Goal: Task Accomplishment & Management: Use online tool/utility

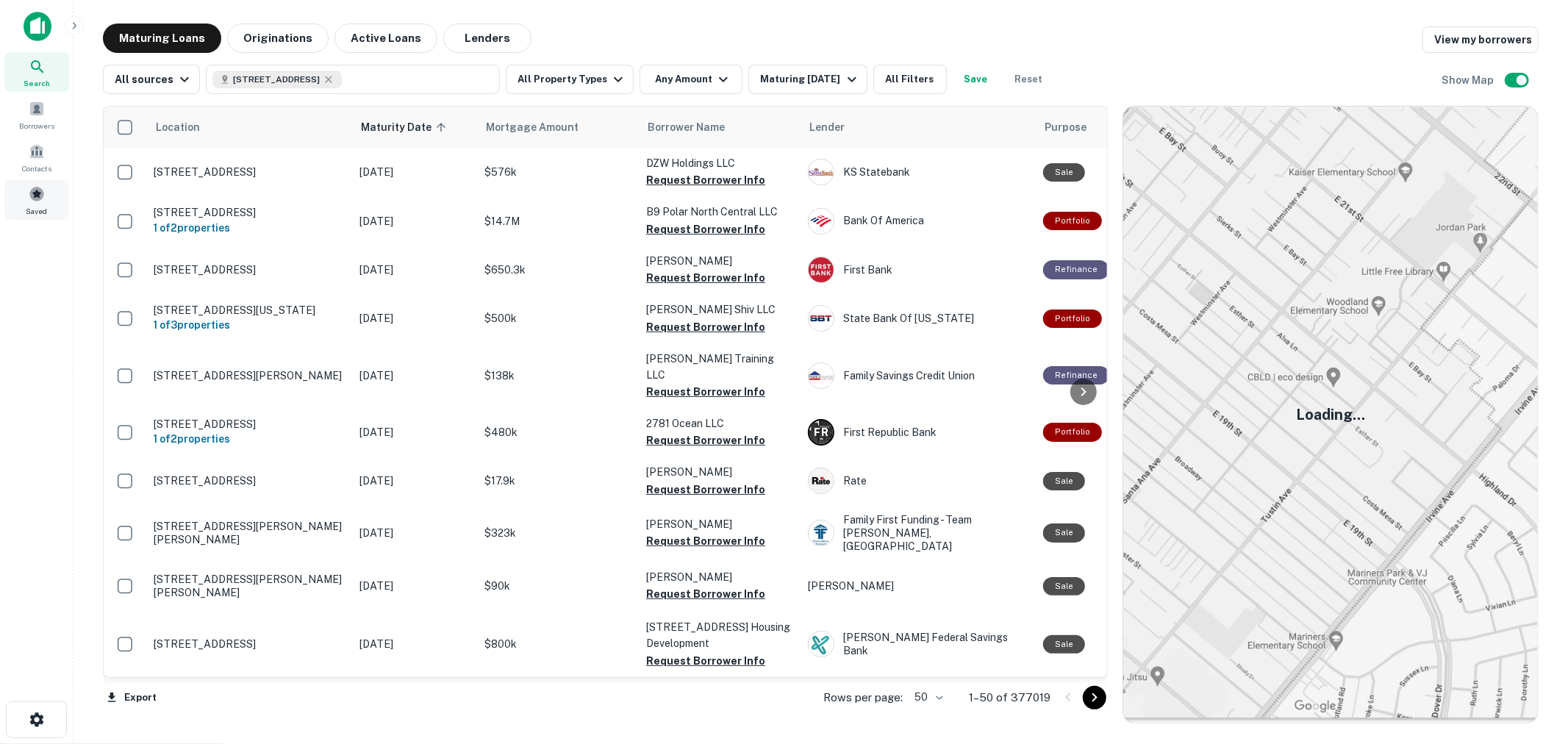
click at [47, 199] on div "Saved" at bounding box center [36, 200] width 64 height 40
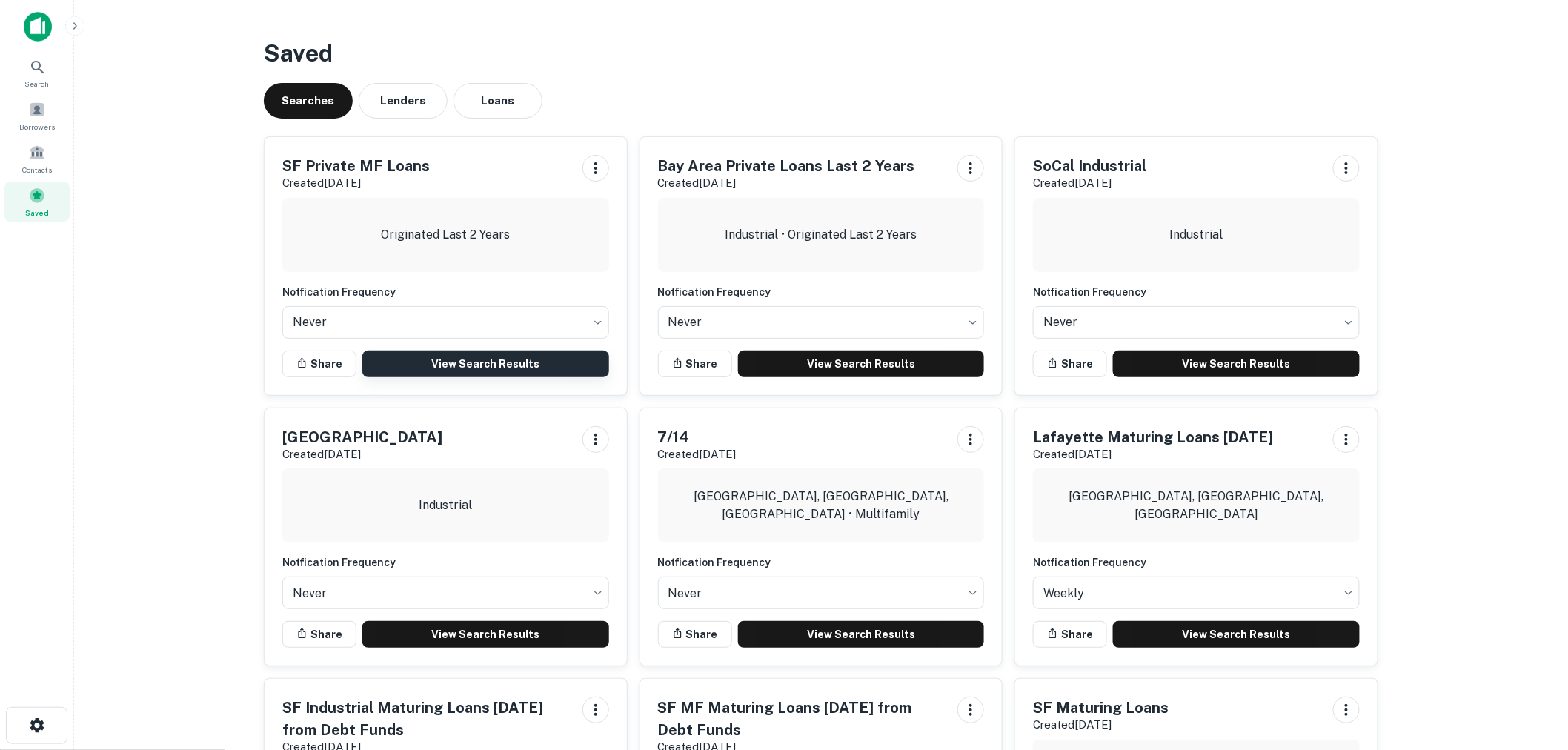
click at [421, 359] on link "View Search Results" at bounding box center [485, 364] width 246 height 26
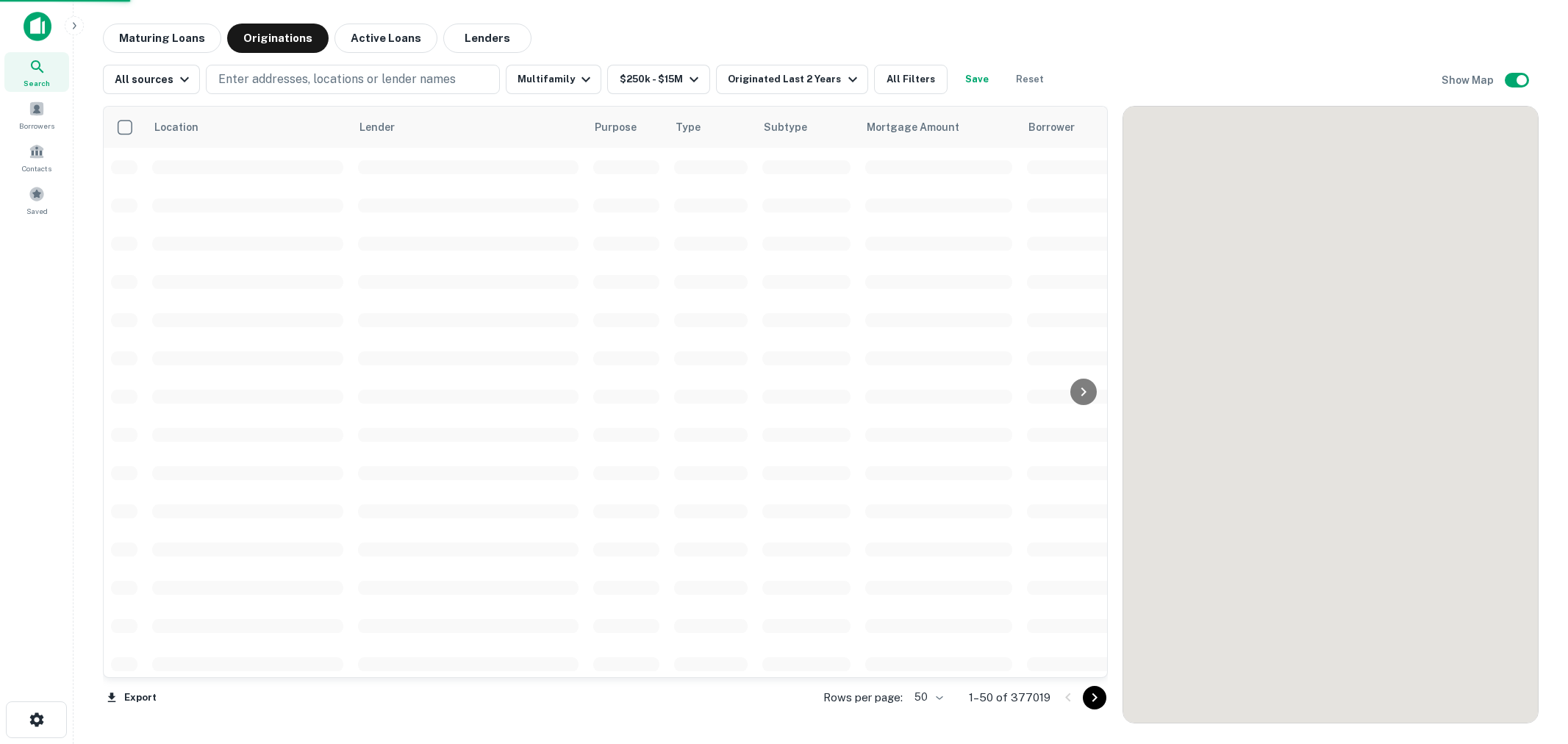
click at [731, 20] on main "Maturing Loans Originations Active Loans Lenders All sources Enter addresses, l…" at bounding box center [821, 372] width 1495 height 744
click at [728, 20] on main "Maturing Loans Originations Active Loans Lenders All sources Enter addresses, l…" at bounding box center [821, 372] width 1495 height 744
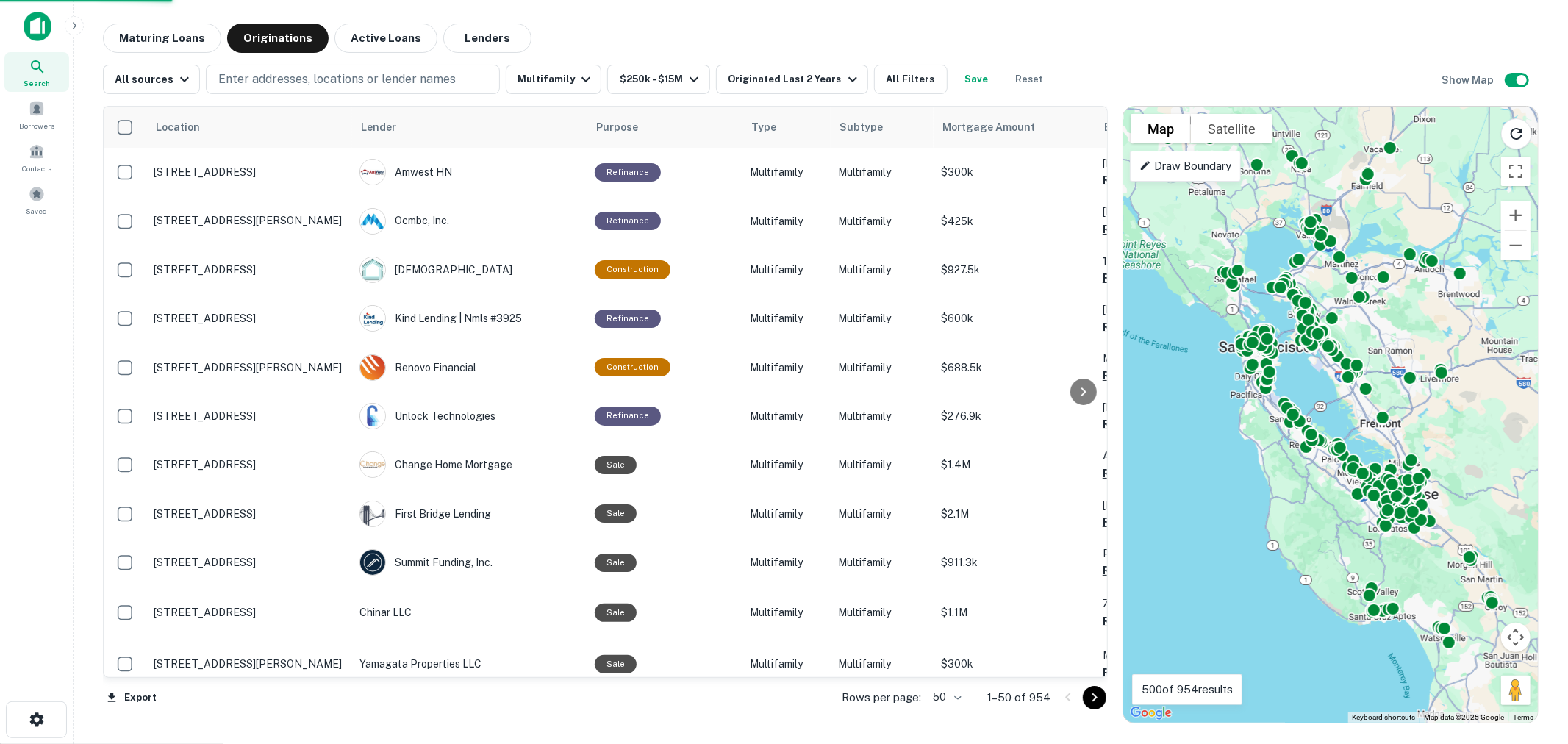
click at [959, 694] on body "Search Borrowers Contacts Saved Maturing Loans Originations Active Loans Lender…" at bounding box center [784, 372] width 1568 height 744
click at [951, 709] on li "100" at bounding box center [948, 713] width 42 height 26
type input "***"
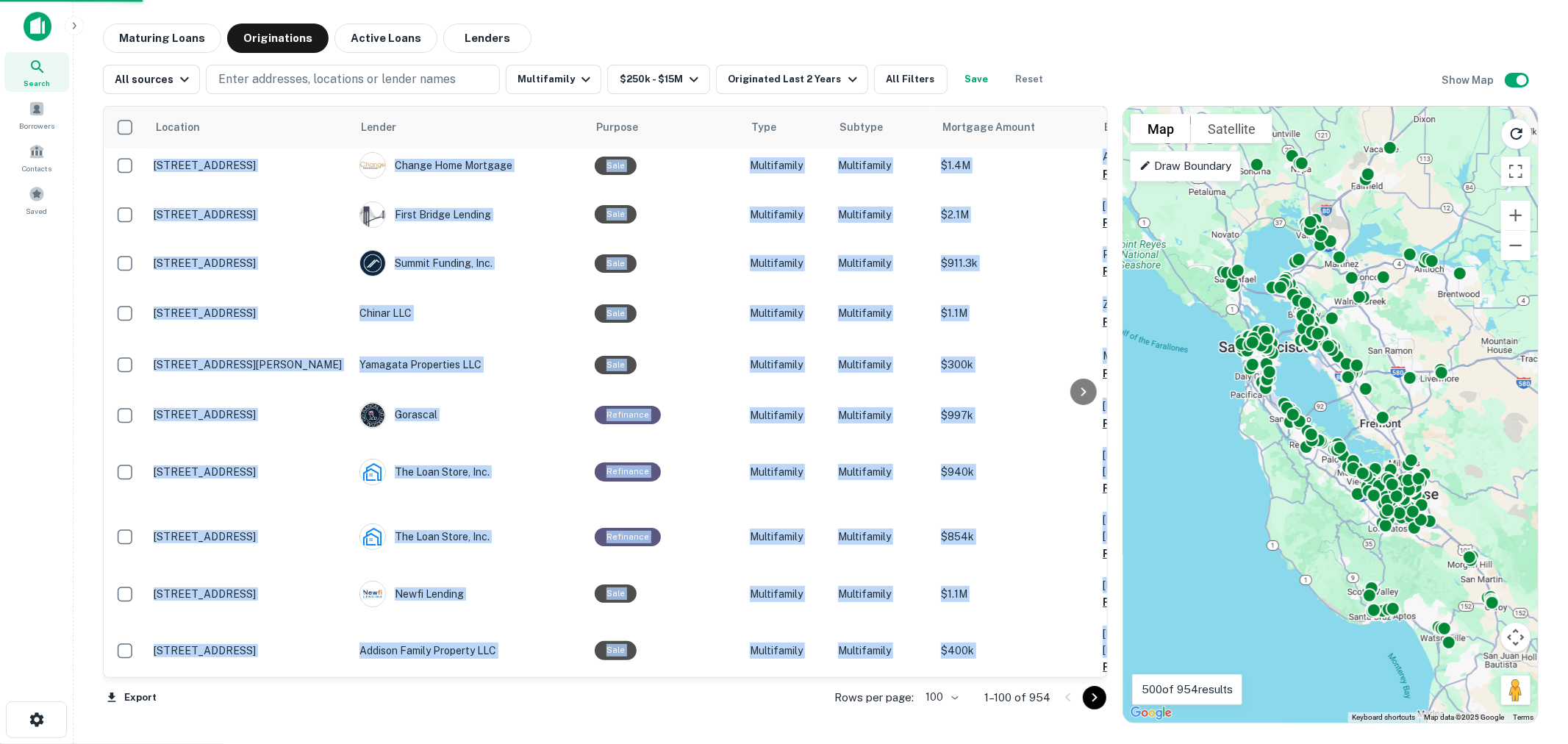
drag, startPoint x: 516, startPoint y: 675, endPoint x: 591, endPoint y: 674, distance: 75.0
click at [591, 674] on div "Location Lender Purpose Type Subtype Mortgage Amount Borrower Last Financed Dat…" at bounding box center [605, 392] width 1005 height 572
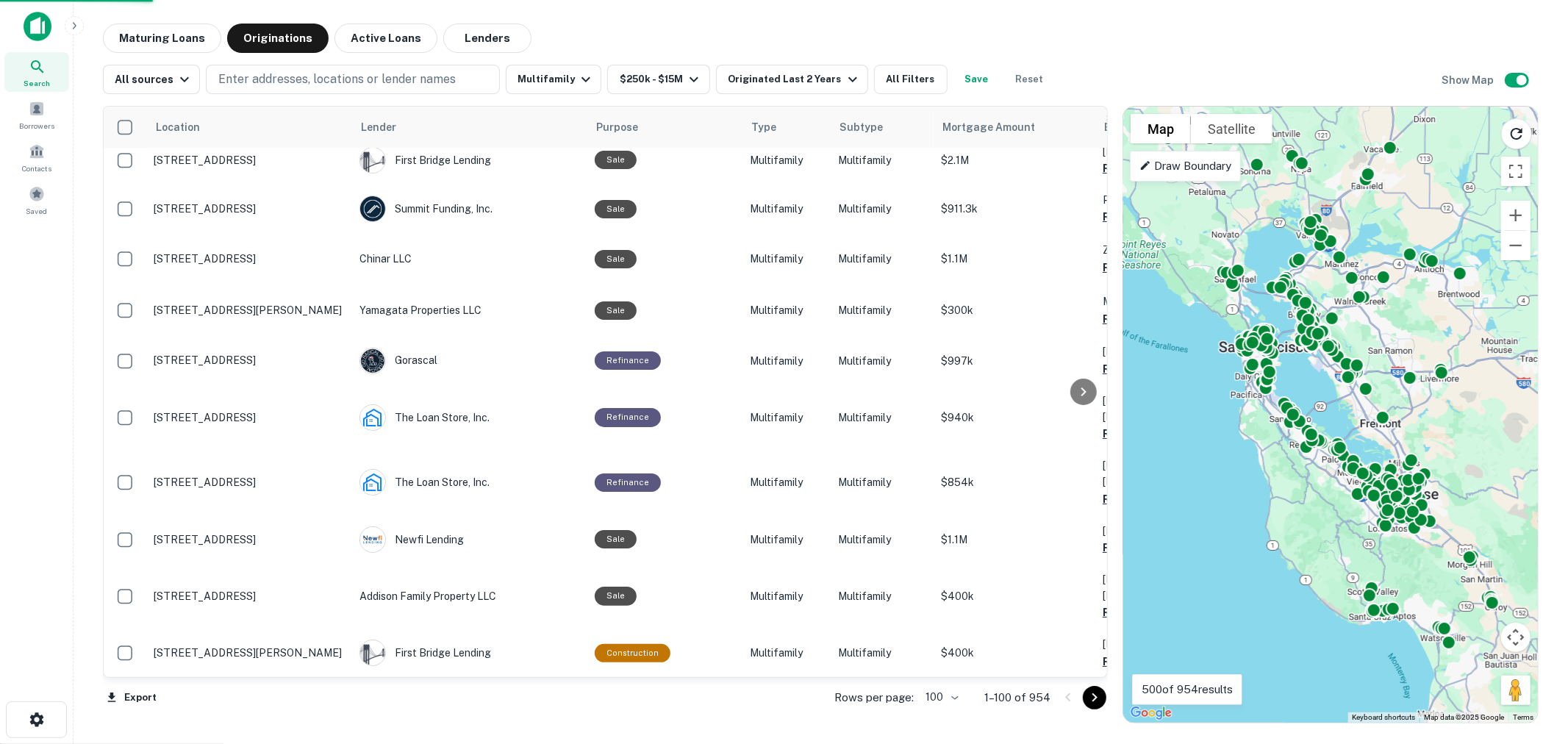
click at [578, 27] on div "Maturing Loans Originations Active Loans Lenders" at bounding box center [821, 38] width 1436 height 29
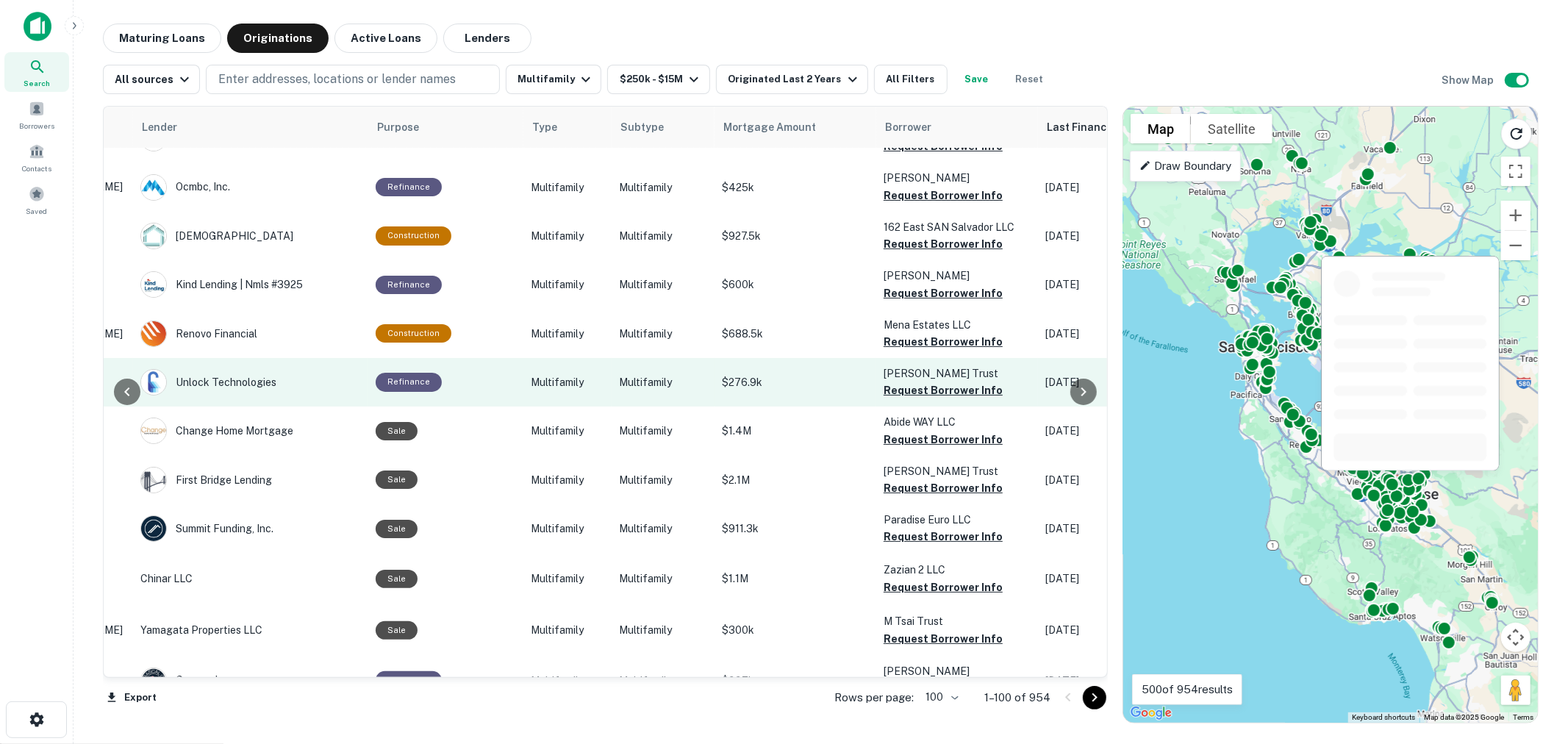
scroll to position [0, 219]
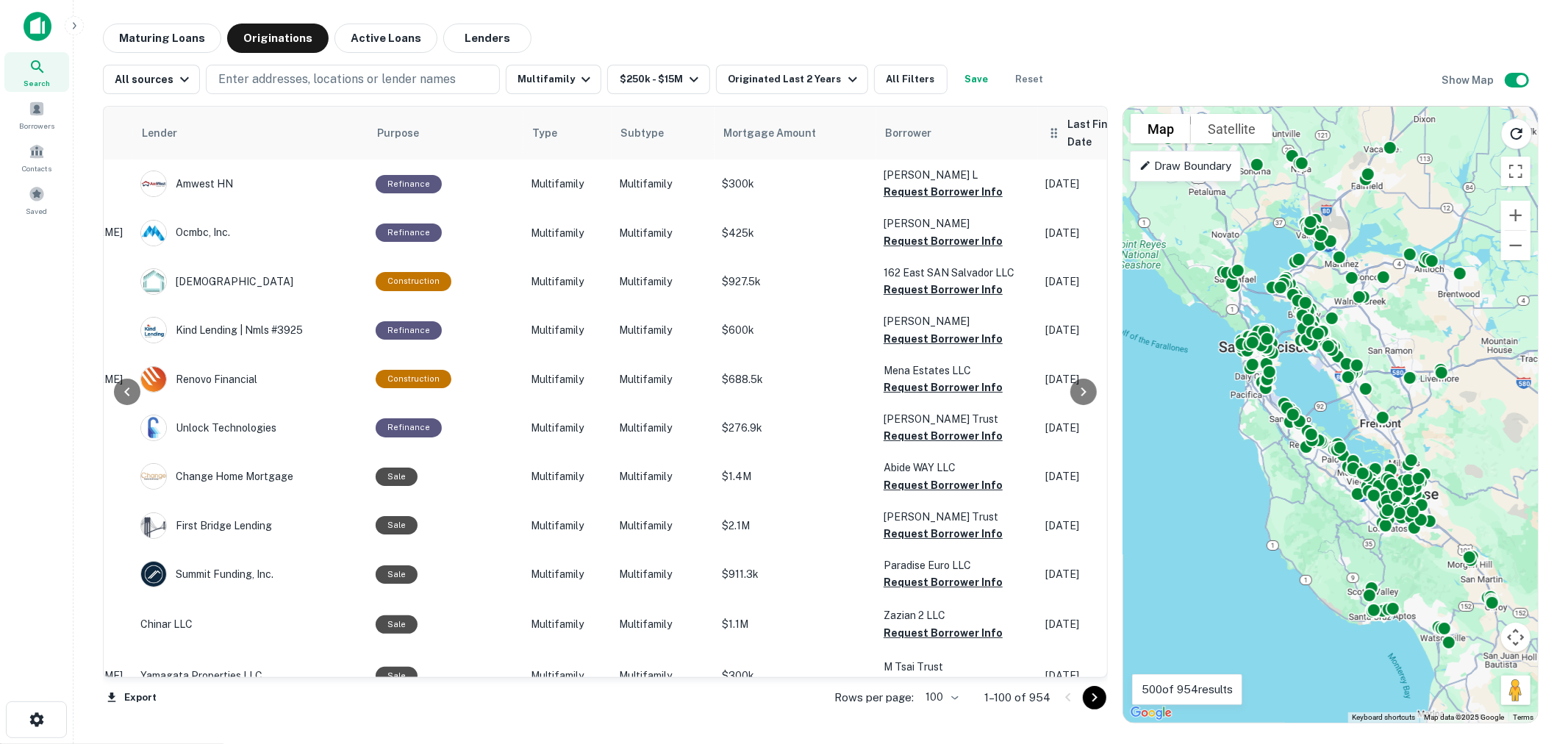
click at [1068, 122] on span "Last Financed Date sorted descending" at bounding box center [1122, 133] width 109 height 35
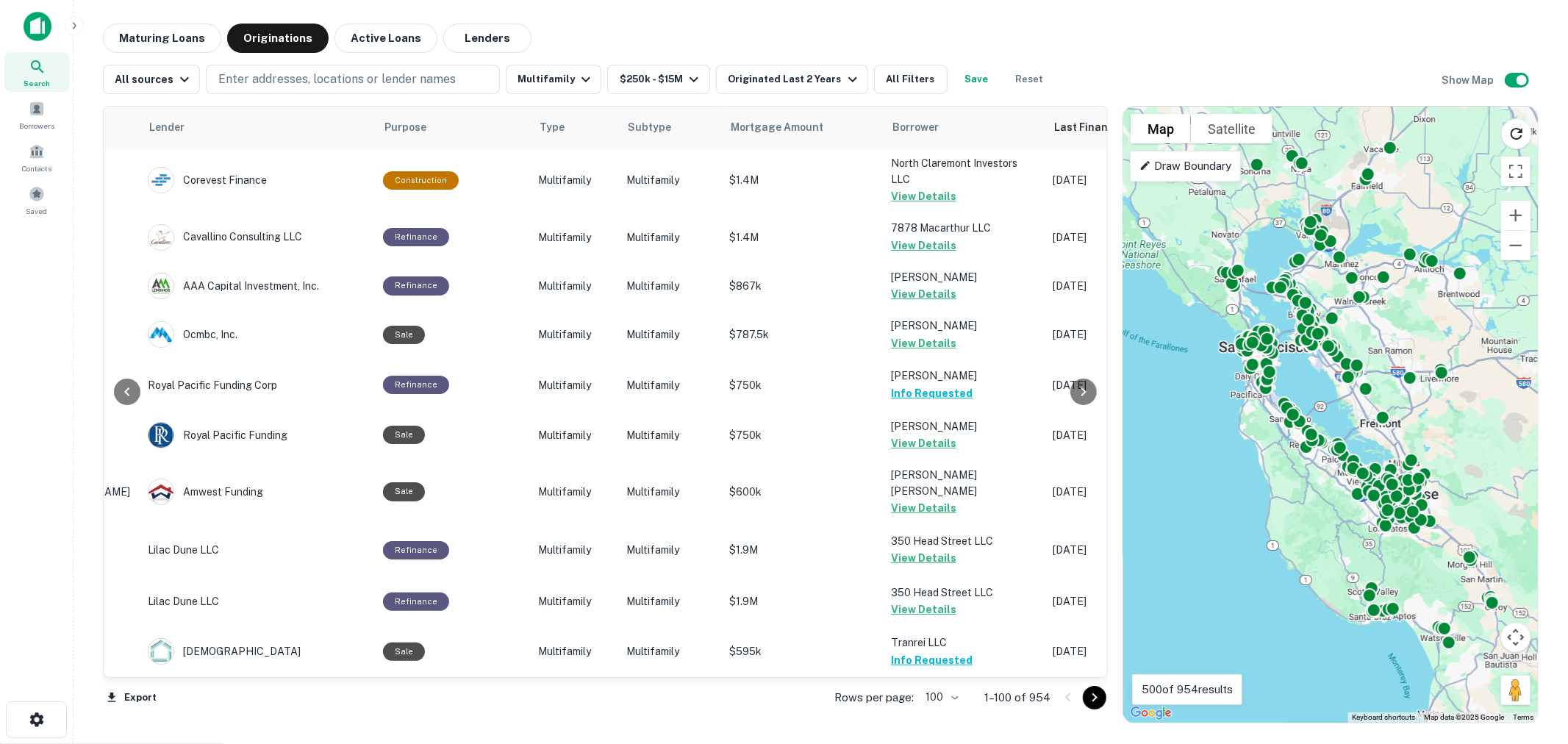
scroll to position [0, 216]
click at [1092, 702] on icon "Go to next page" at bounding box center [1095, 698] width 18 height 18
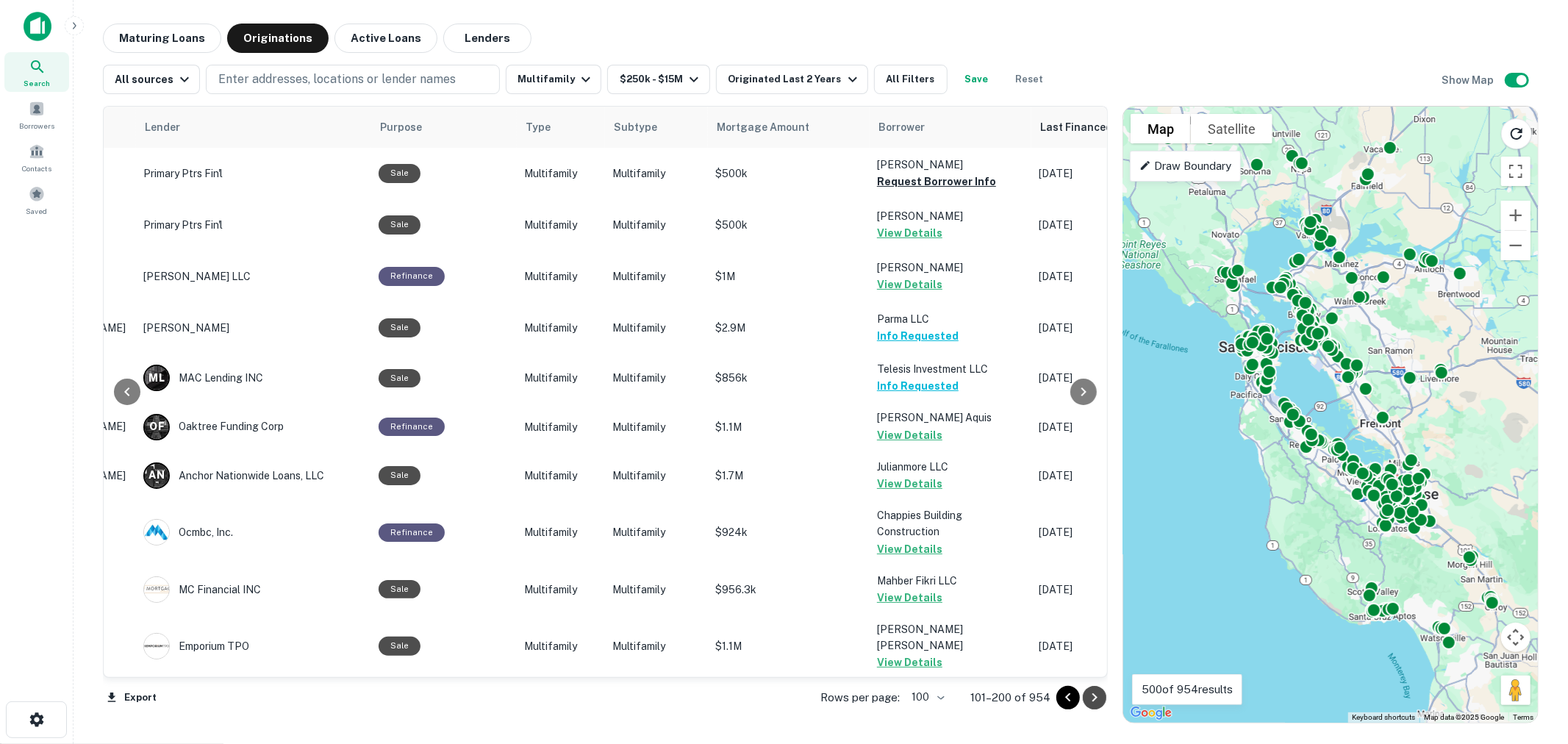
click at [1092, 702] on icon "Go to next page" at bounding box center [1095, 698] width 18 height 18
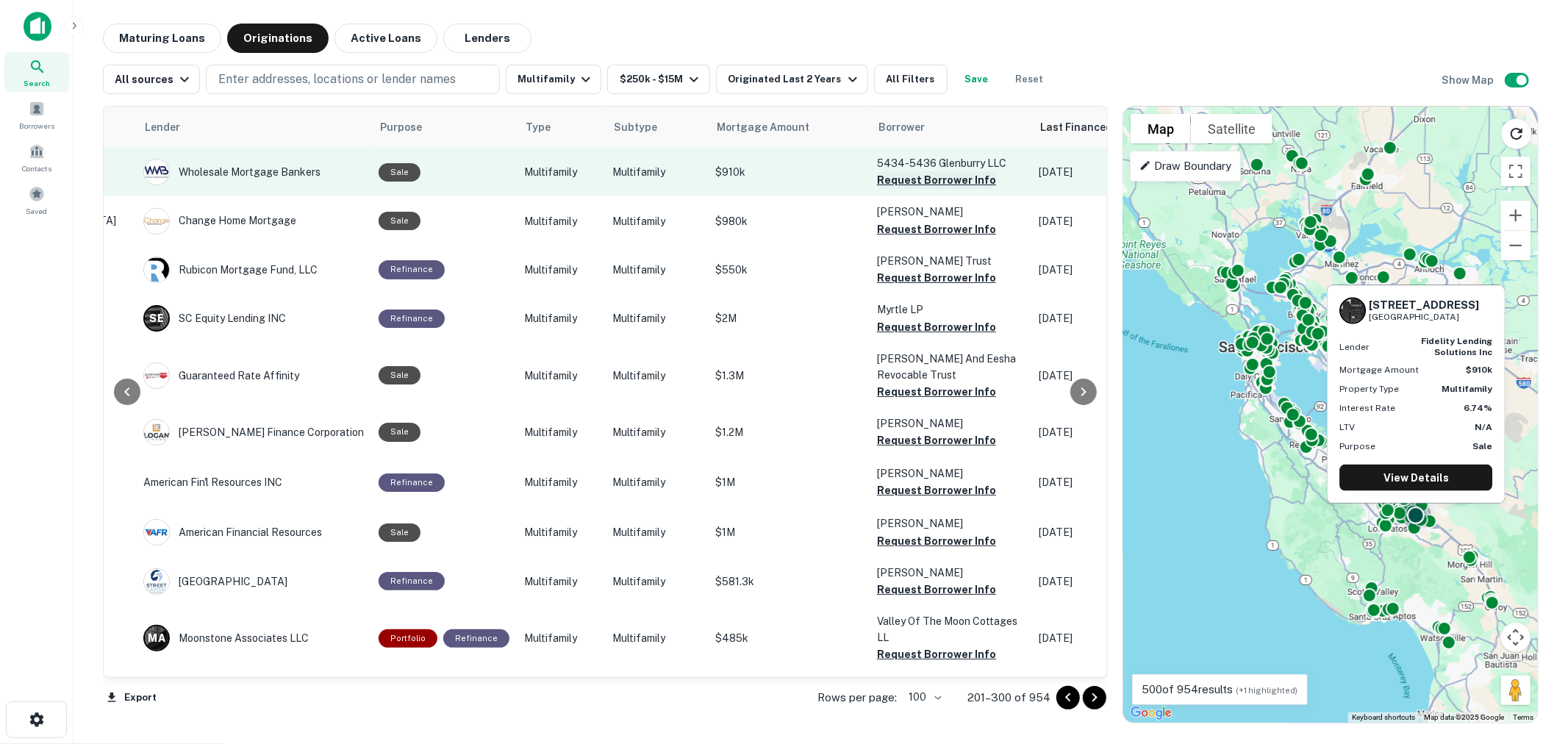
click at [916, 176] on button "Request Borrower Info" at bounding box center [936, 180] width 119 height 18
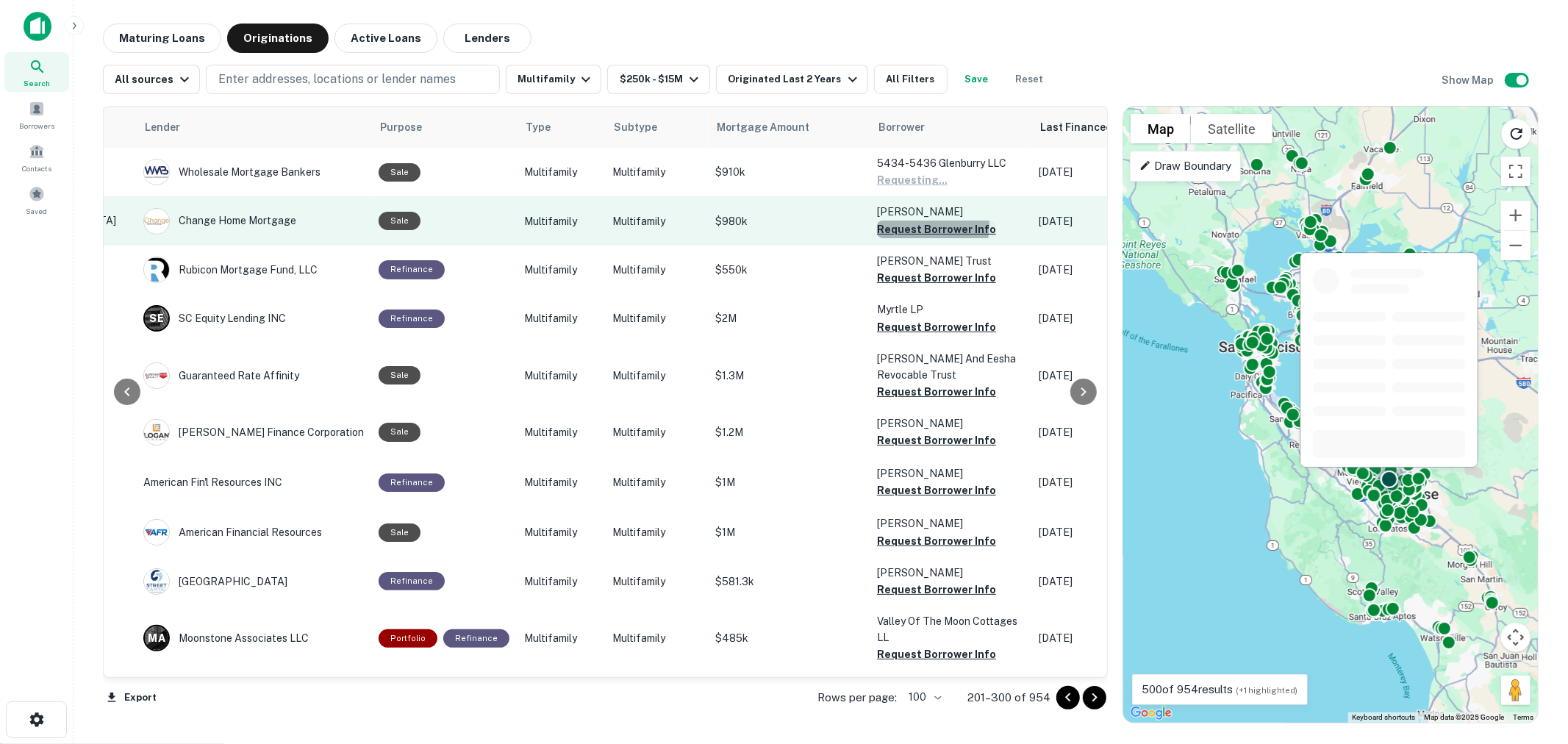
click at [915, 225] on button "Request Borrower Info" at bounding box center [936, 230] width 119 height 18
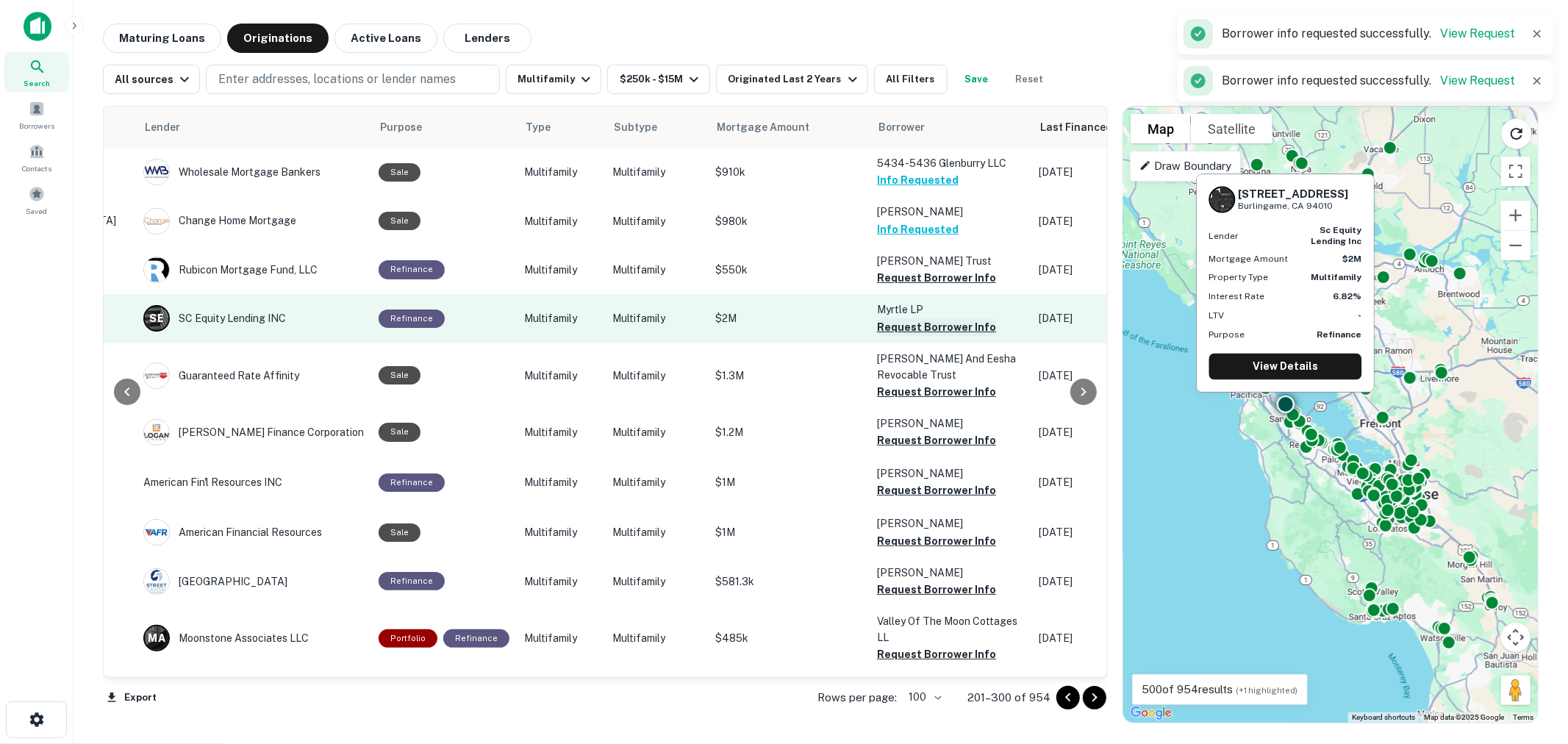
click at [912, 322] on button "Request Borrower Info" at bounding box center [936, 328] width 119 height 18
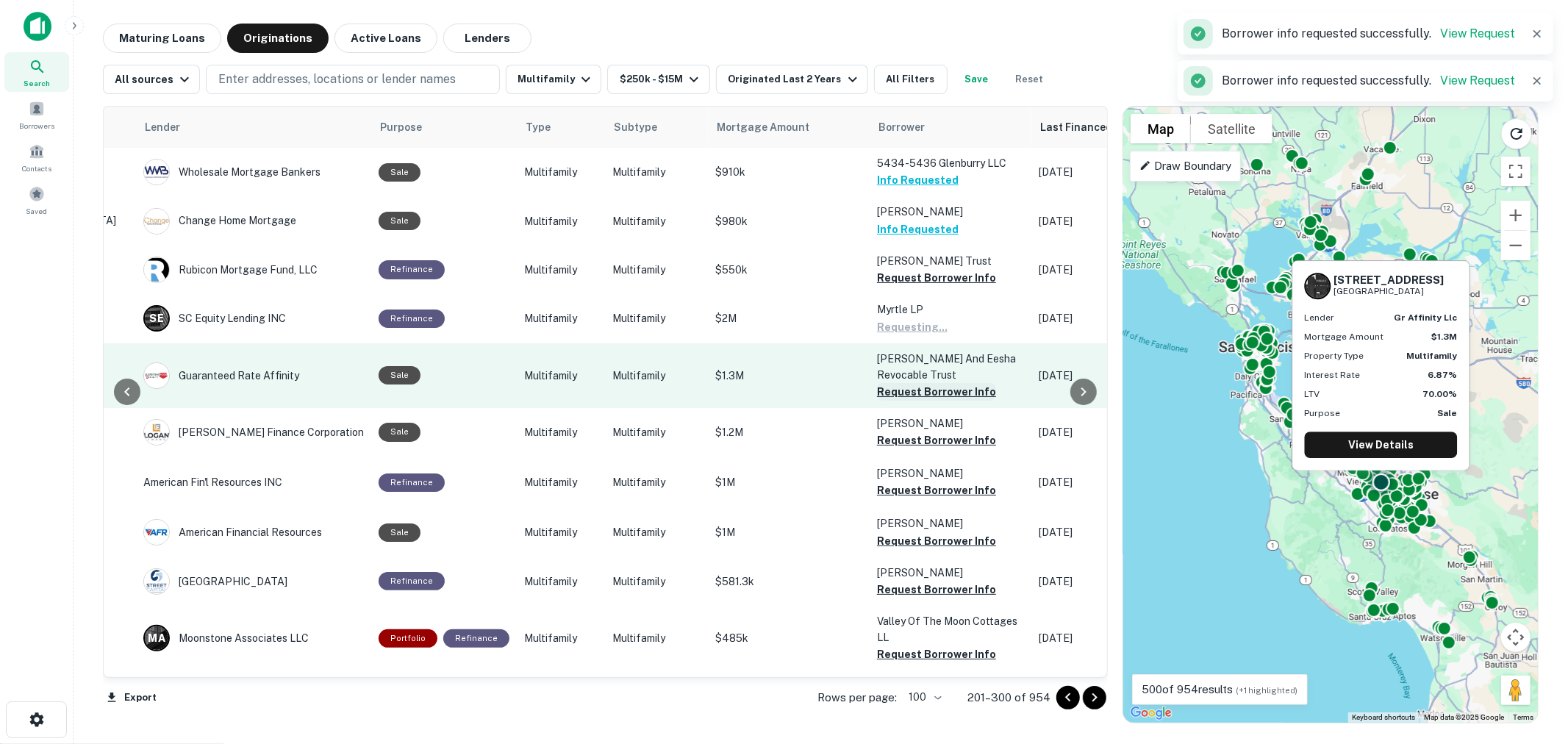
click at [910, 386] on button "Request Borrower Info" at bounding box center [936, 392] width 119 height 18
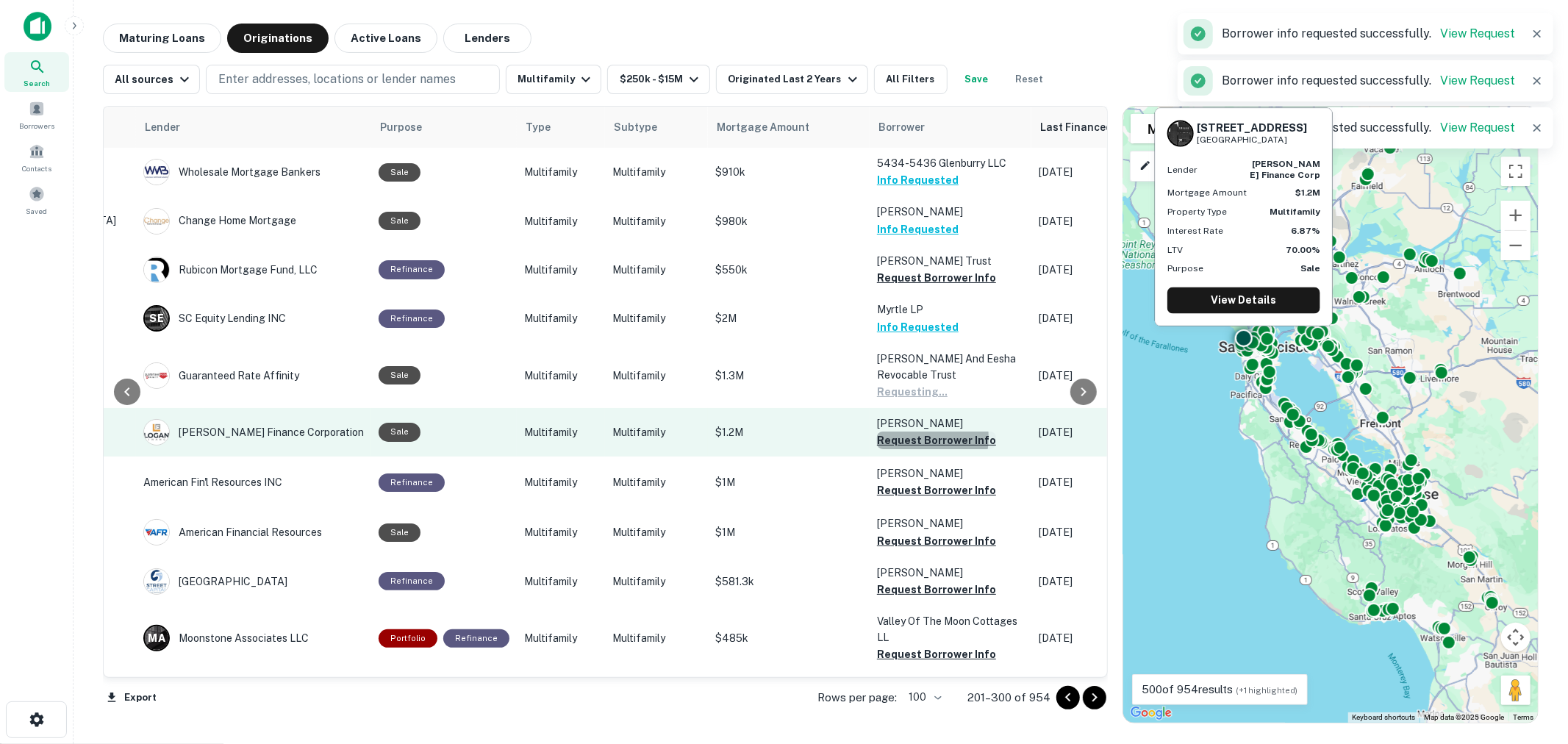
click at [906, 436] on button "Request Borrower Info" at bounding box center [936, 440] width 119 height 18
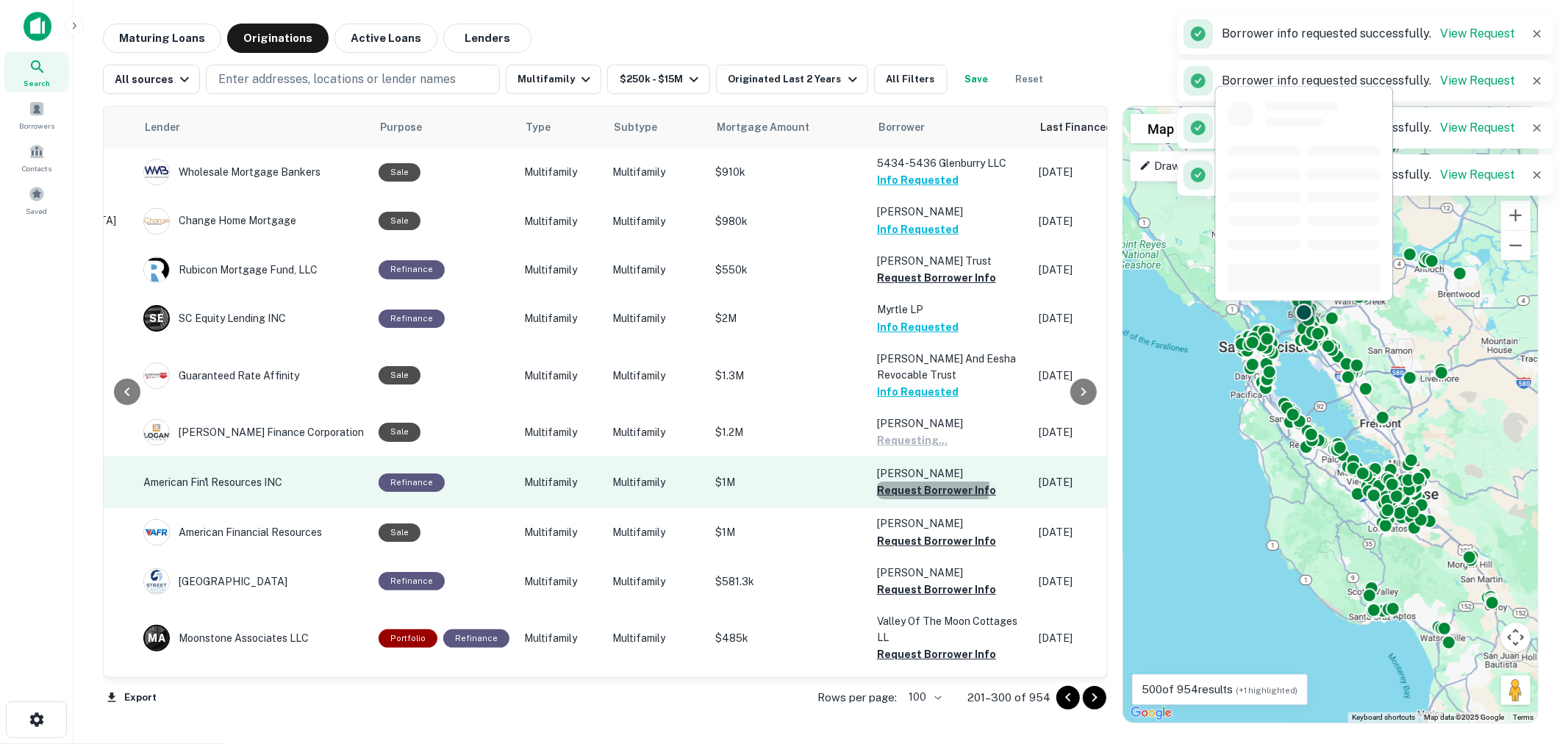
click at [912, 485] on button "Request Borrower Info" at bounding box center [936, 491] width 119 height 18
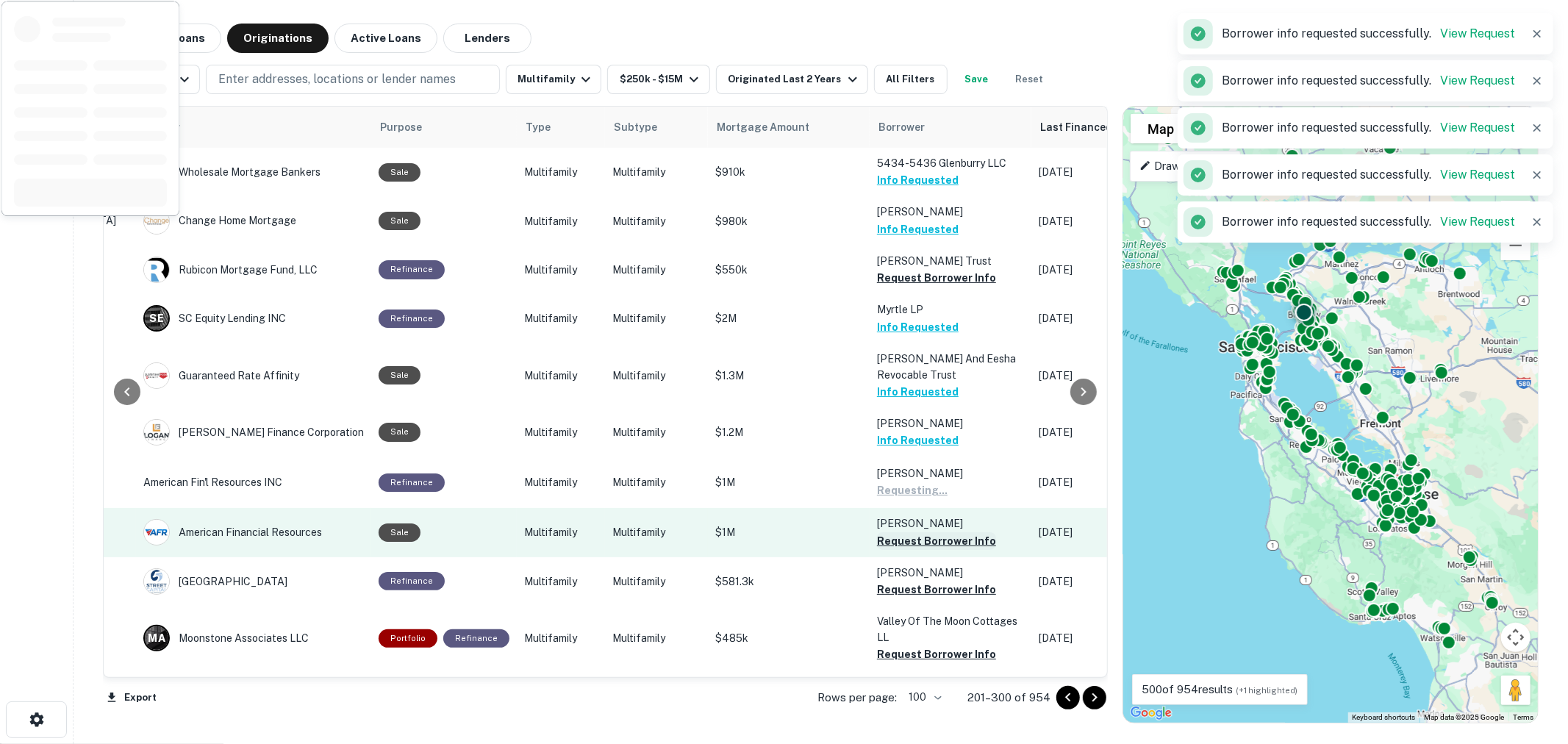
click at [912, 535] on button "Request Borrower Info" at bounding box center [936, 541] width 119 height 18
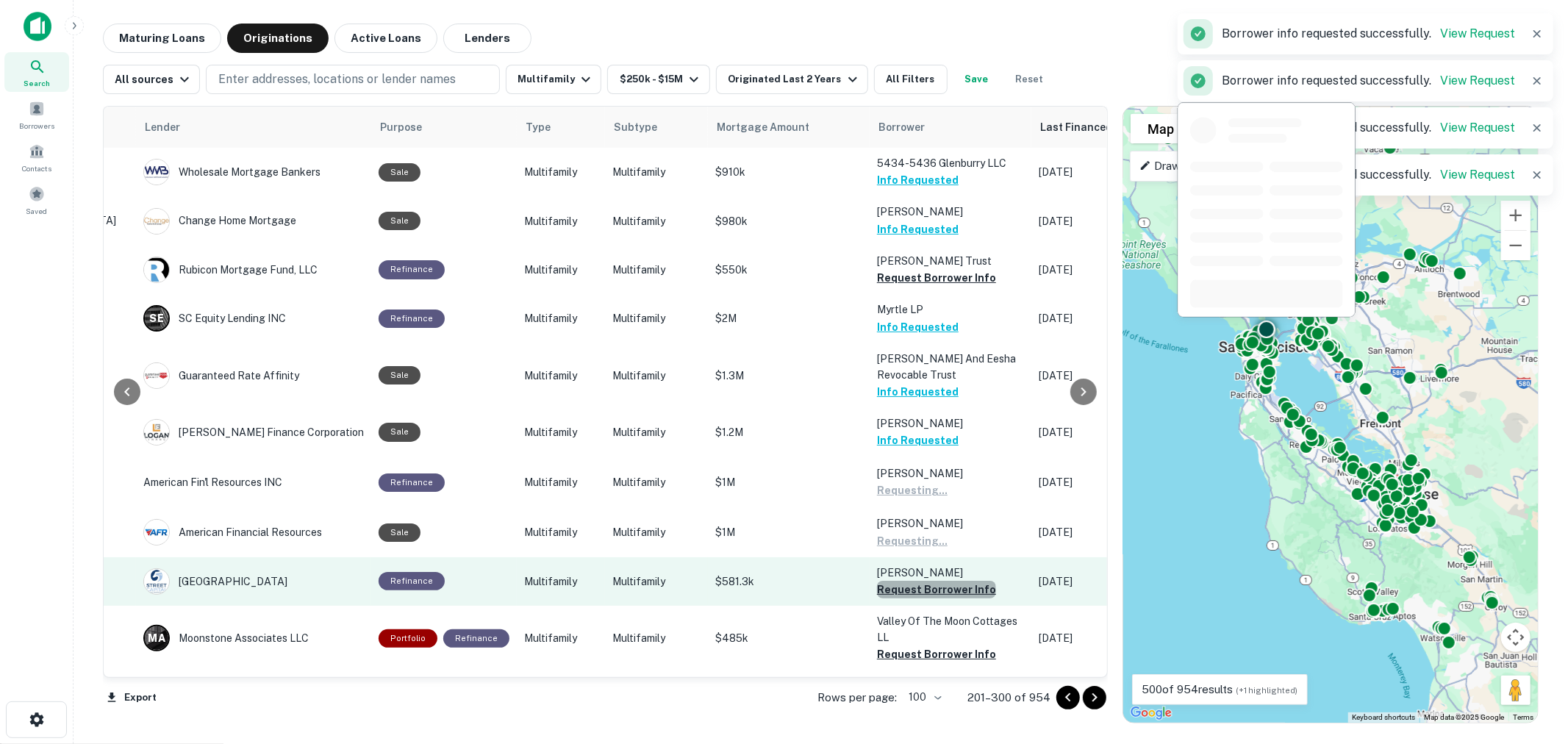
click at [927, 589] on button "Request Borrower Info" at bounding box center [936, 590] width 119 height 18
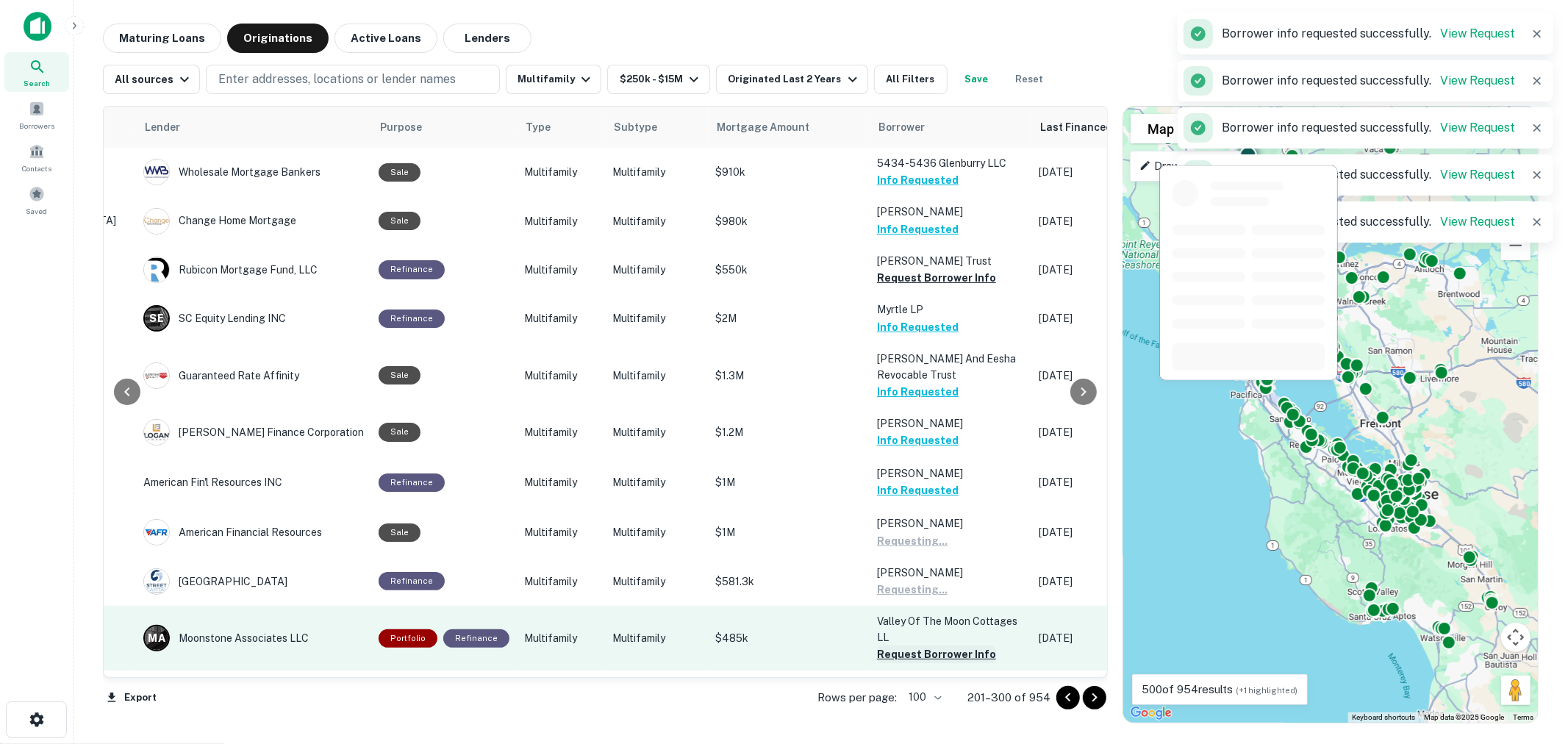
click at [927, 649] on button "Request Borrower Info" at bounding box center [936, 654] width 119 height 18
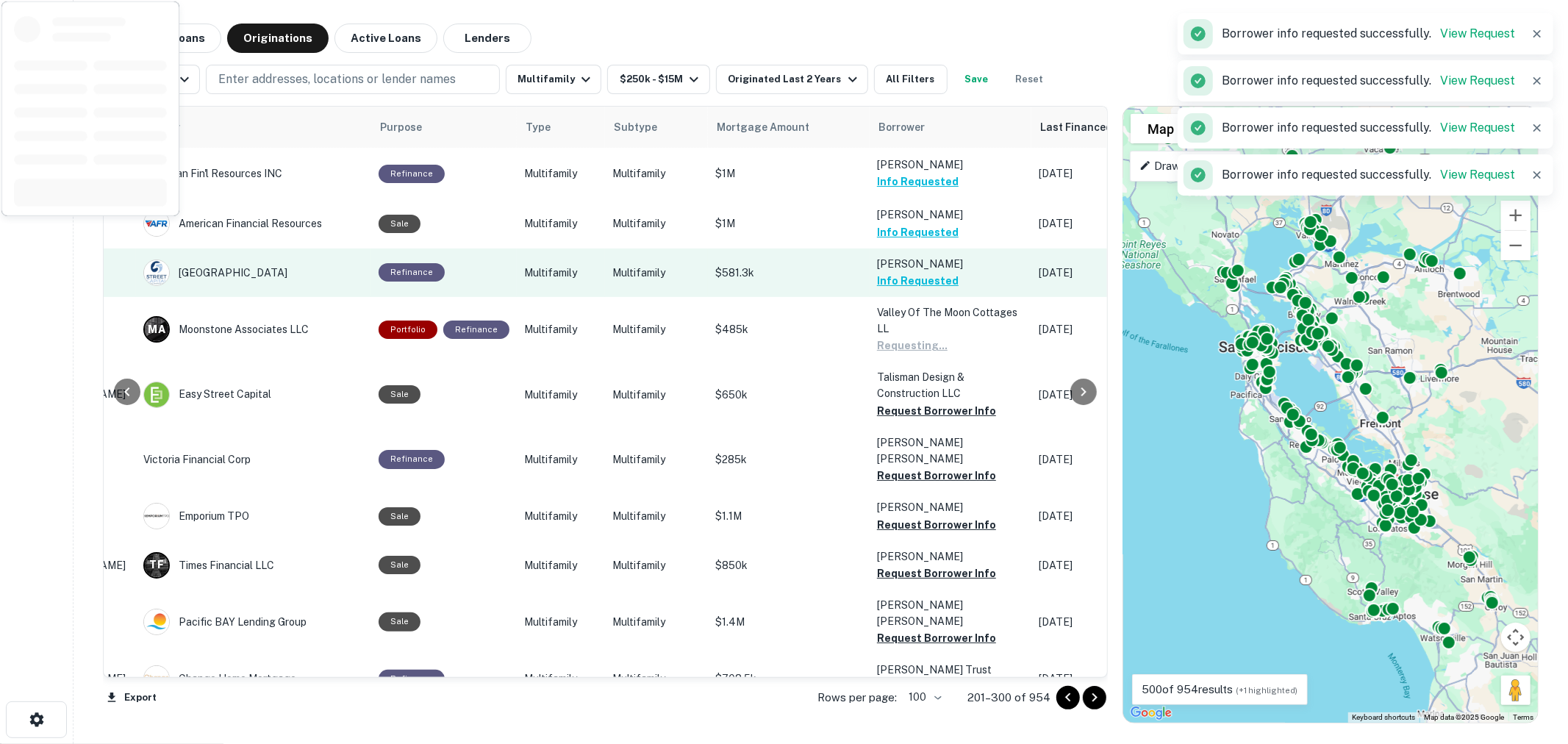
scroll to position [327, 216]
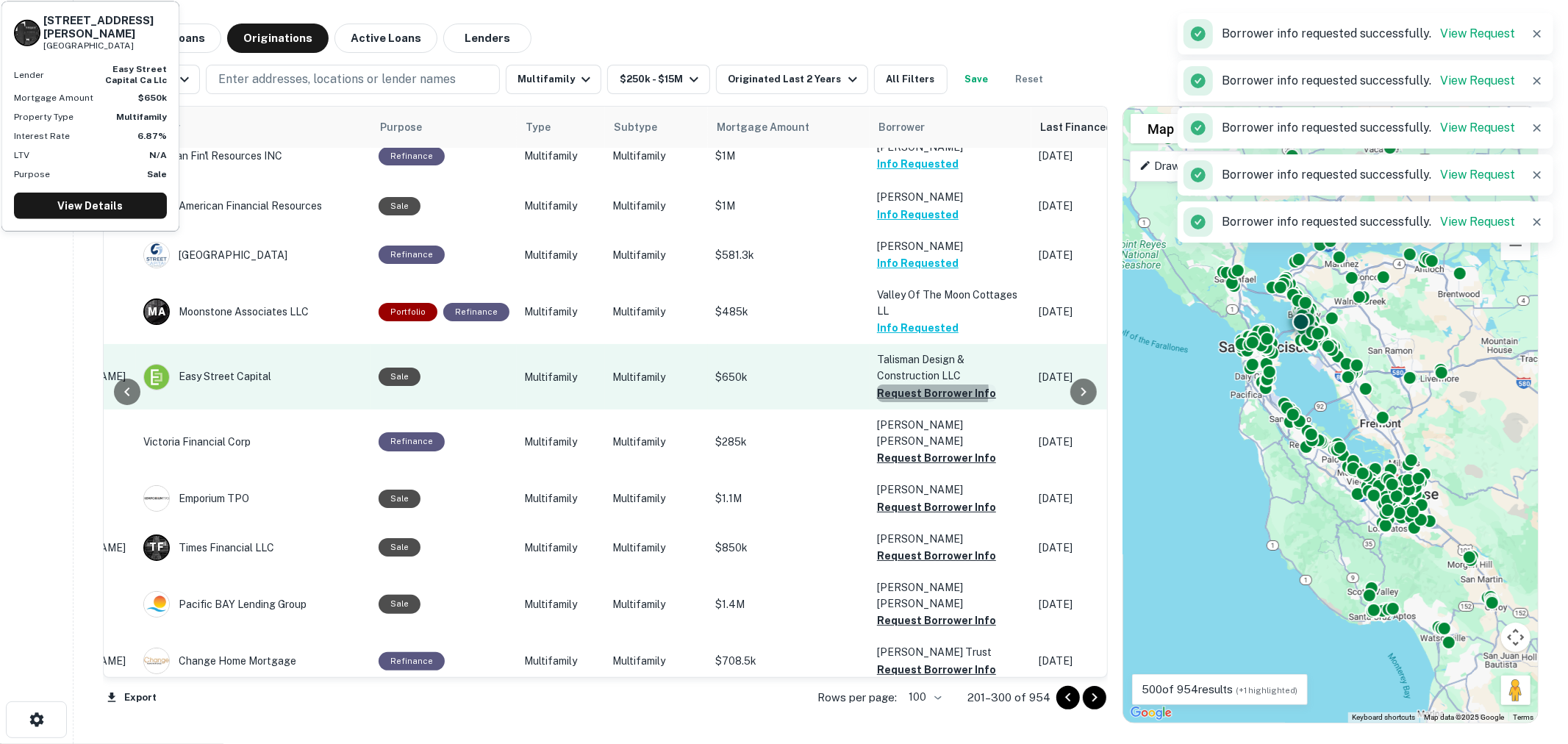
click at [913, 387] on button "Request Borrower Info" at bounding box center [936, 394] width 119 height 18
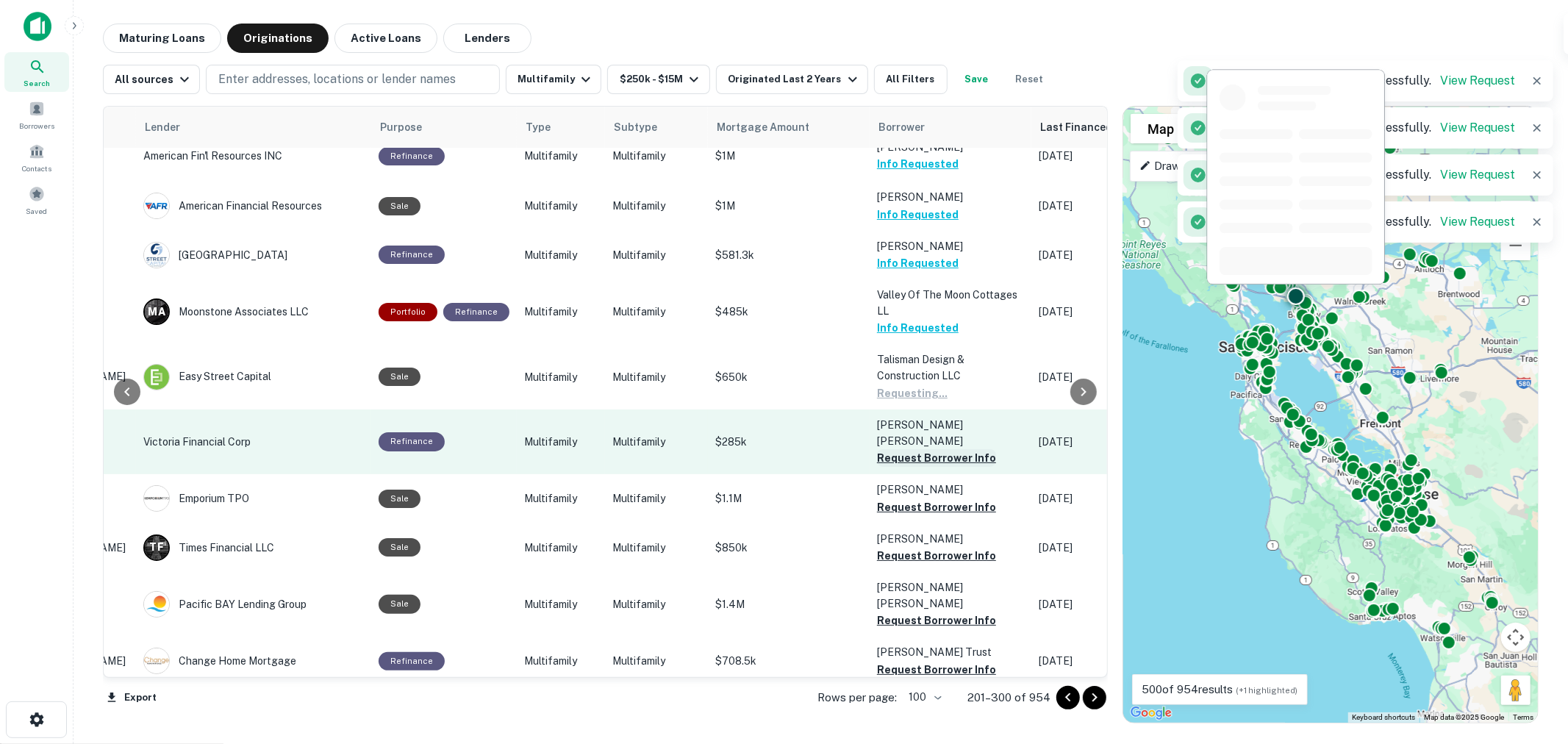
click at [921, 449] on button "Request Borrower Info" at bounding box center [936, 458] width 119 height 18
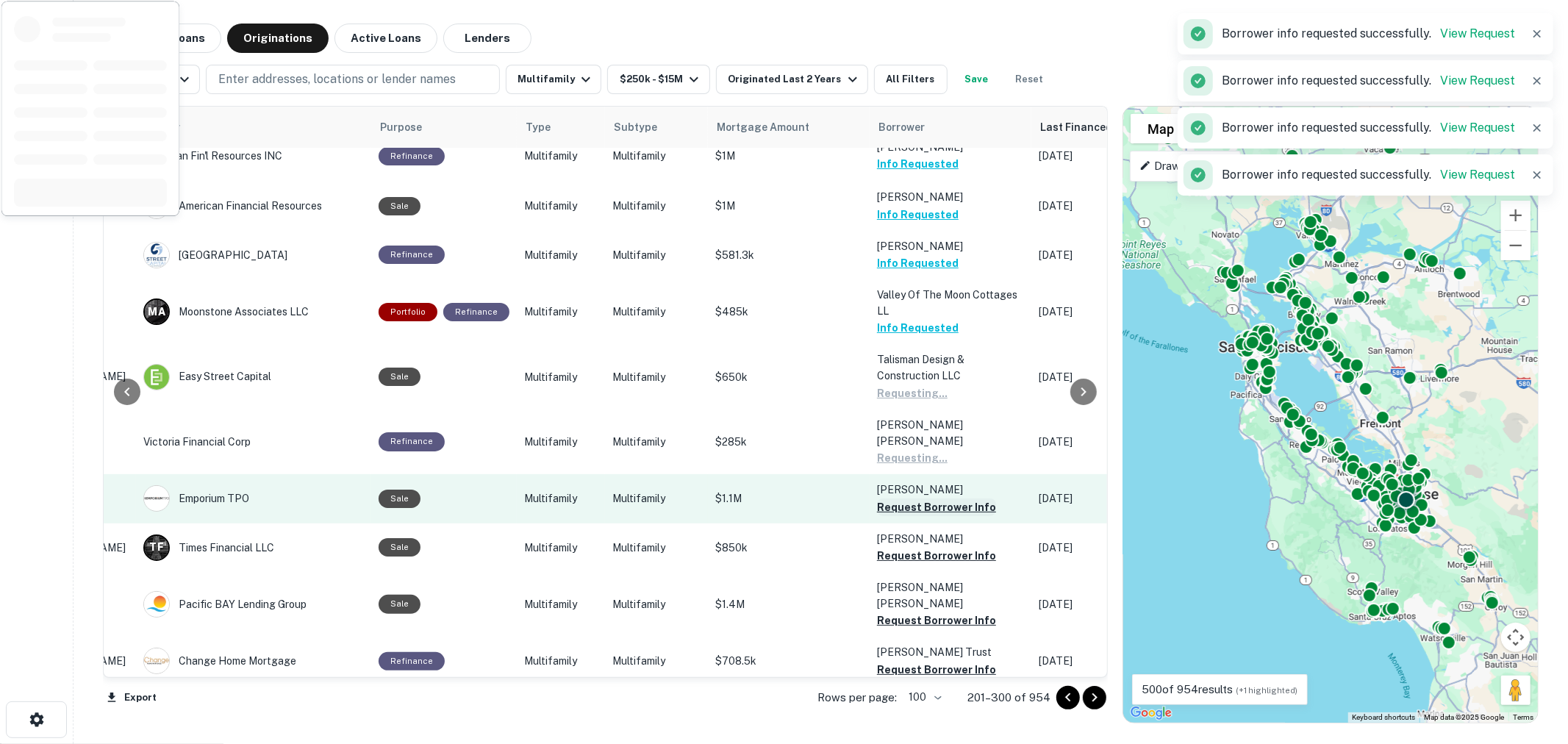
click at [915, 499] on button "Request Borrower Info" at bounding box center [936, 508] width 119 height 18
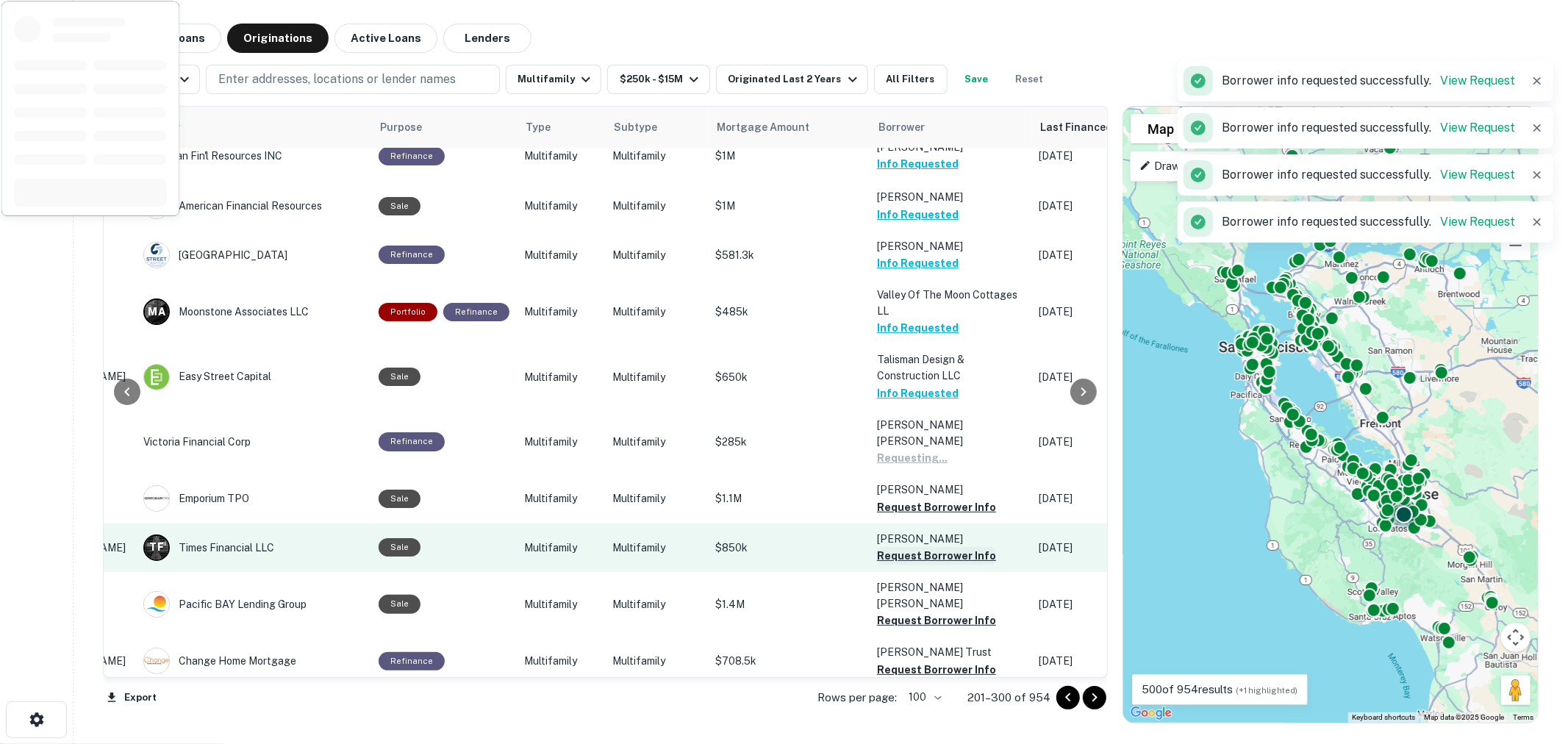
click at [922, 547] on button "Request Borrower Info" at bounding box center [936, 556] width 119 height 18
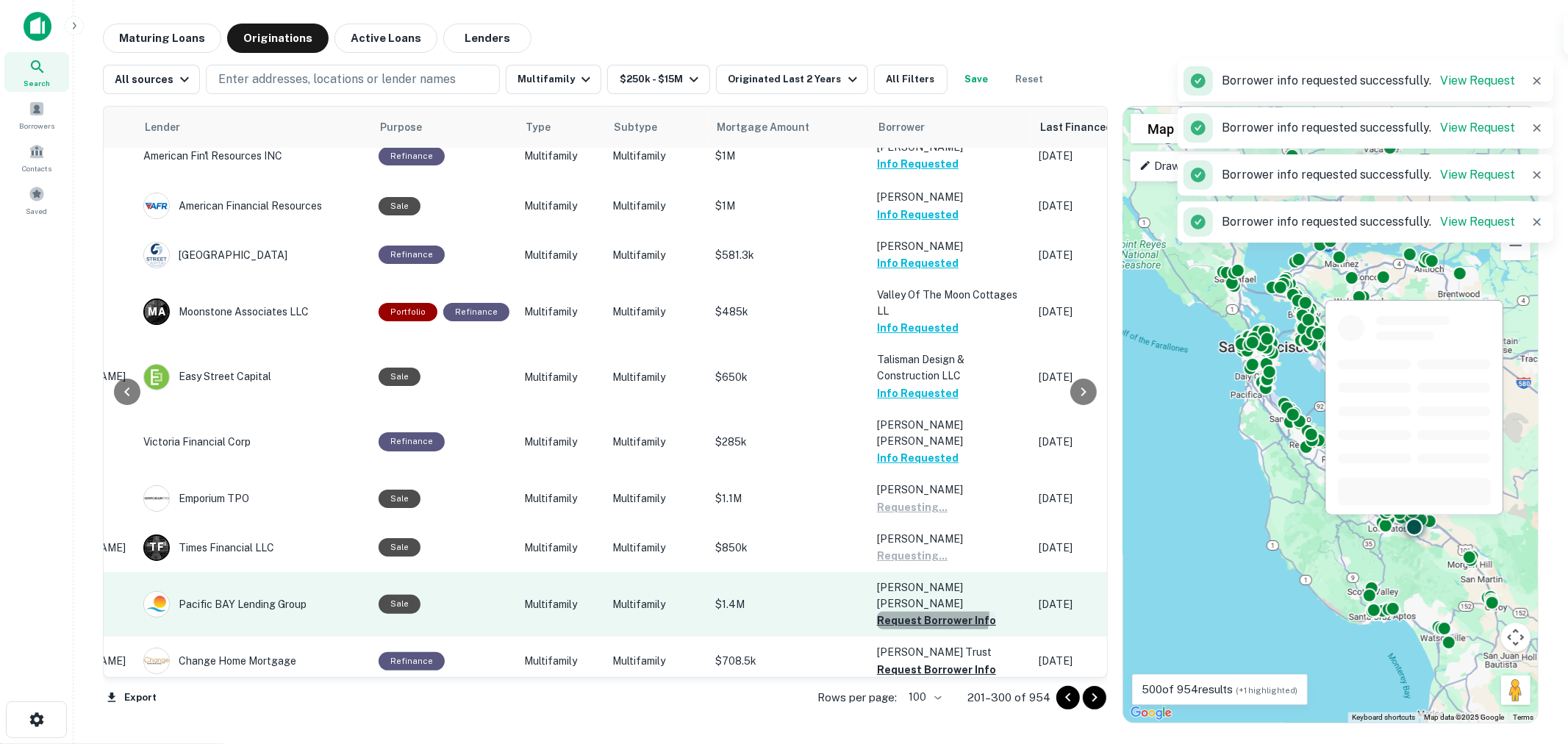
click at [921, 611] on button "Request Borrower Info" at bounding box center [936, 620] width 119 height 18
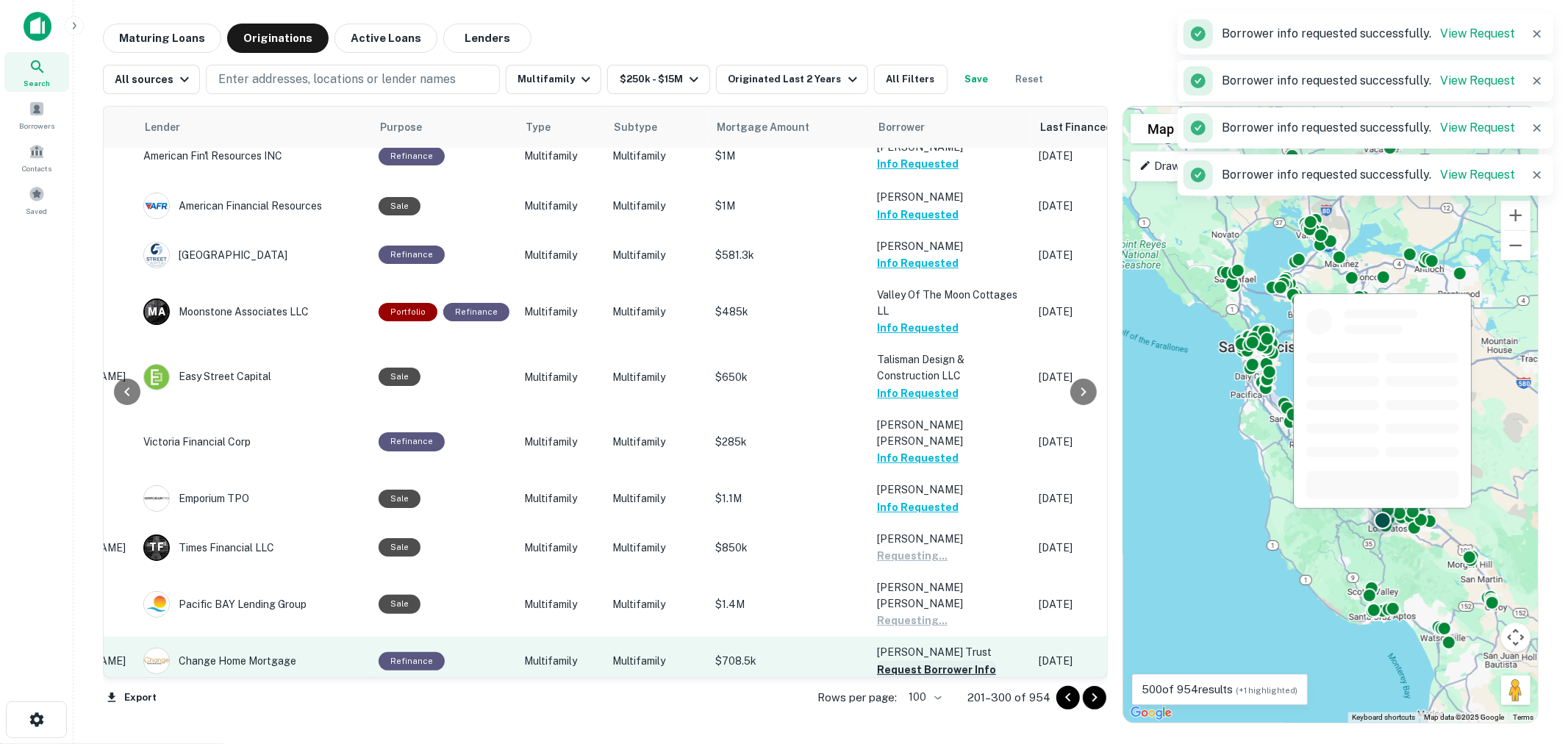
click at [927, 661] on button "Request Borrower Info" at bounding box center [936, 670] width 119 height 18
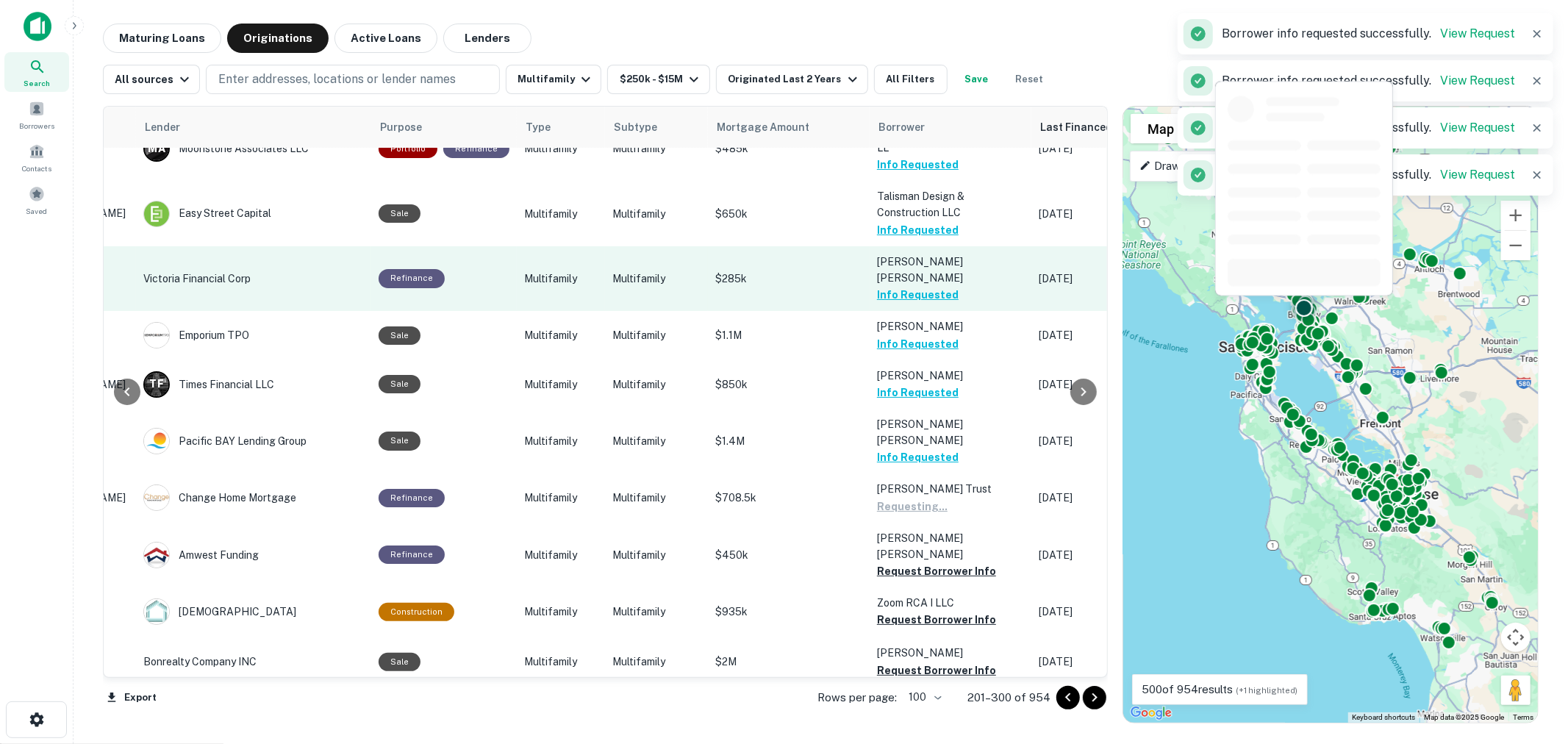
scroll to position [653, 216]
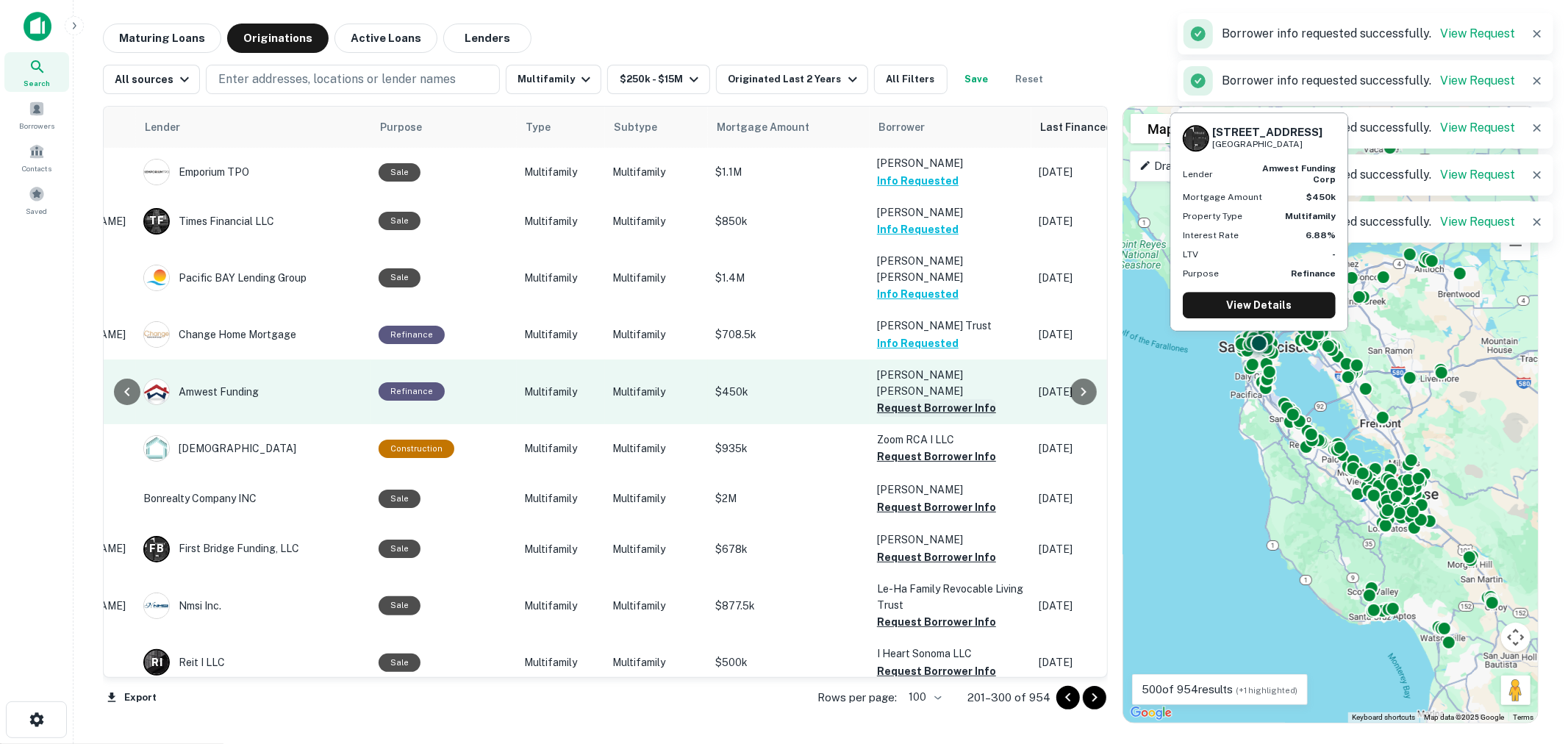
click at [901, 399] on button "Request Borrower Info" at bounding box center [936, 408] width 119 height 18
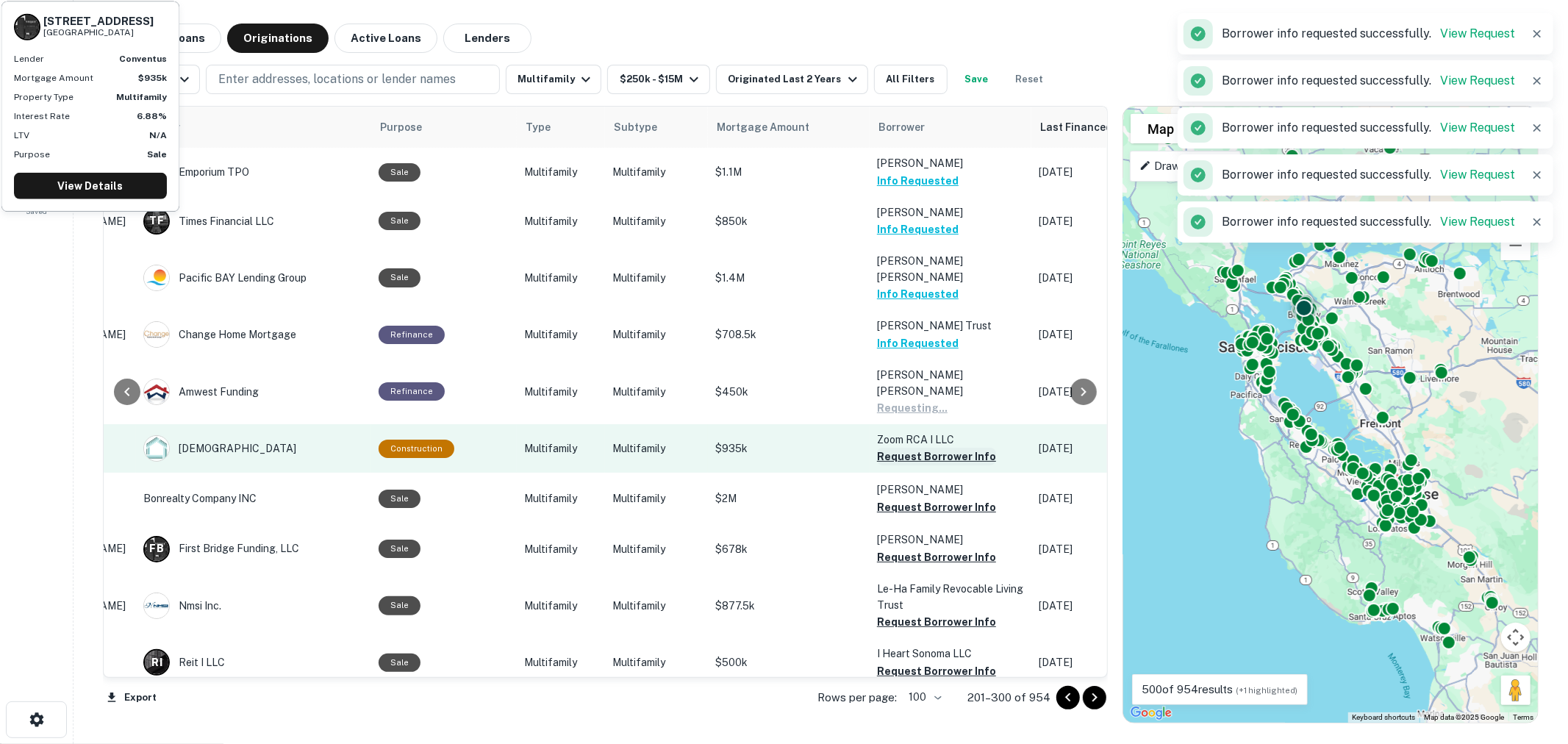
click at [910, 447] on button "Request Borrower Info" at bounding box center [936, 456] width 119 height 18
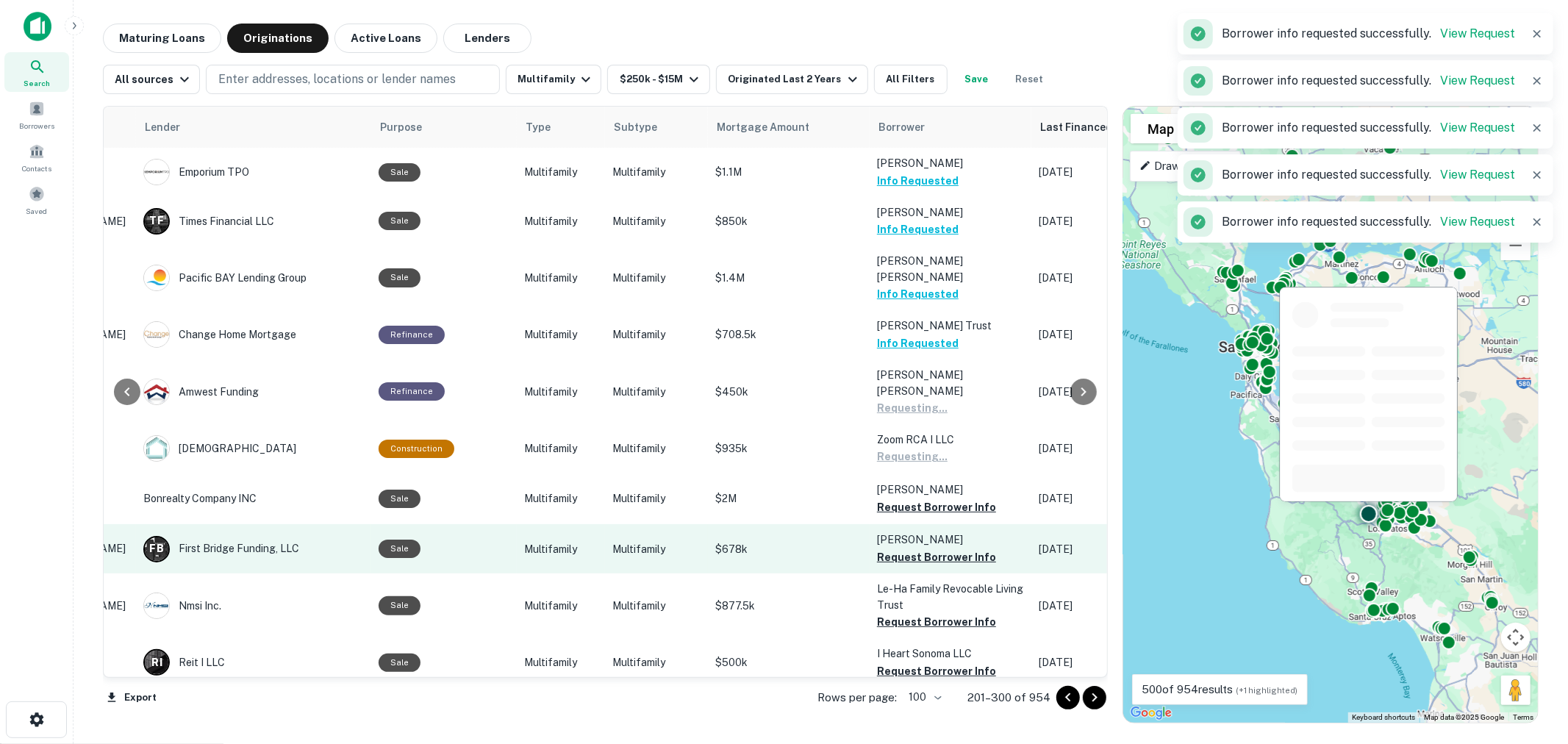
drag, startPoint x: 907, startPoint y: 454, endPoint x: 905, endPoint y: 477, distance: 23.1
click at [905, 499] on button "Request Borrower Info" at bounding box center [936, 508] width 119 height 18
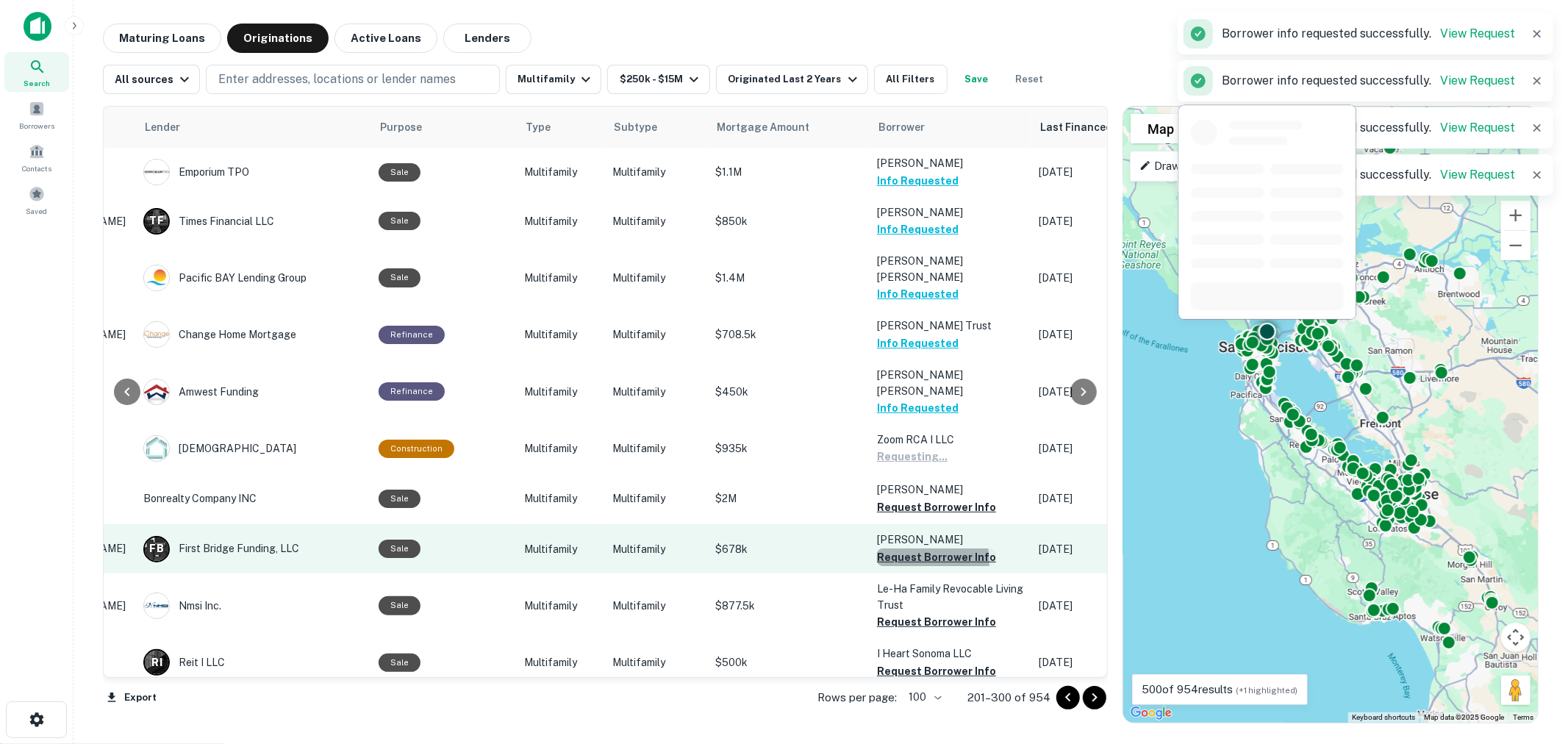
click at [905, 548] on button "Request Borrower Info" at bounding box center [936, 557] width 119 height 18
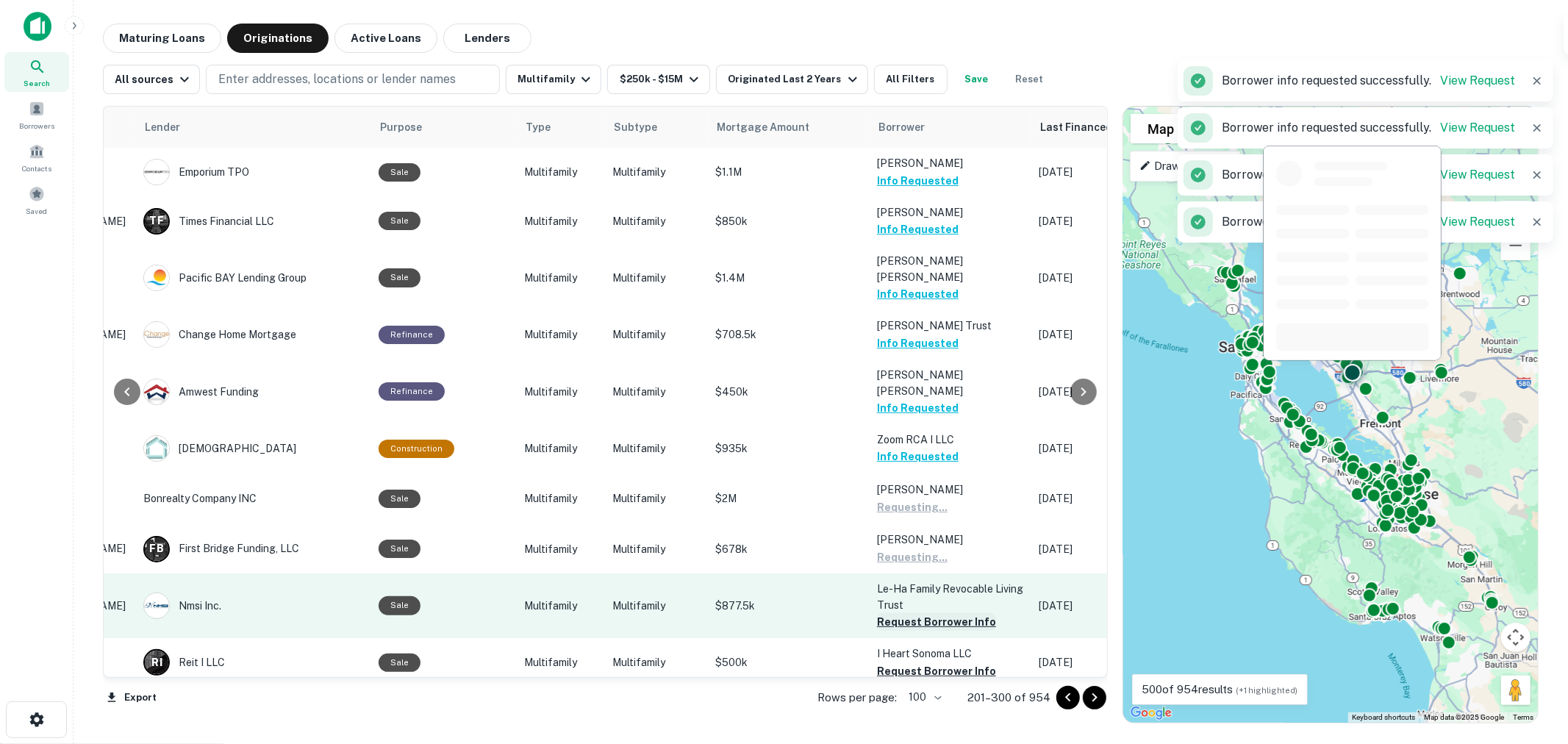
click at [905, 613] on button "Request Borrower Info" at bounding box center [936, 622] width 119 height 18
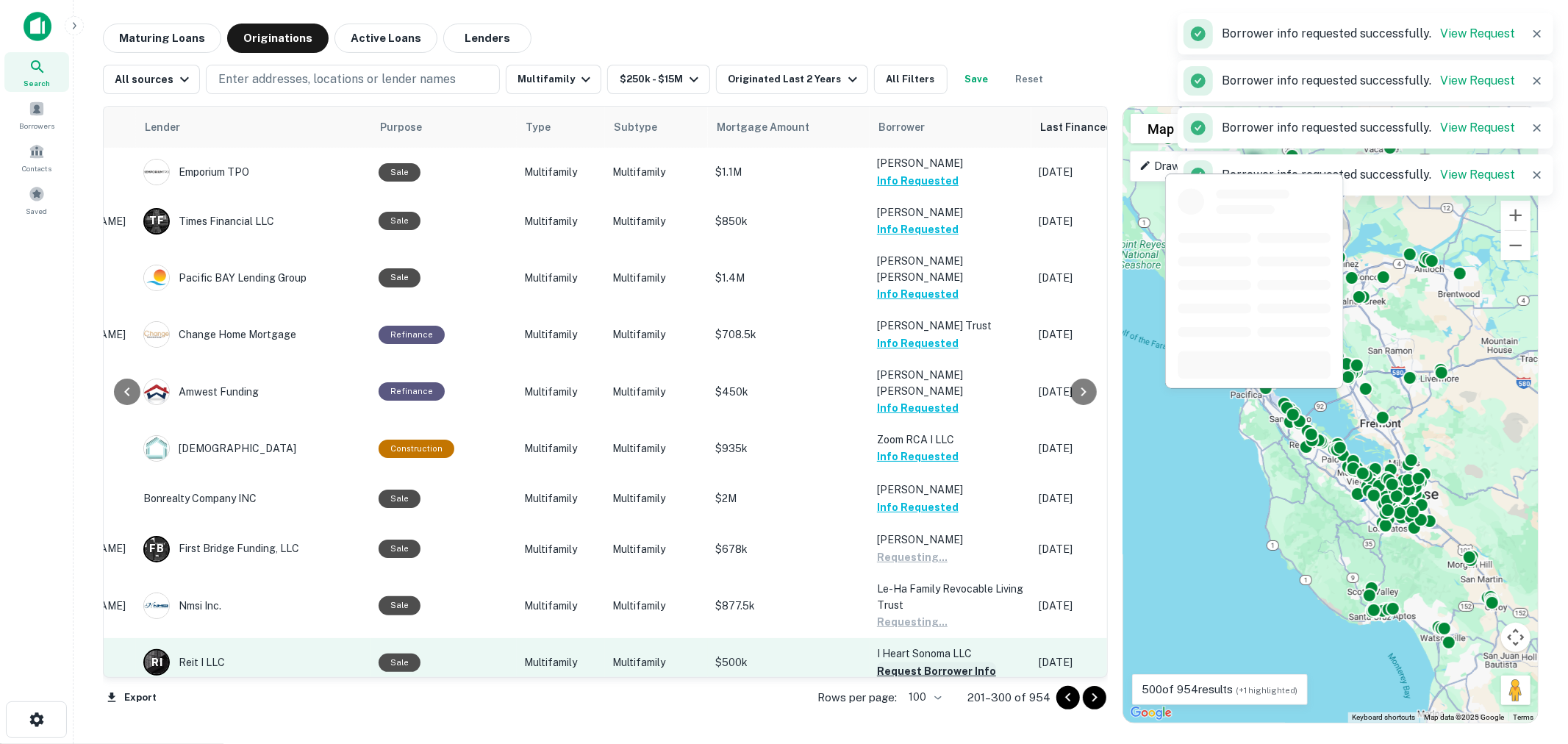
click at [908, 663] on button "Request Borrower Info" at bounding box center [936, 671] width 119 height 18
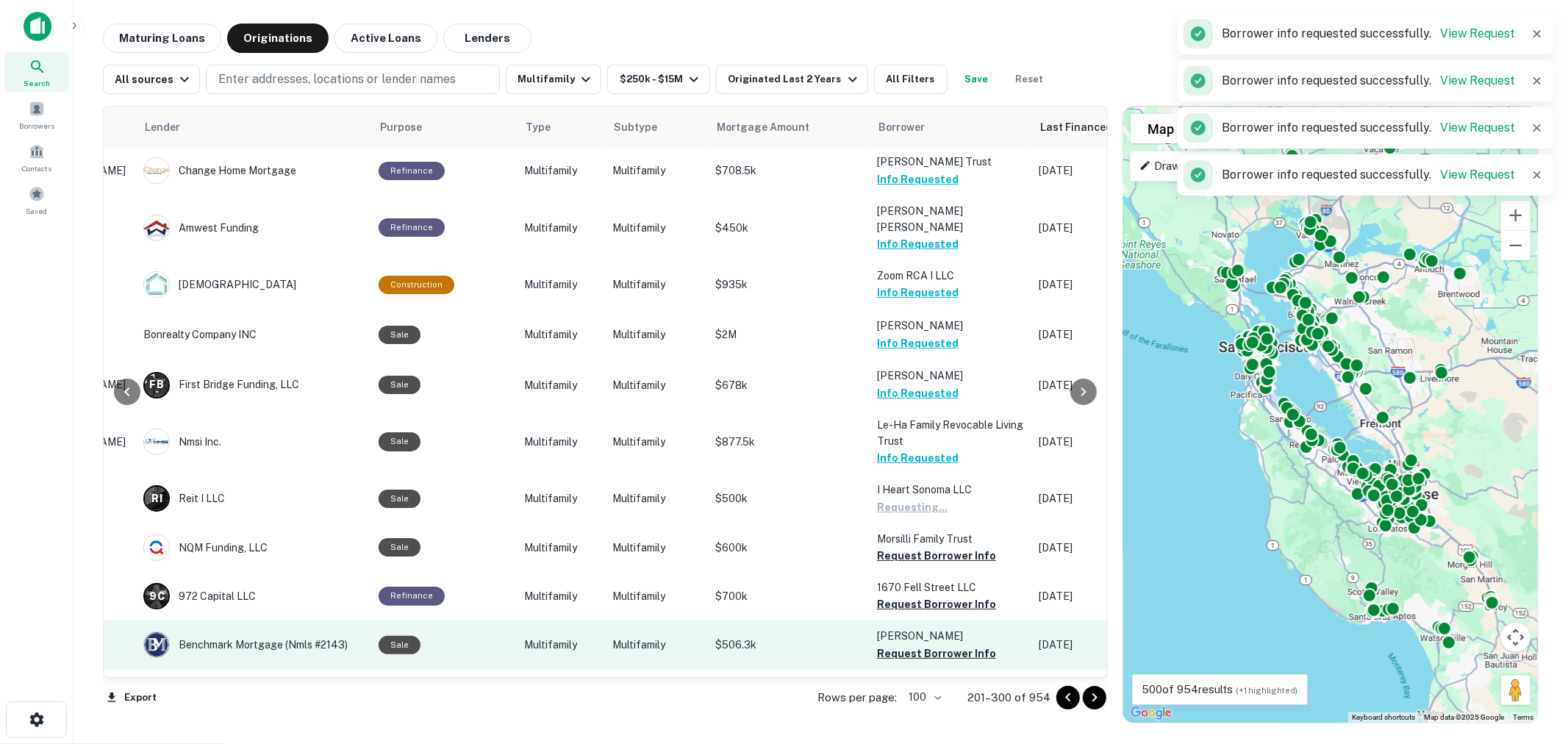
scroll to position [980, 216]
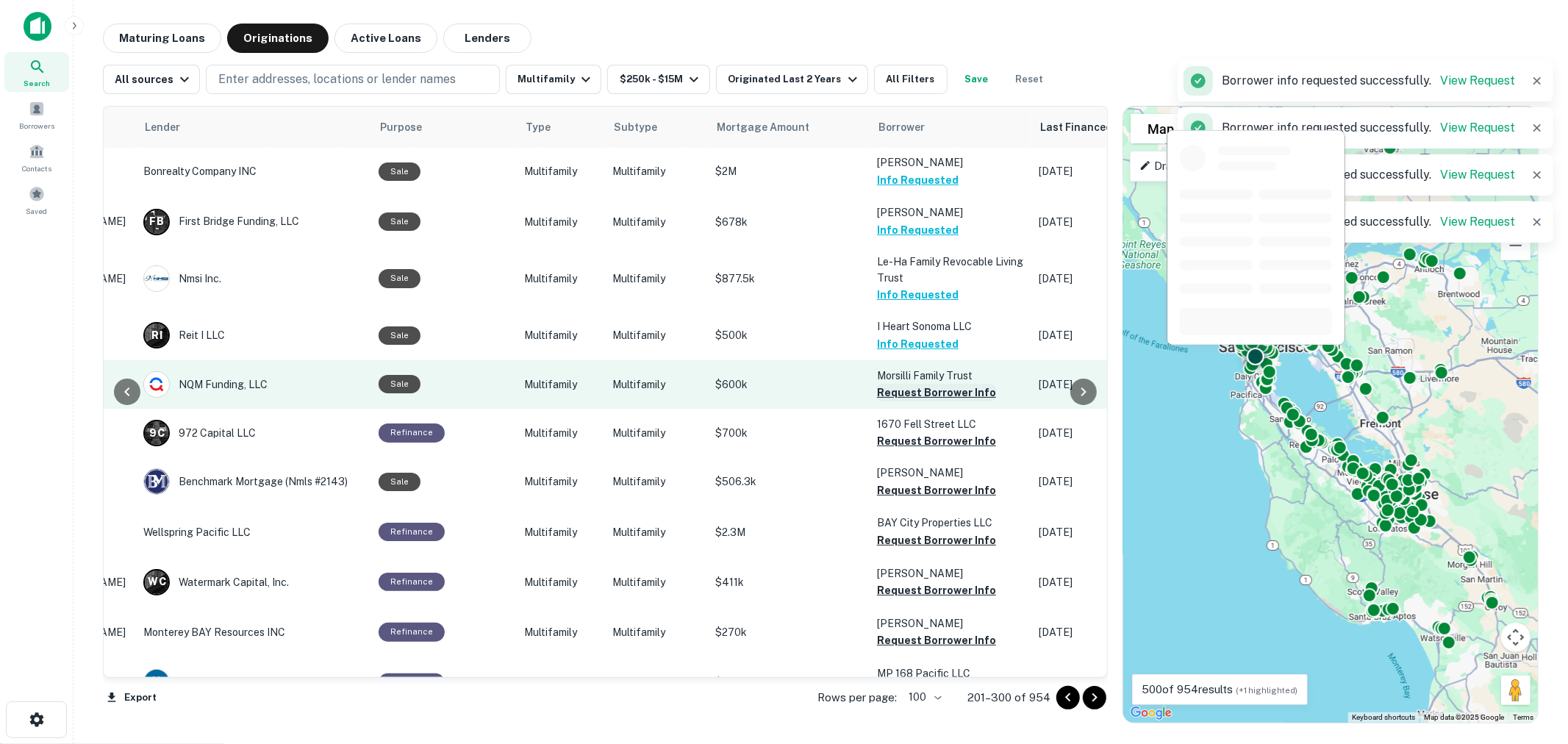
click at [914, 384] on button "Request Borrower Info" at bounding box center [936, 393] width 119 height 18
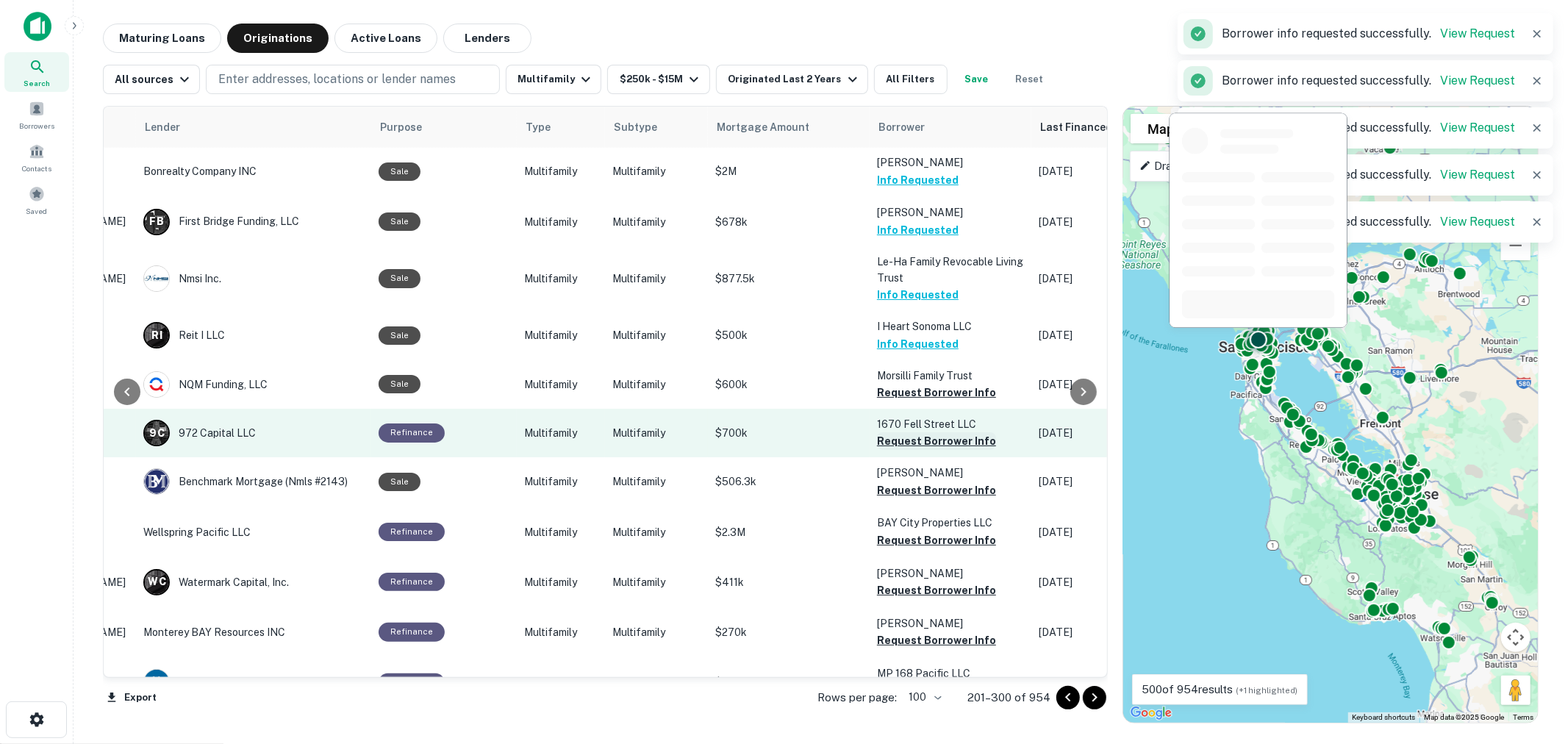
click at [914, 432] on button "Request Borrower Info" at bounding box center [936, 441] width 119 height 18
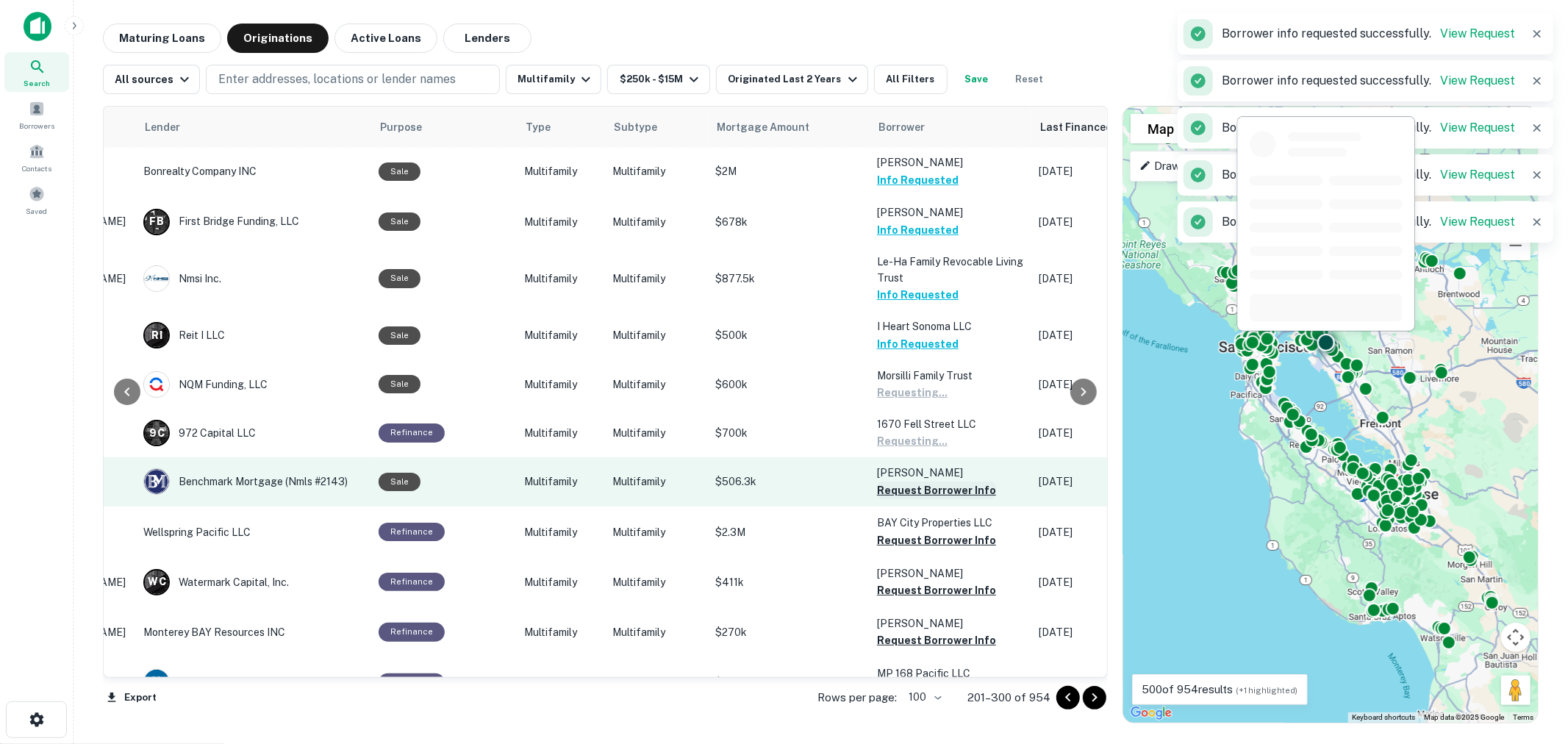
click at [912, 482] on button "Request Borrower Info" at bounding box center [936, 491] width 119 height 18
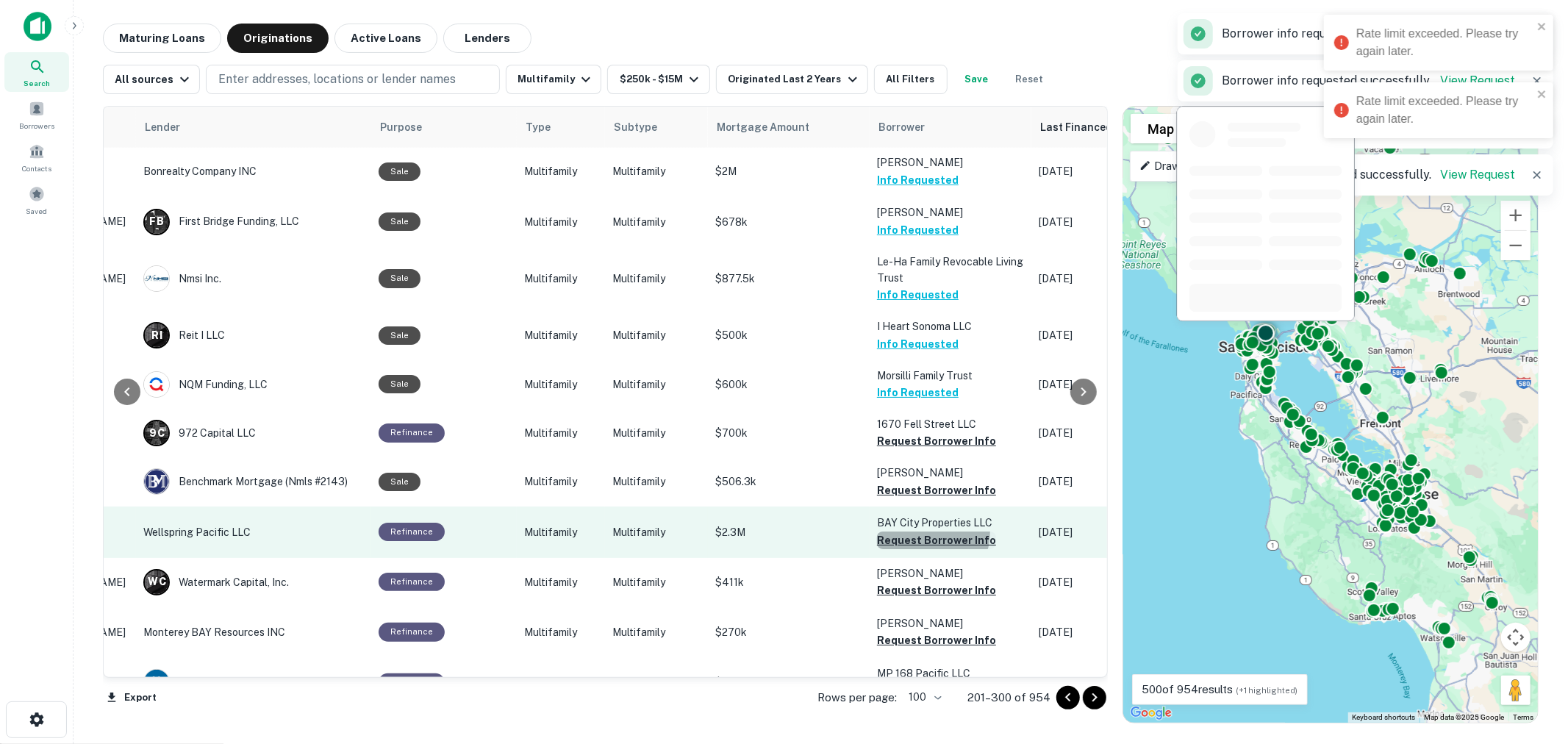
click at [909, 531] on button "Request Borrower Info" at bounding box center [936, 540] width 119 height 18
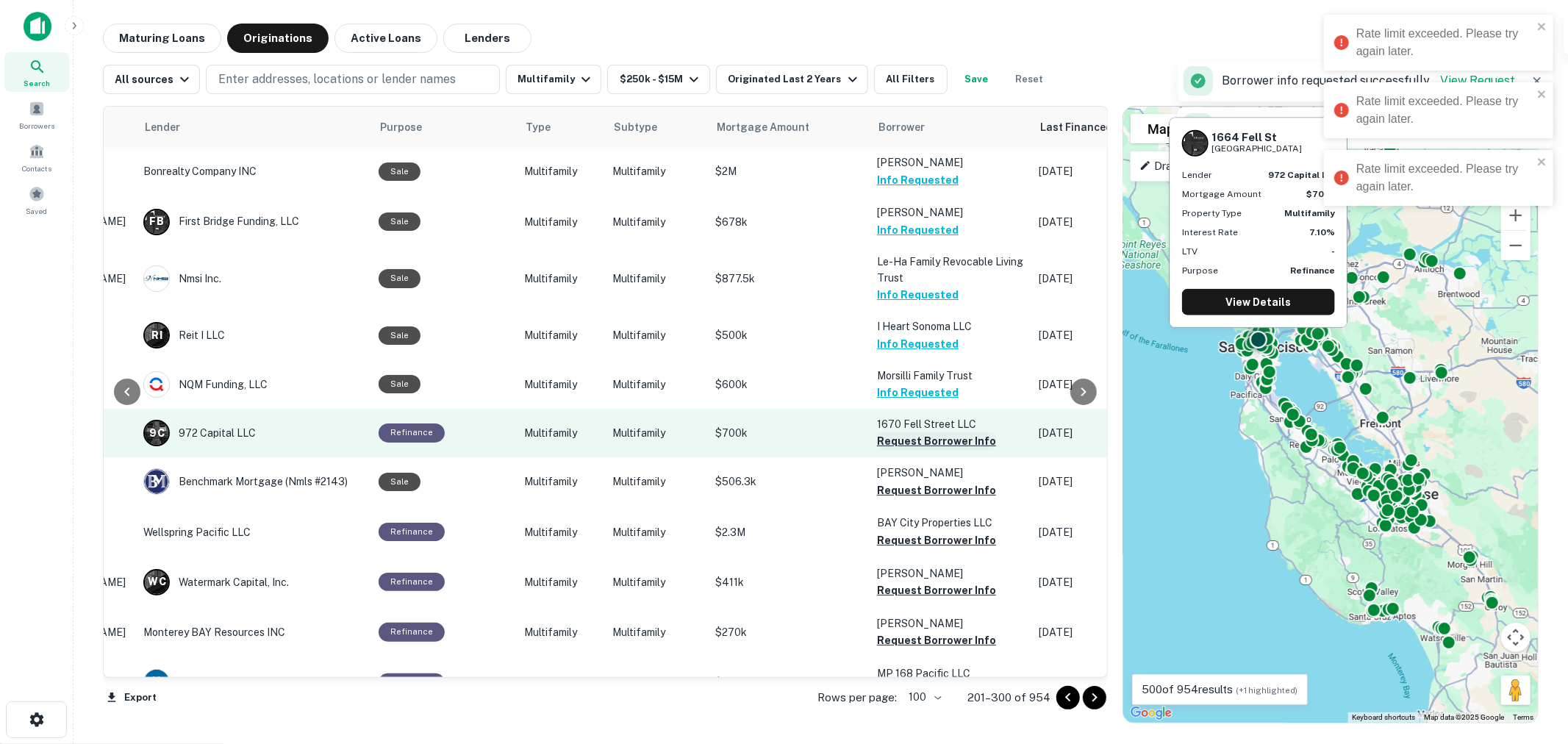
click at [921, 432] on button "Request Borrower Info" at bounding box center [936, 441] width 119 height 18
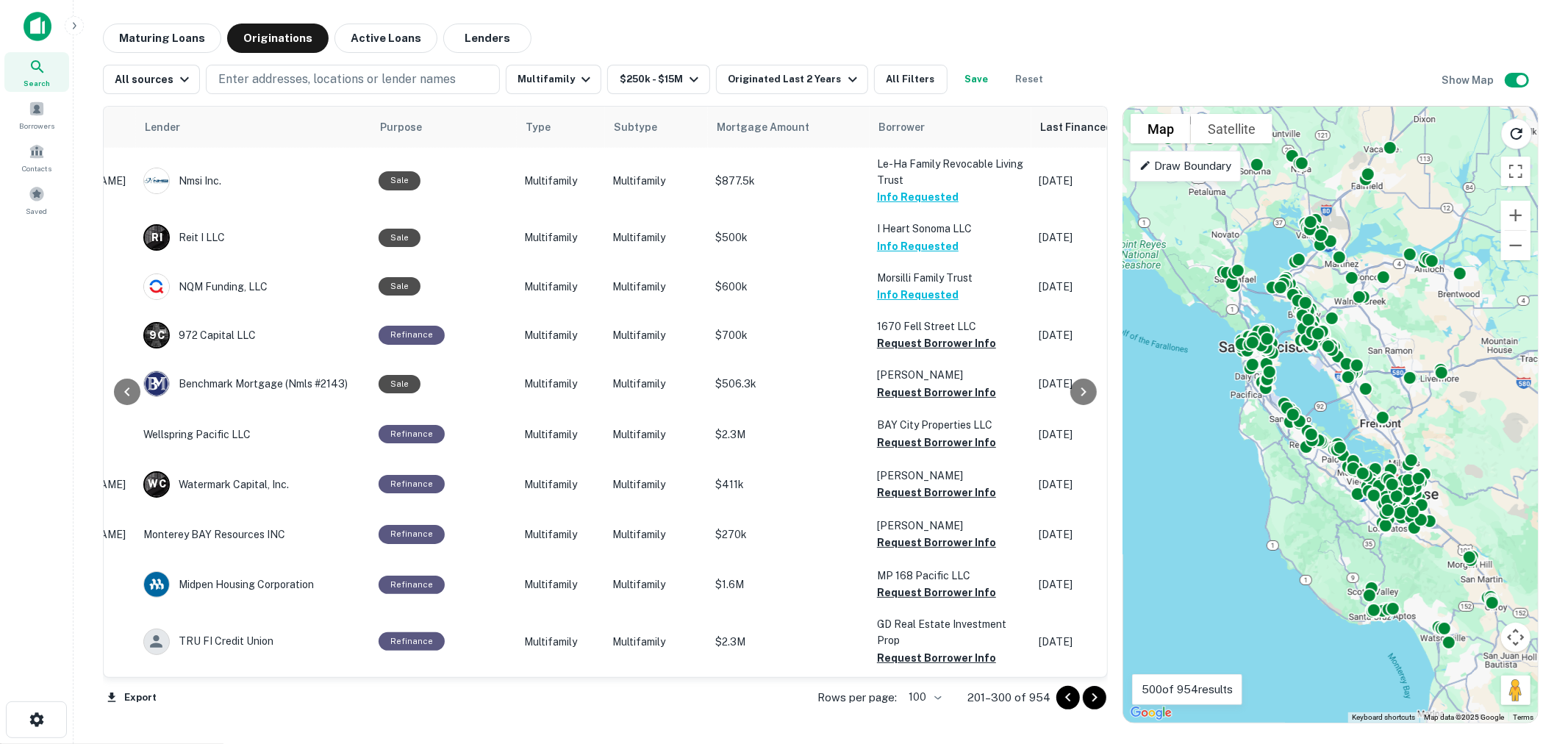
scroll to position [1054, 216]
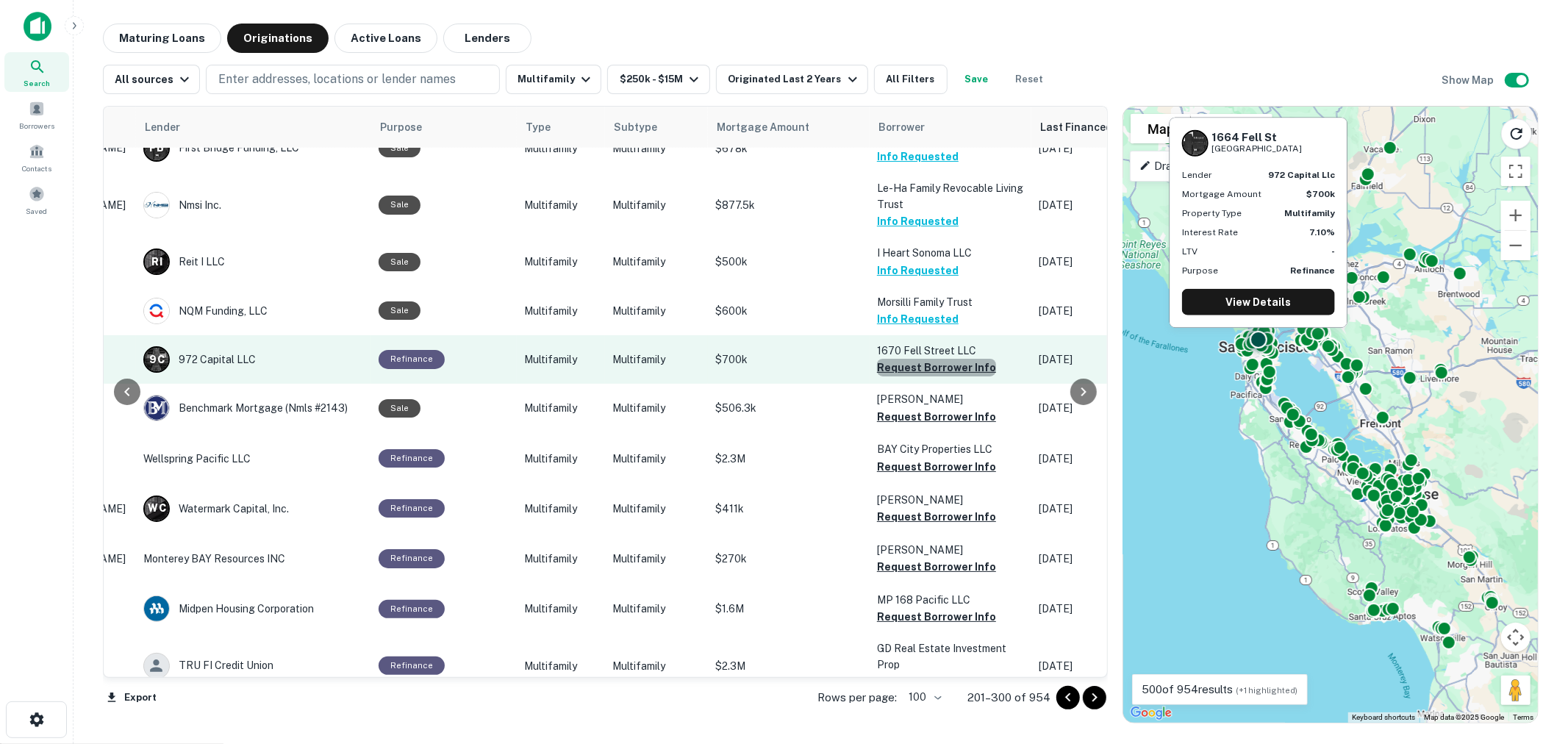
click at [954, 359] on button "Request Borrower Info" at bounding box center [936, 368] width 119 height 18
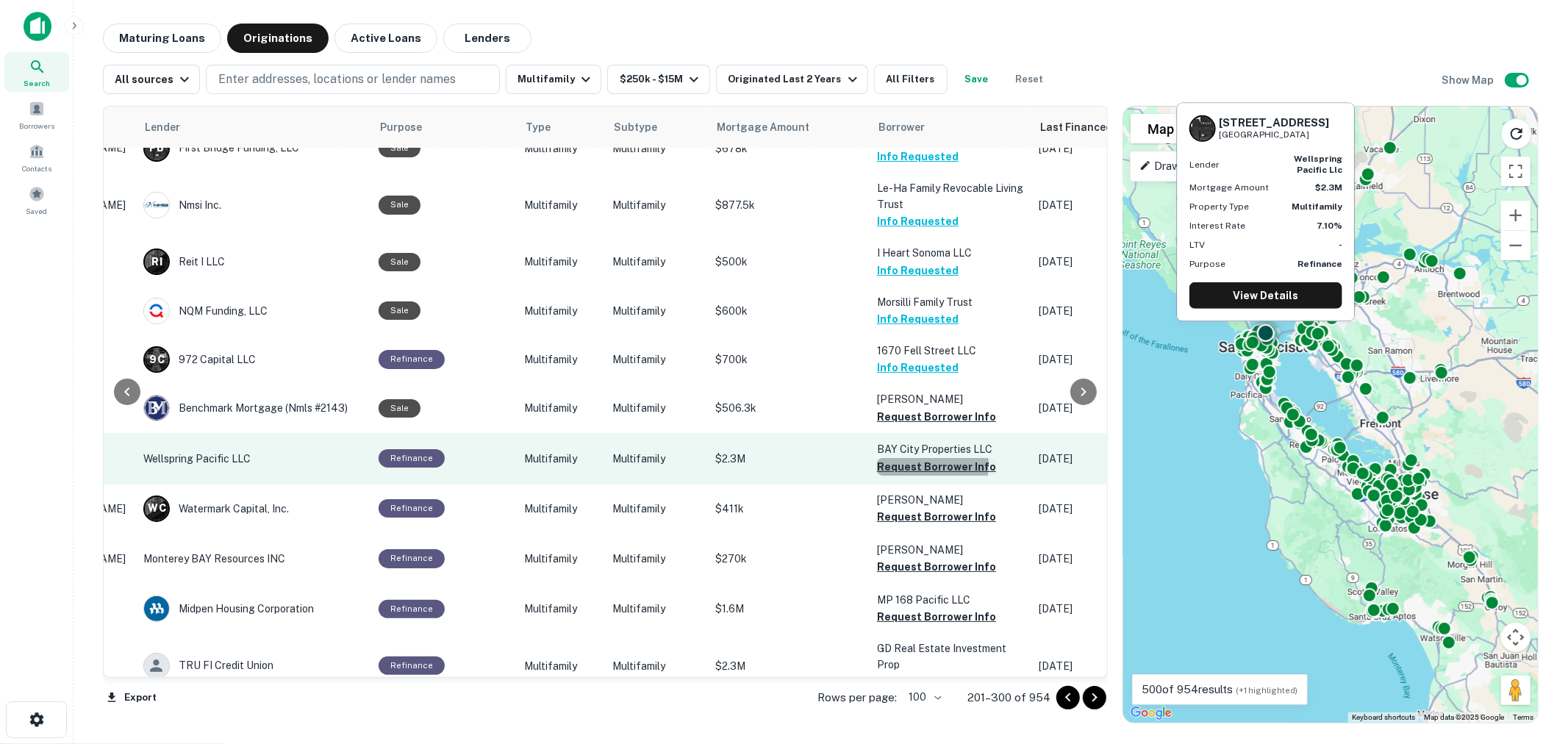
click at [919, 458] on button "Request Borrower Info" at bounding box center [936, 467] width 119 height 18
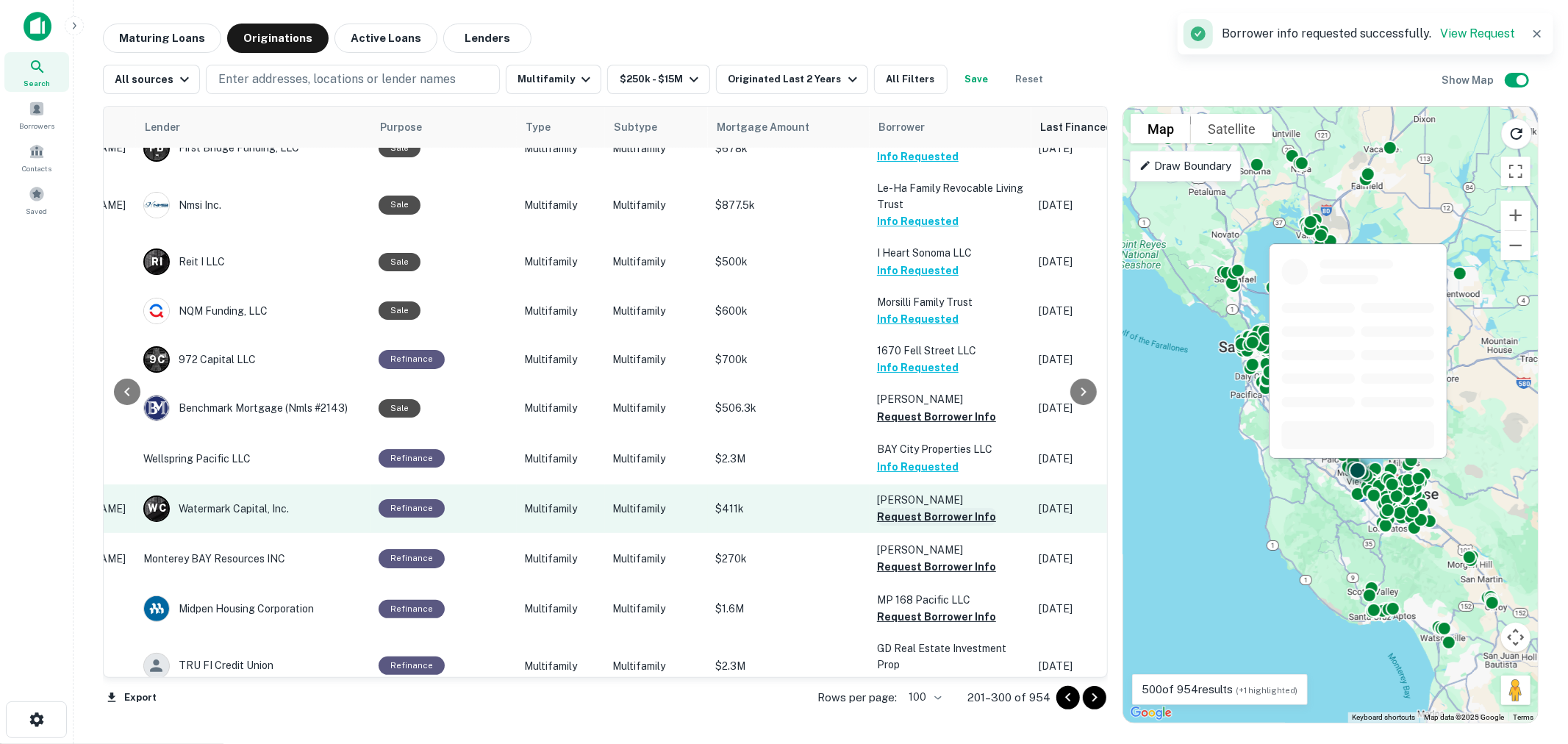
click at [921, 508] on button "Request Borrower Info" at bounding box center [936, 517] width 119 height 18
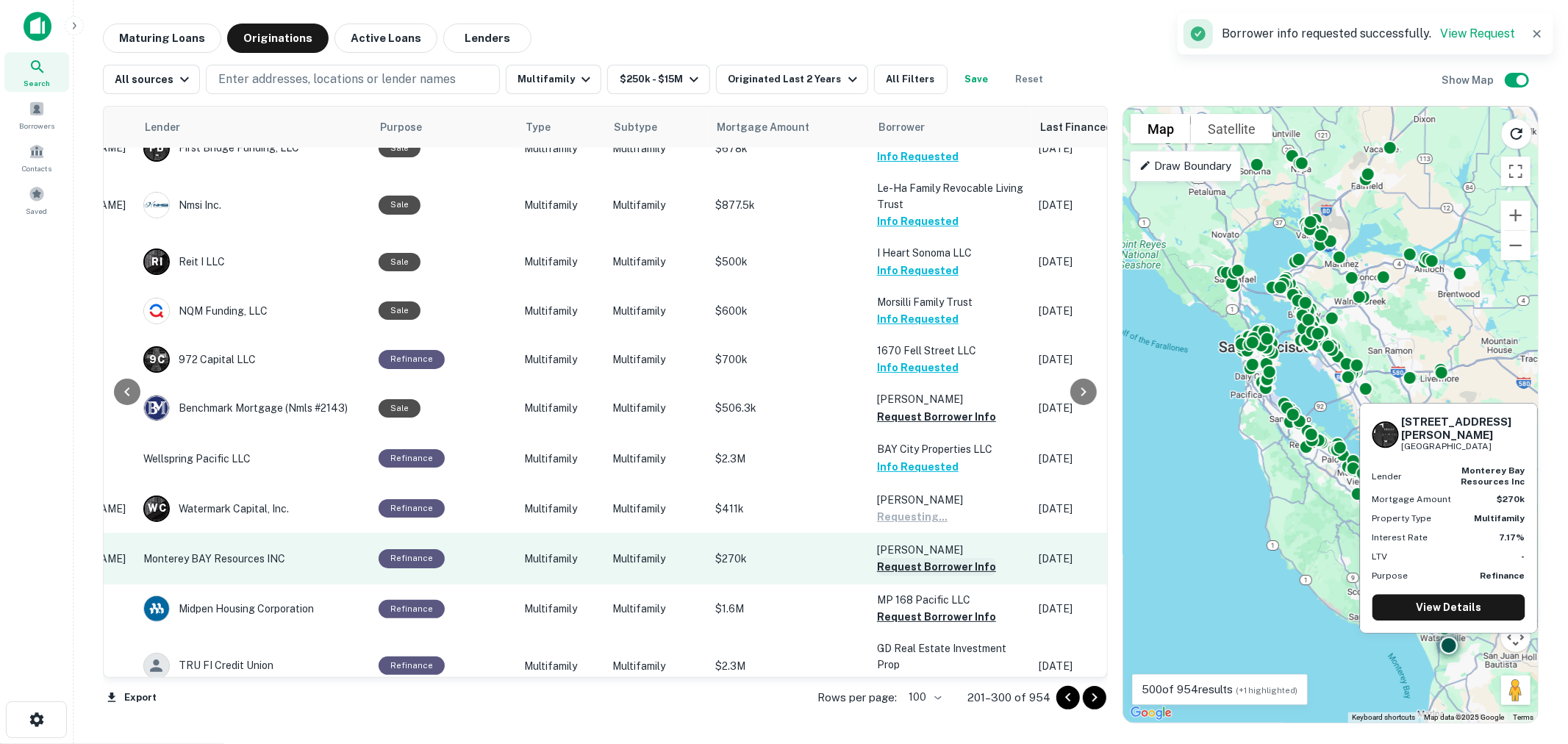
click at [920, 558] on button "Request Borrower Info" at bounding box center [936, 567] width 119 height 18
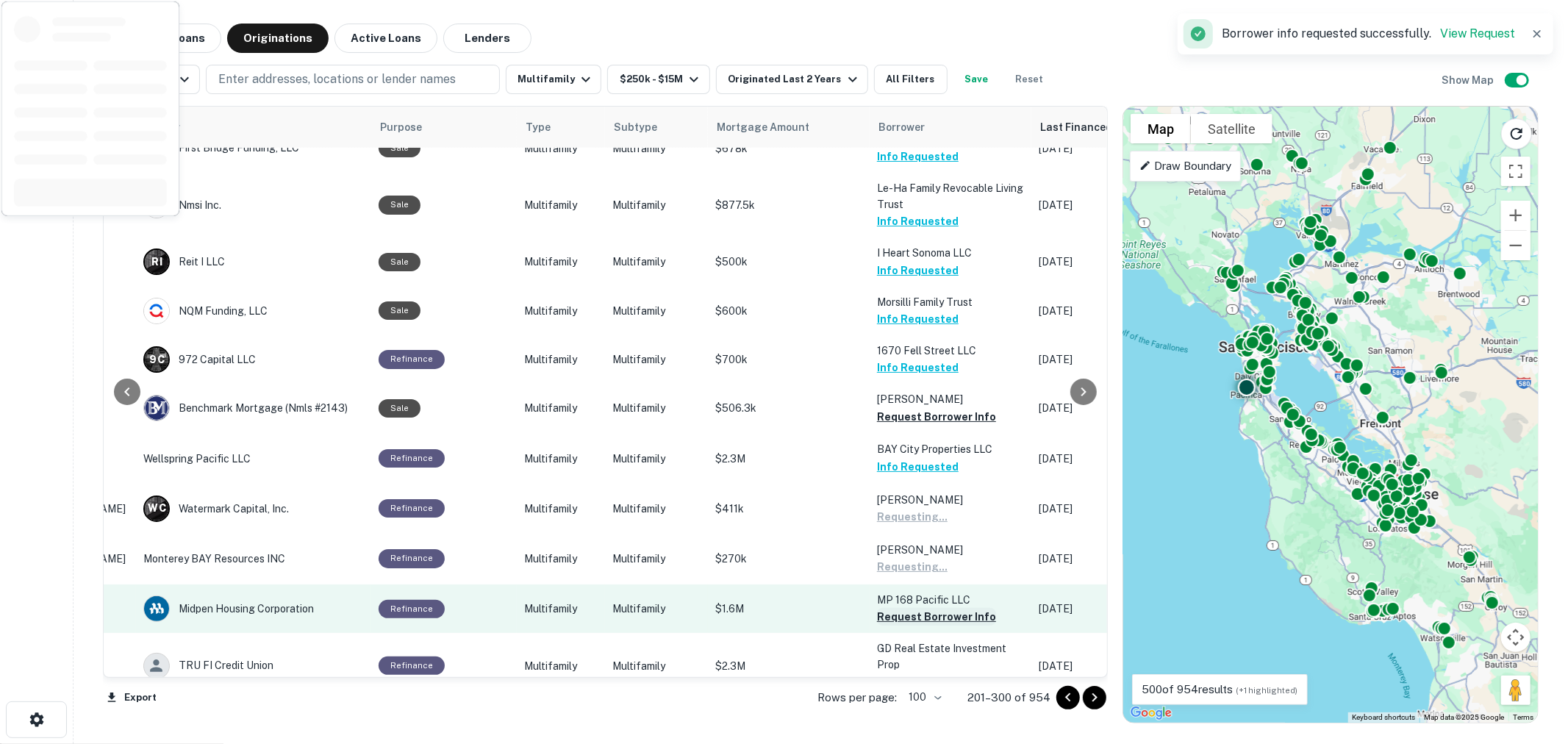
click at [923, 608] on button "Request Borrower Info" at bounding box center [936, 617] width 119 height 18
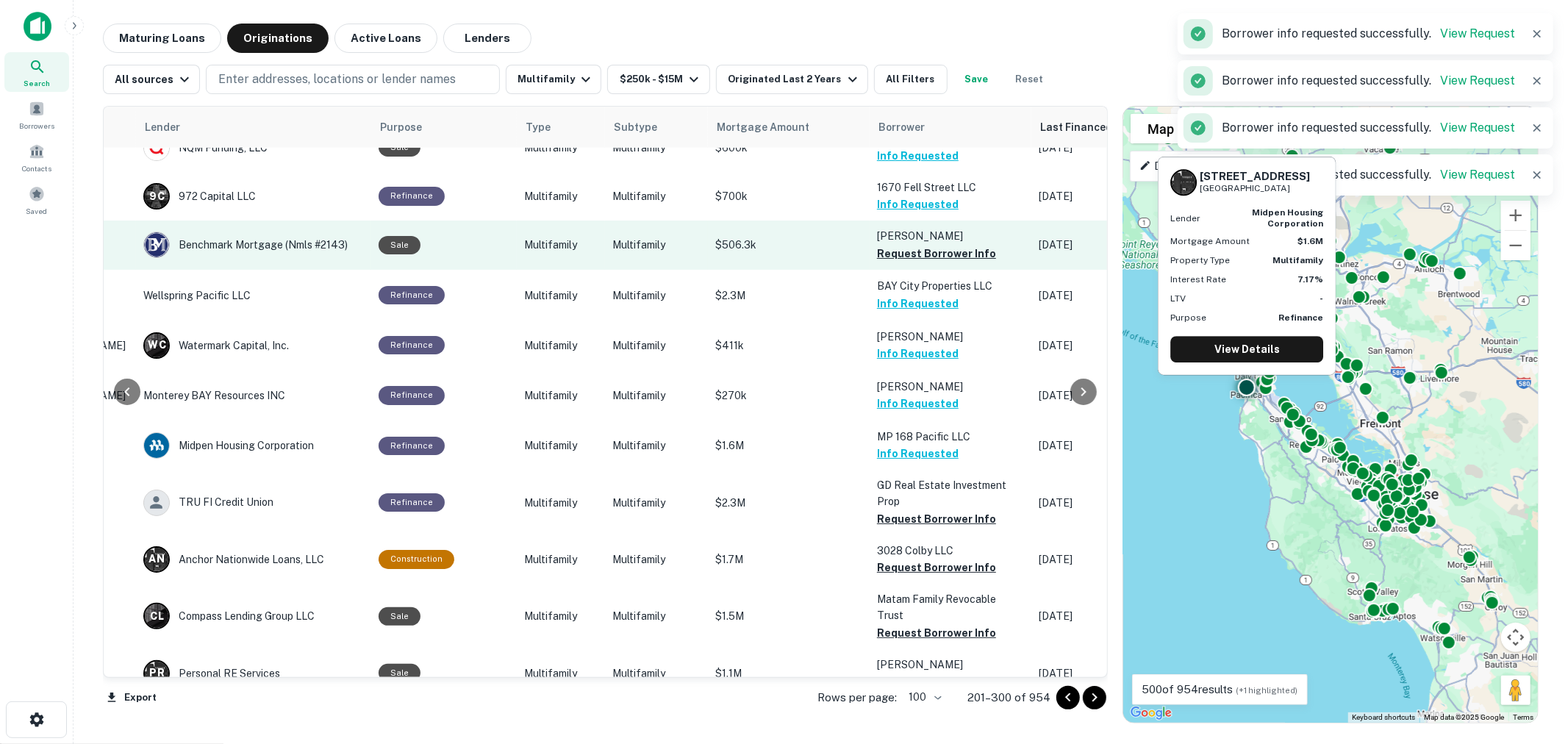
scroll to position [1380, 216]
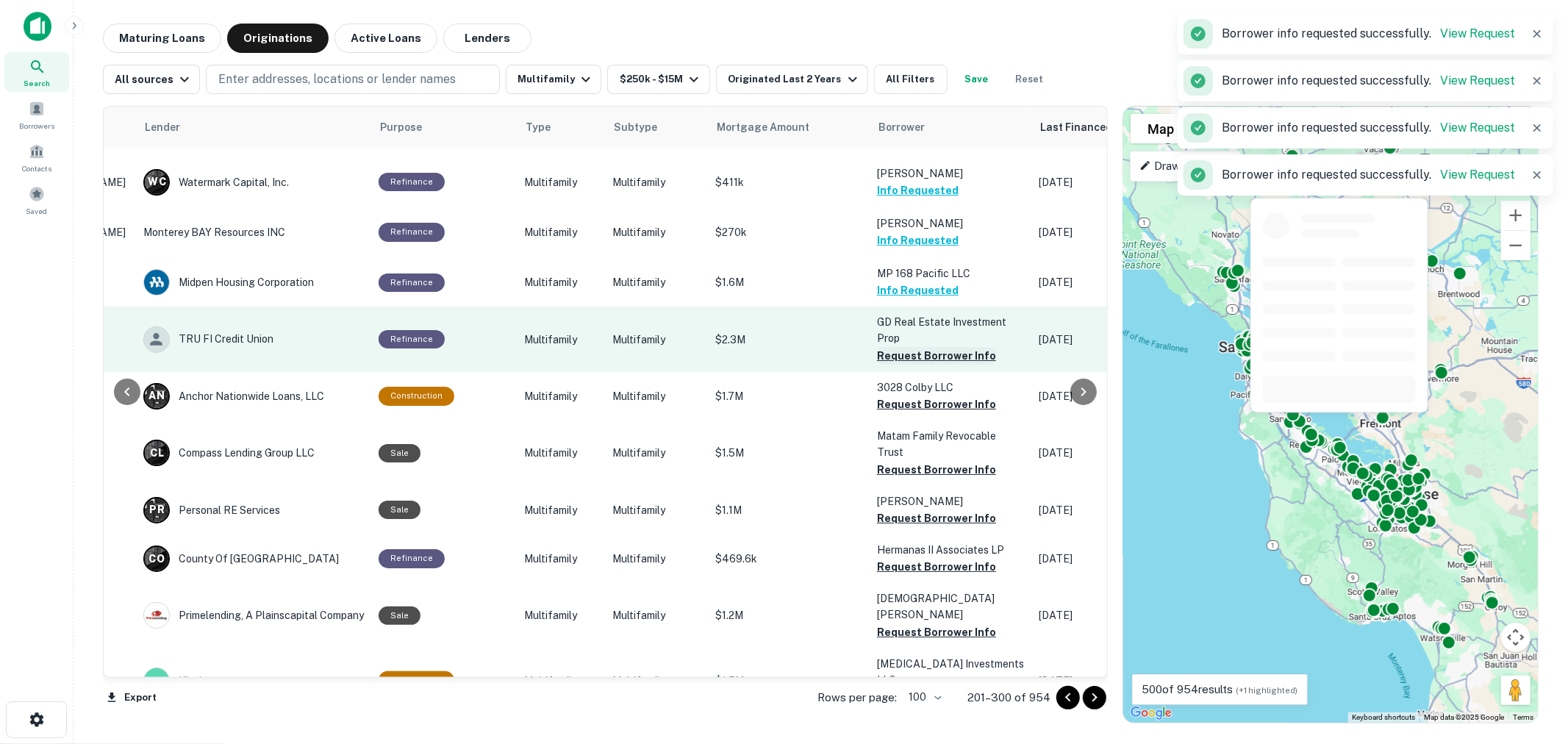
click at [906, 347] on button "Request Borrower Info" at bounding box center [936, 356] width 119 height 18
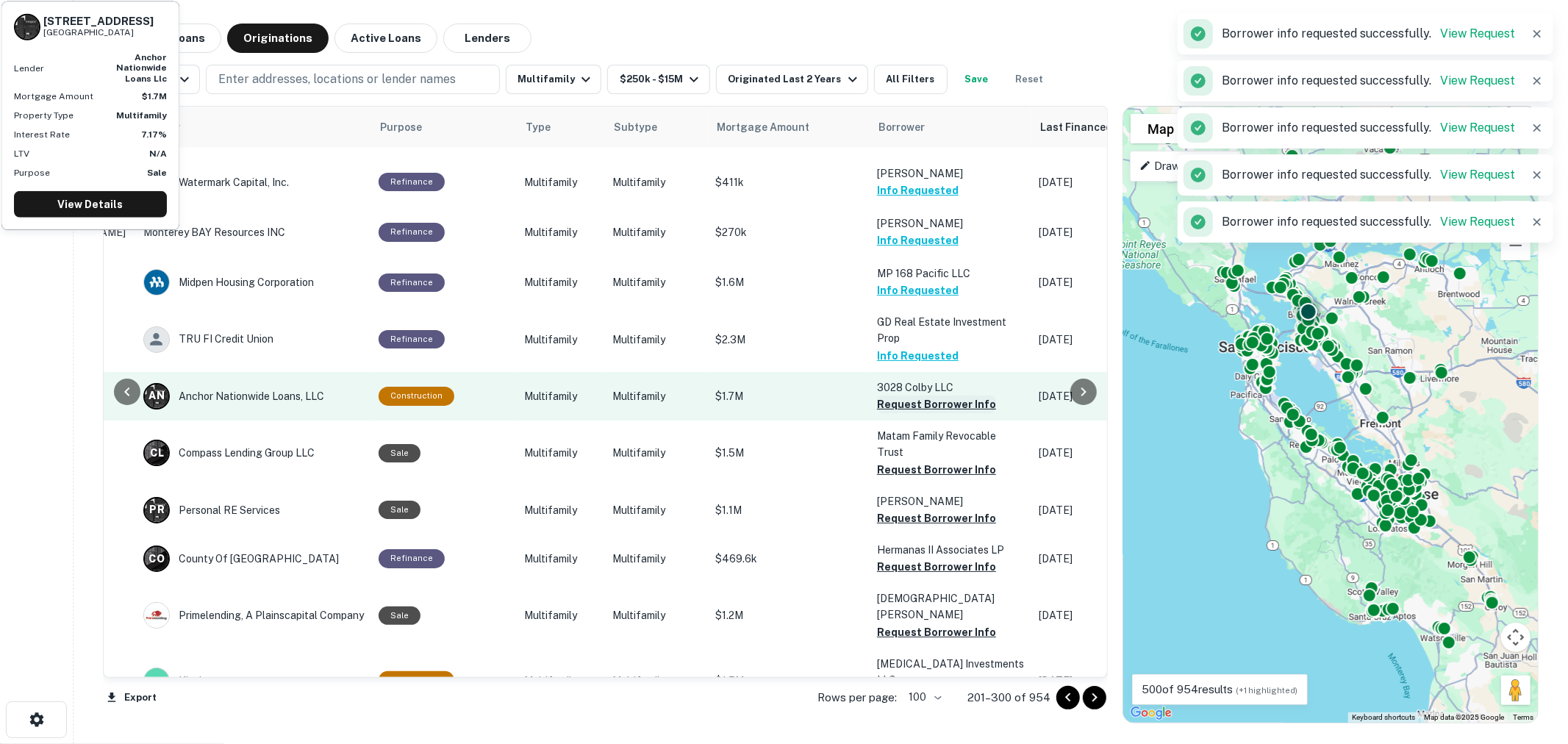
click at [914, 395] on button "Request Borrower Info" at bounding box center [936, 404] width 119 height 18
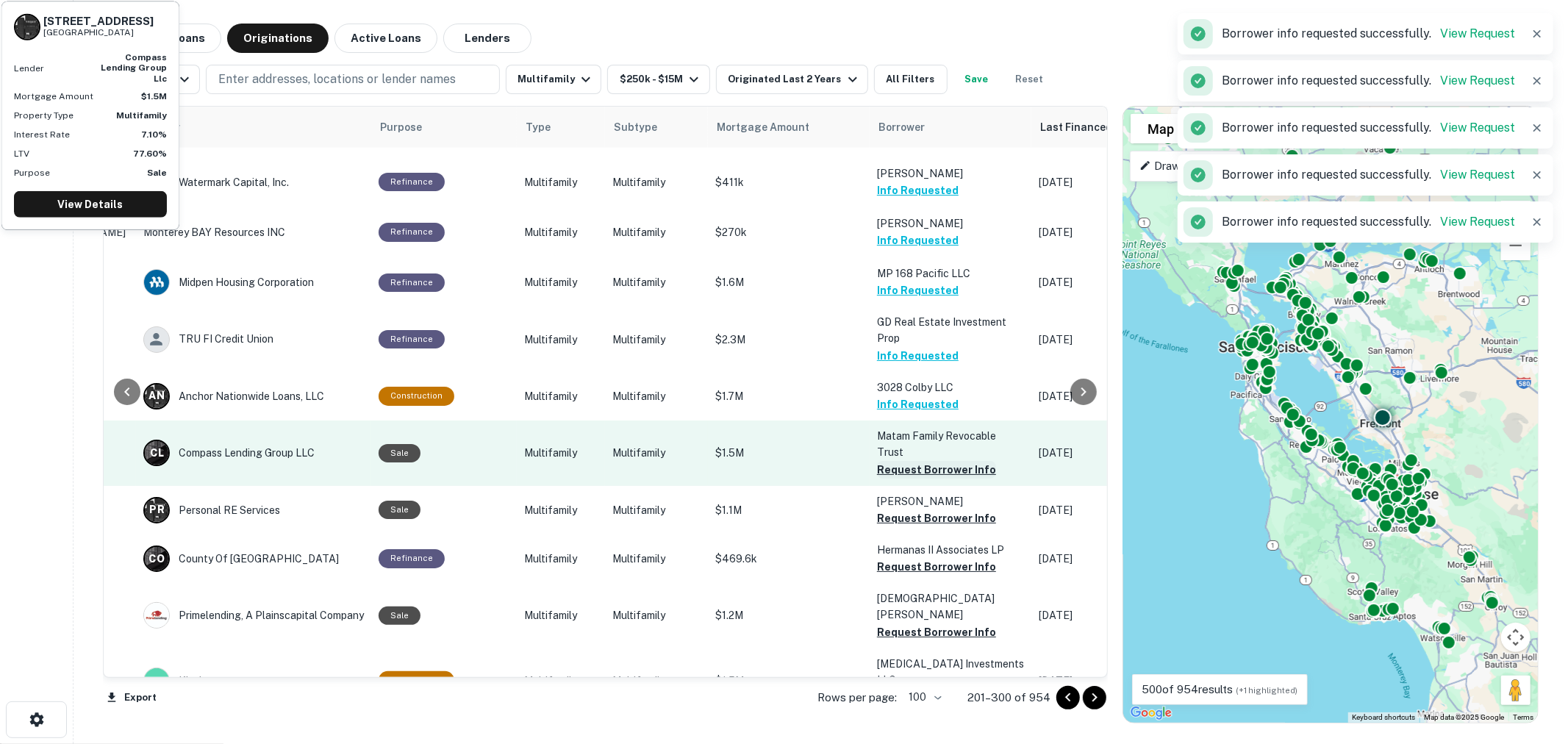
click at [923, 461] on button "Request Borrower Info" at bounding box center [936, 470] width 119 height 18
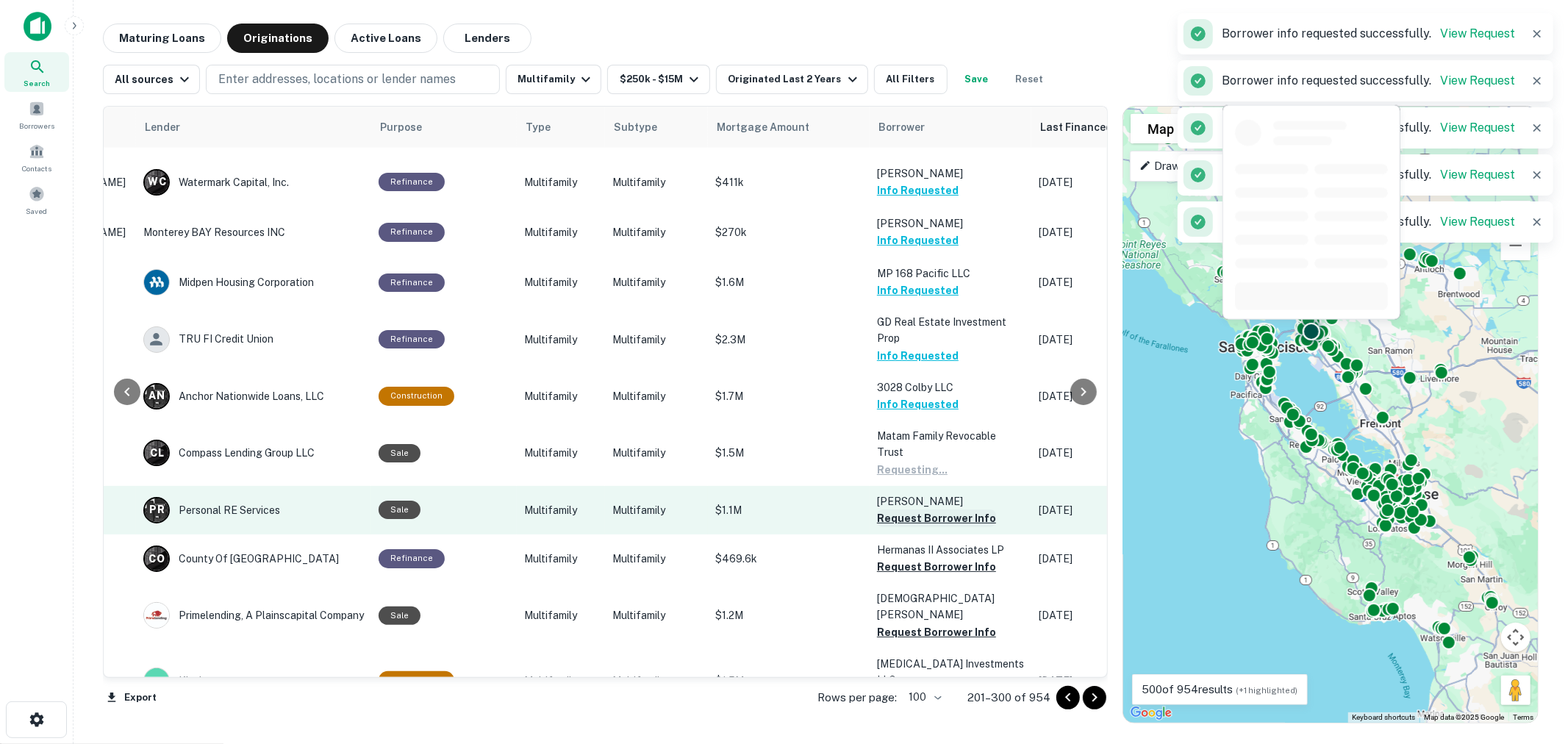
click at [921, 509] on button "Request Borrower Info" at bounding box center [936, 518] width 119 height 18
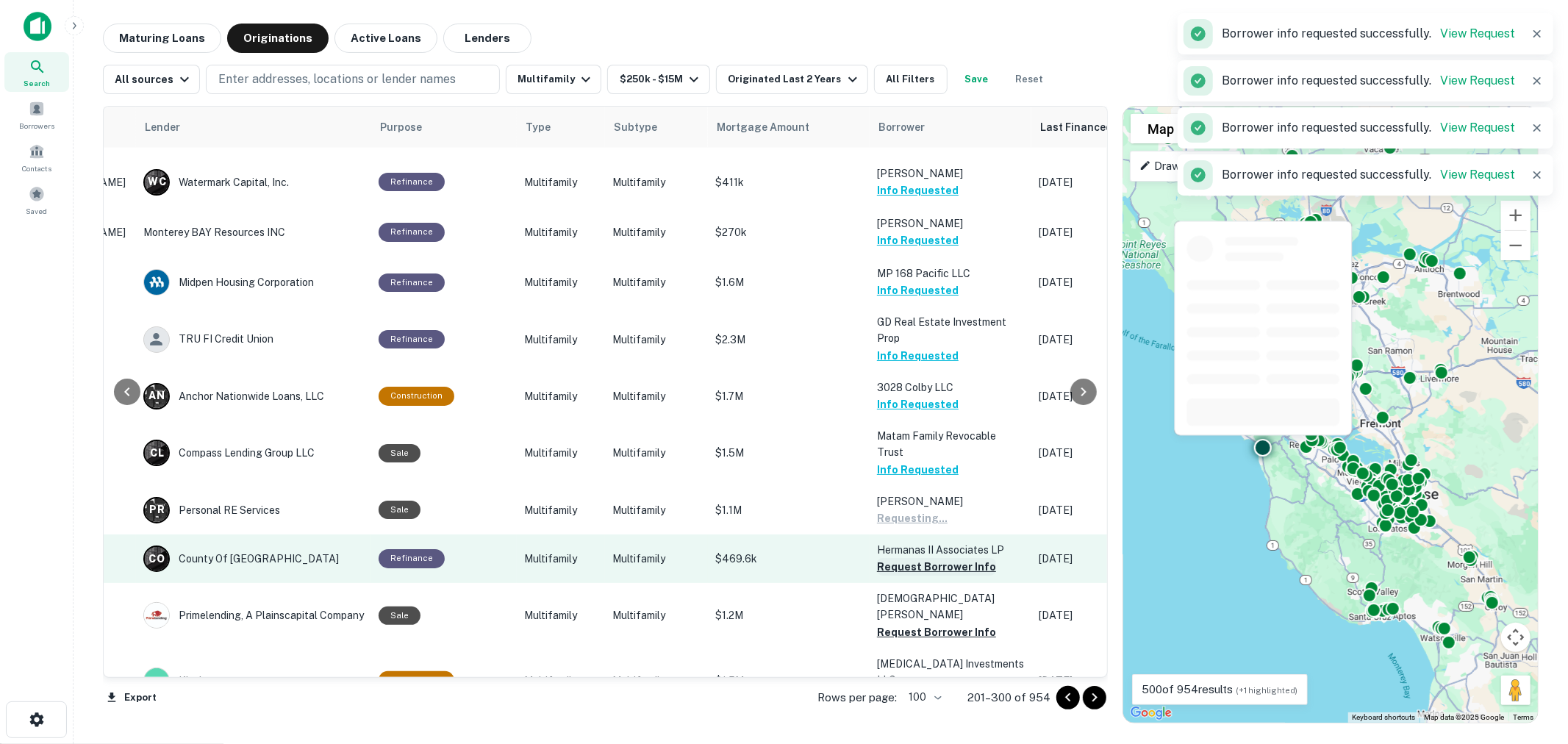
click at [918, 558] on button "Request Borrower Info" at bounding box center [936, 567] width 119 height 18
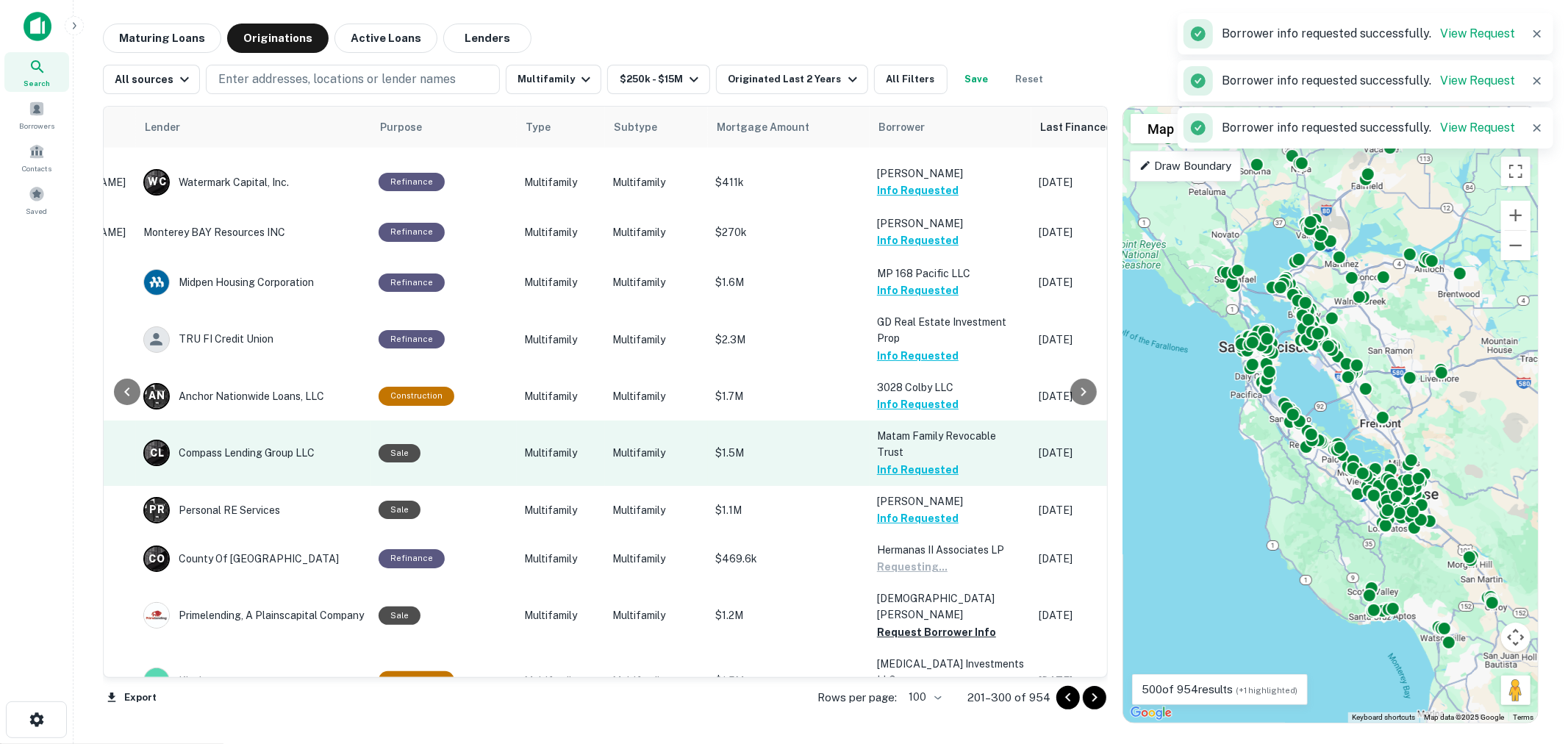
scroll to position [1543, 216]
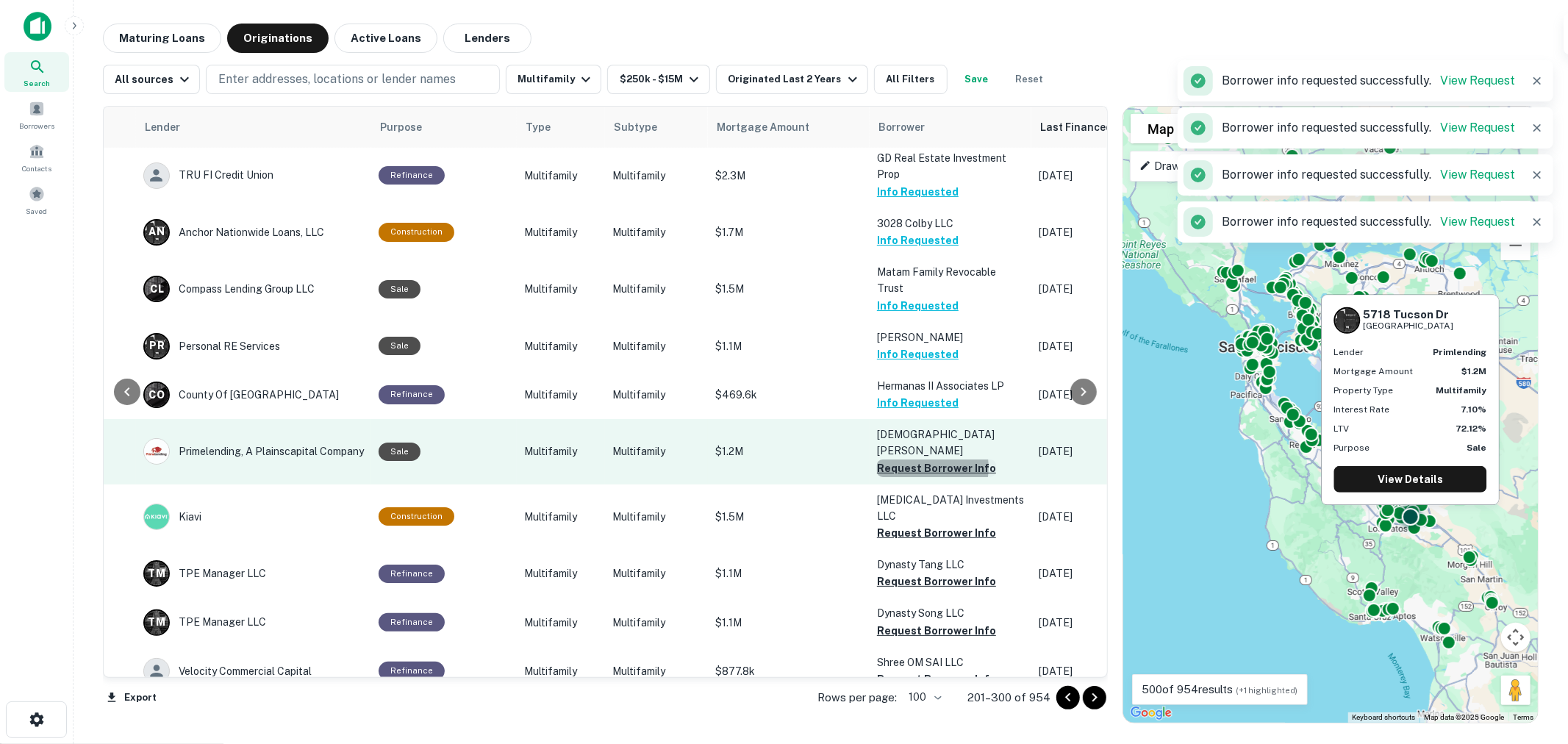
click at [910, 460] on button "Request Borrower Info" at bounding box center [936, 469] width 119 height 18
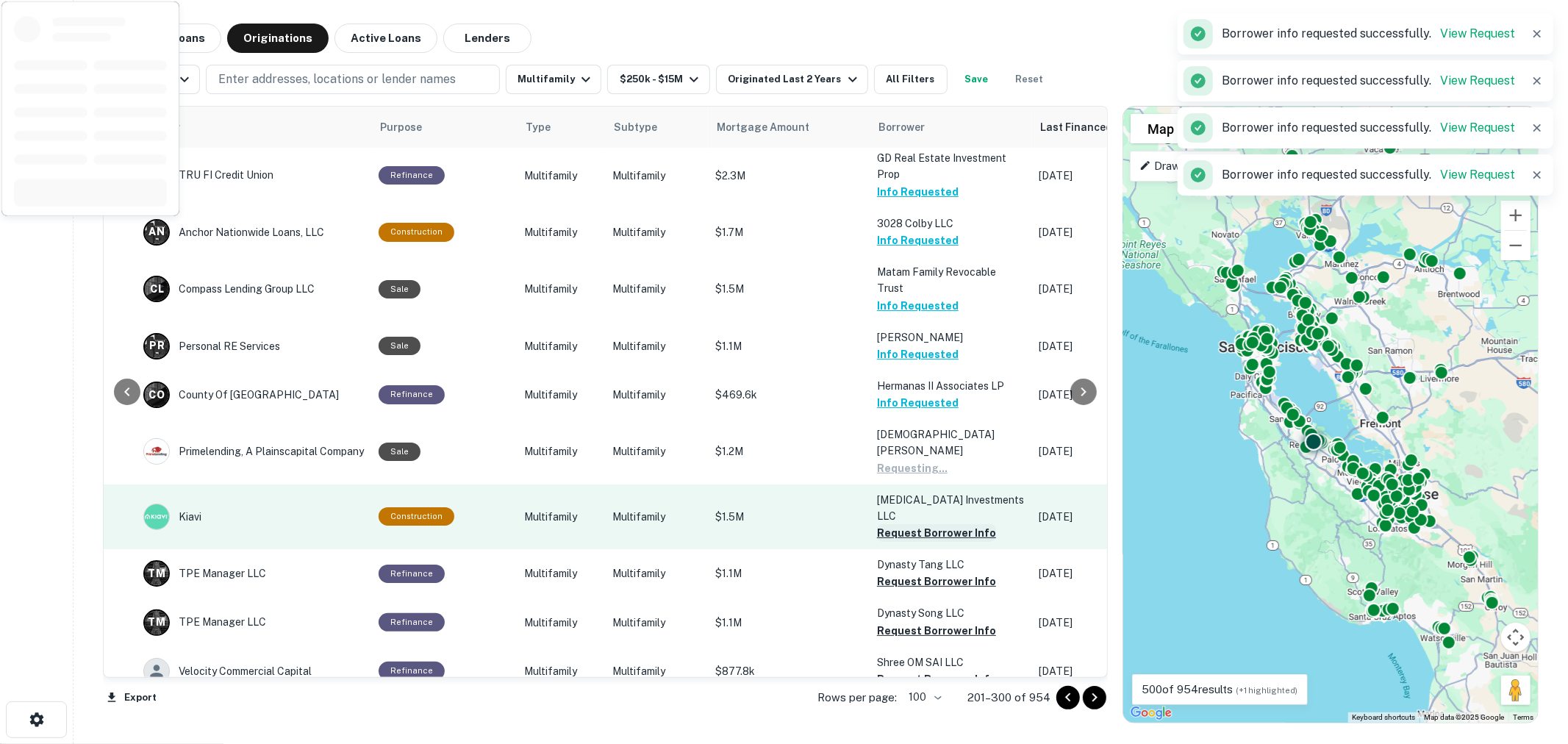
click at [917, 524] on button "Request Borrower Info" at bounding box center [936, 533] width 119 height 18
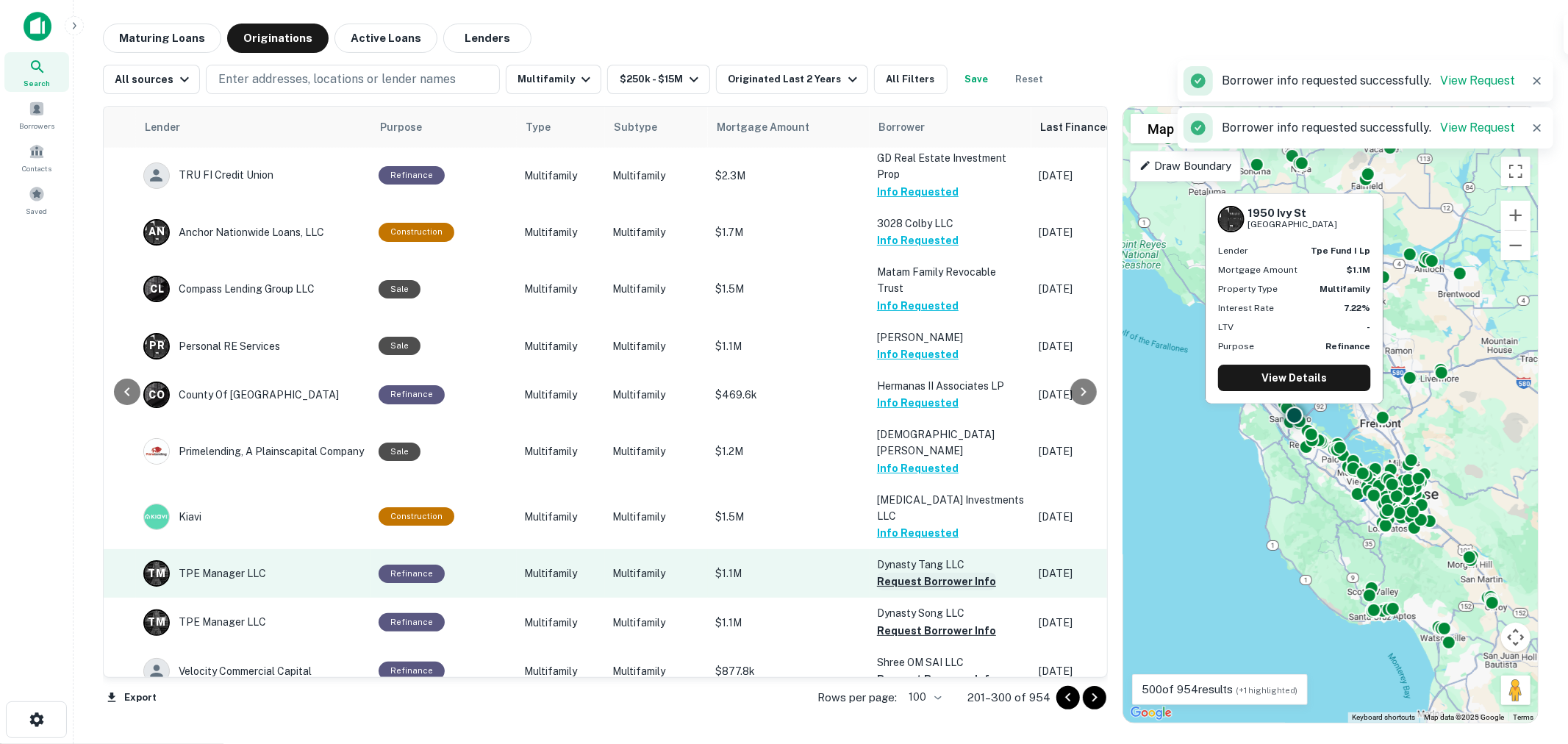
click at [927, 573] on button "Request Borrower Info" at bounding box center [936, 582] width 119 height 18
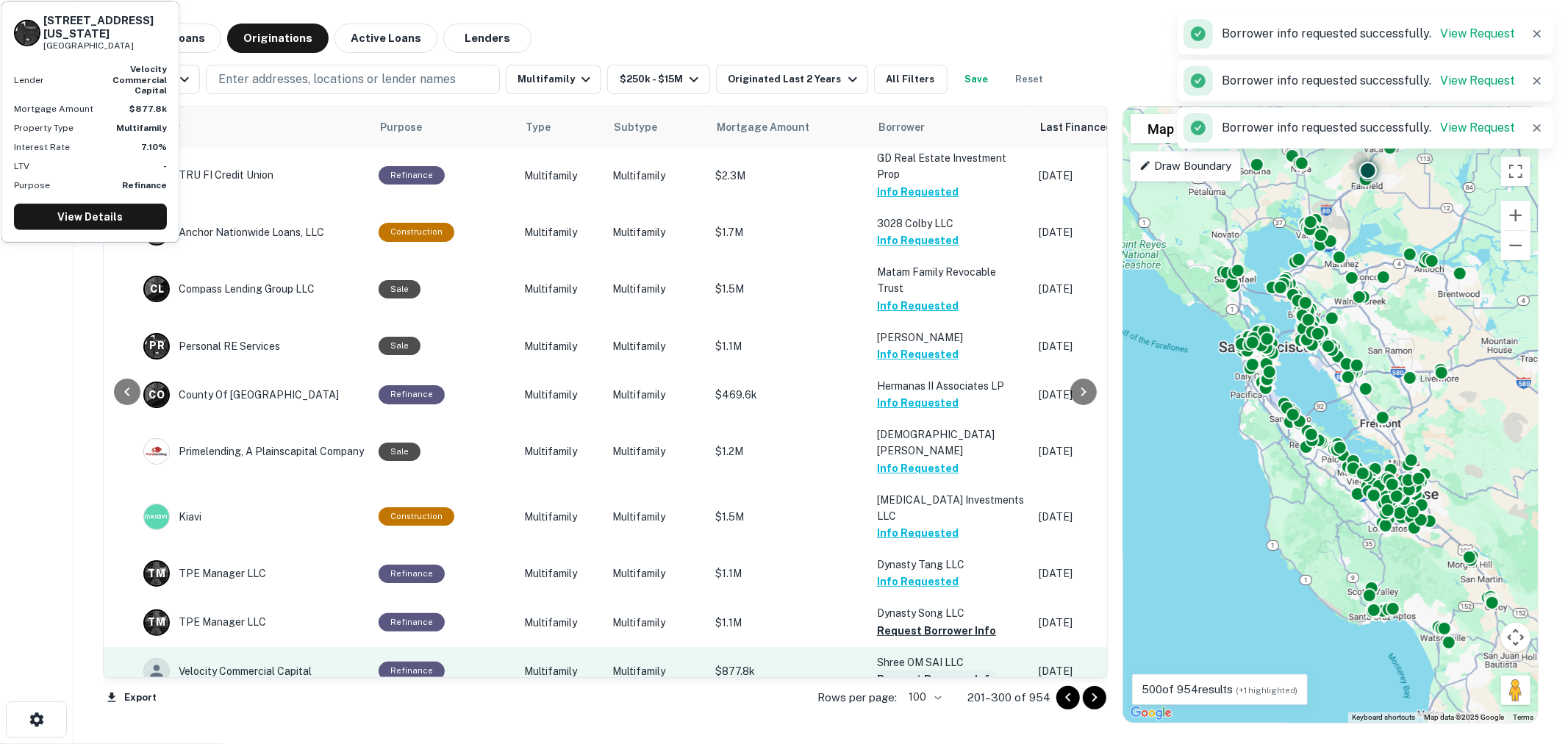
click at [927, 671] on button "Request Borrower Info" at bounding box center [936, 680] width 119 height 18
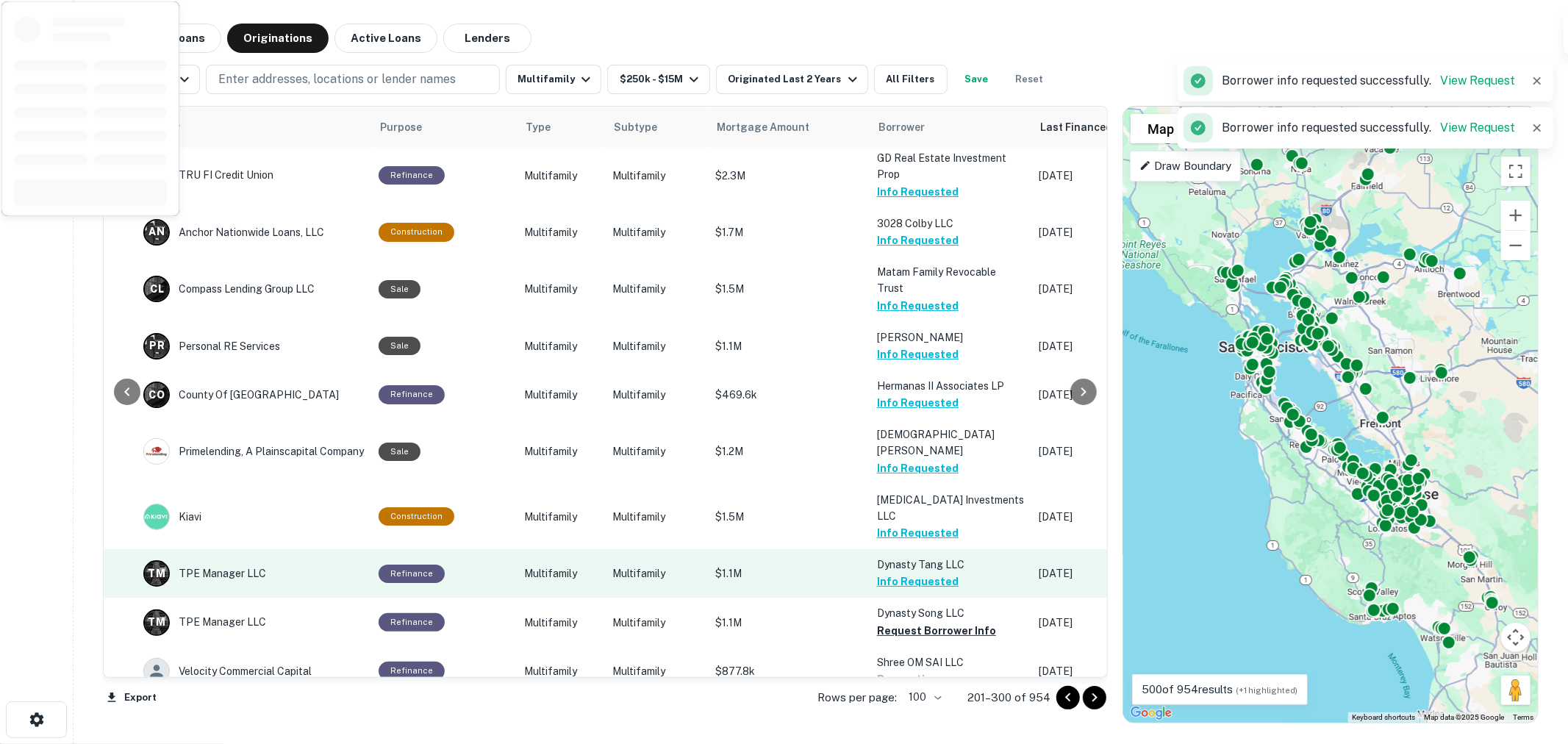
scroll to position [1707, 216]
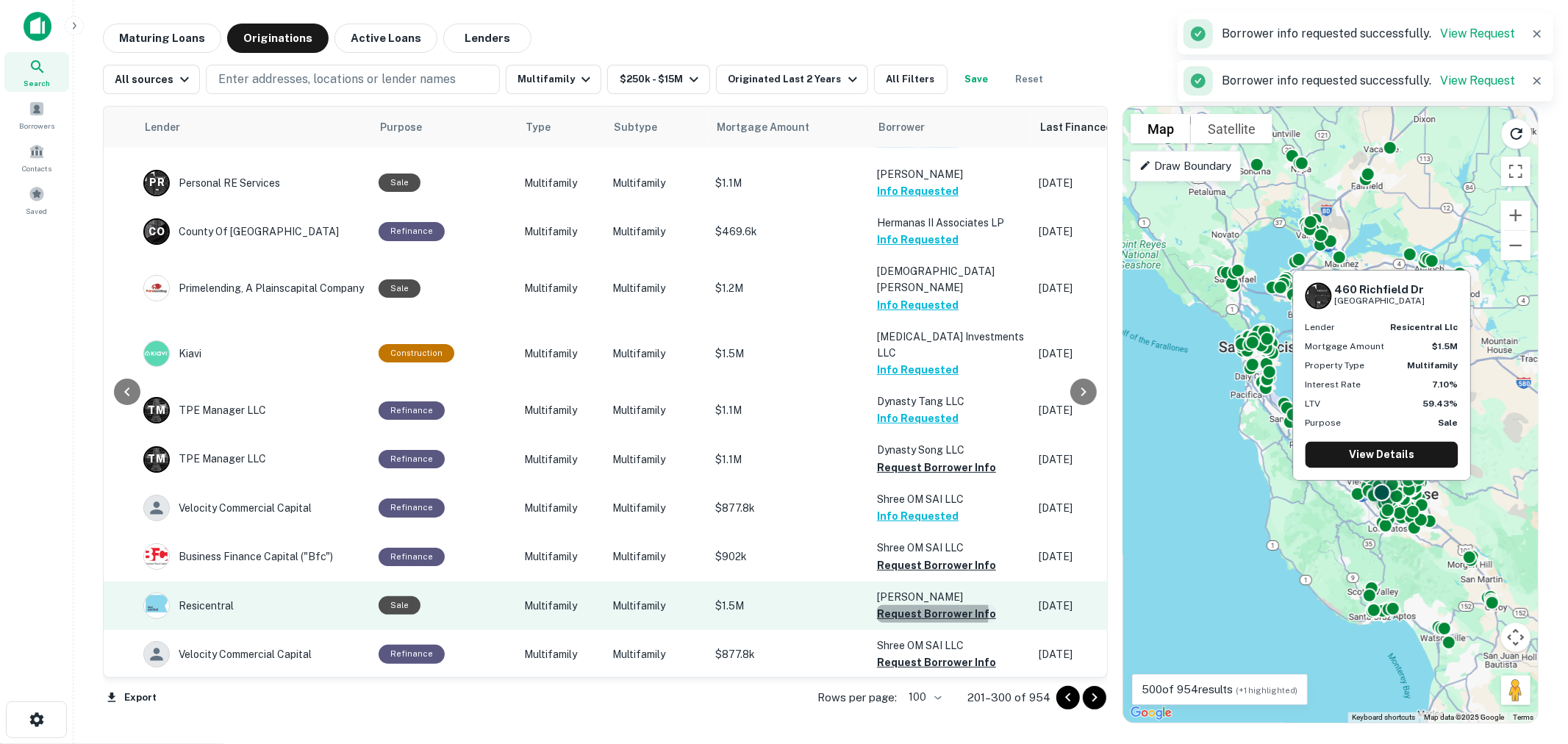
click at [912, 605] on button "Request Borrower Info" at bounding box center [936, 614] width 119 height 18
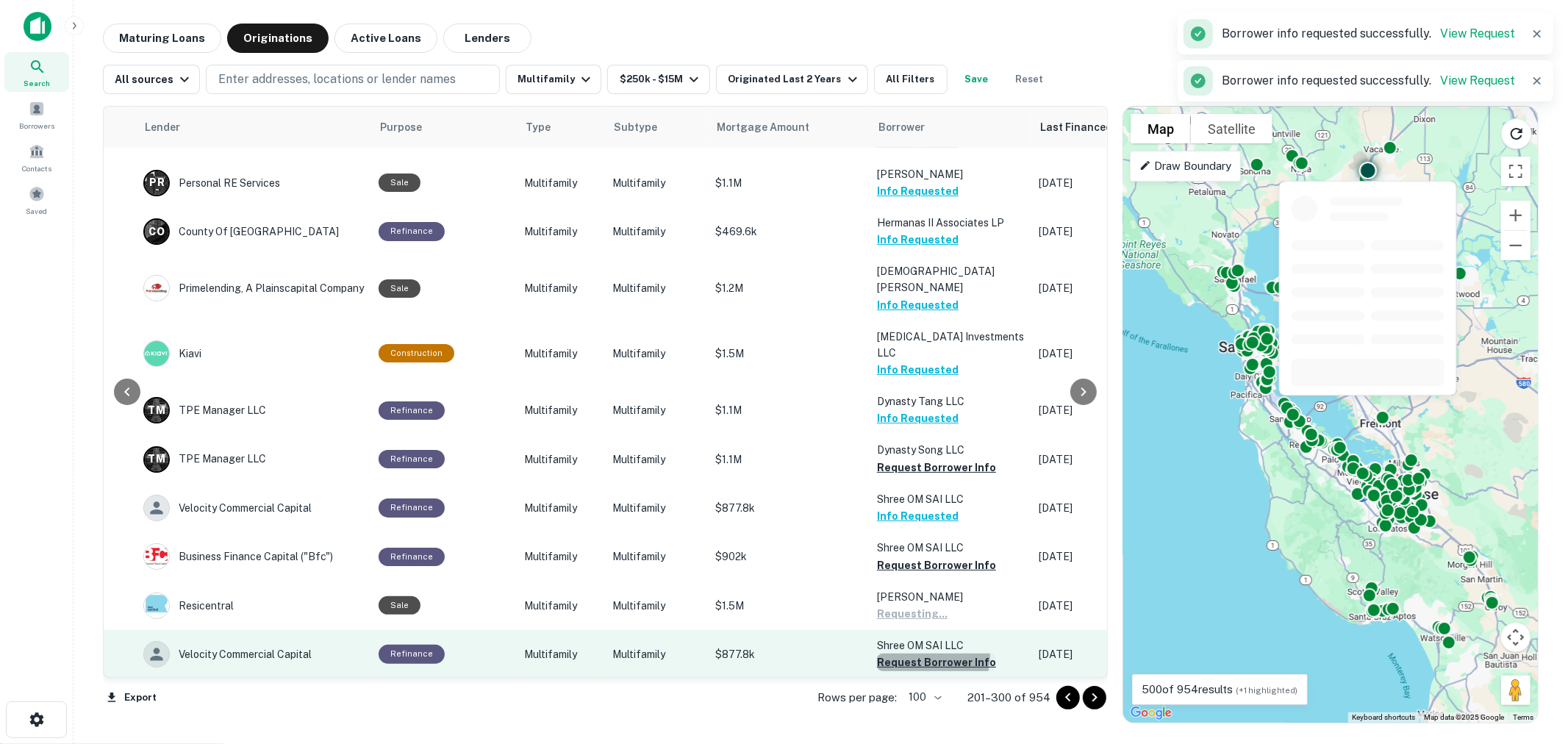
click at [917, 654] on button "Request Borrower Info" at bounding box center [936, 663] width 119 height 18
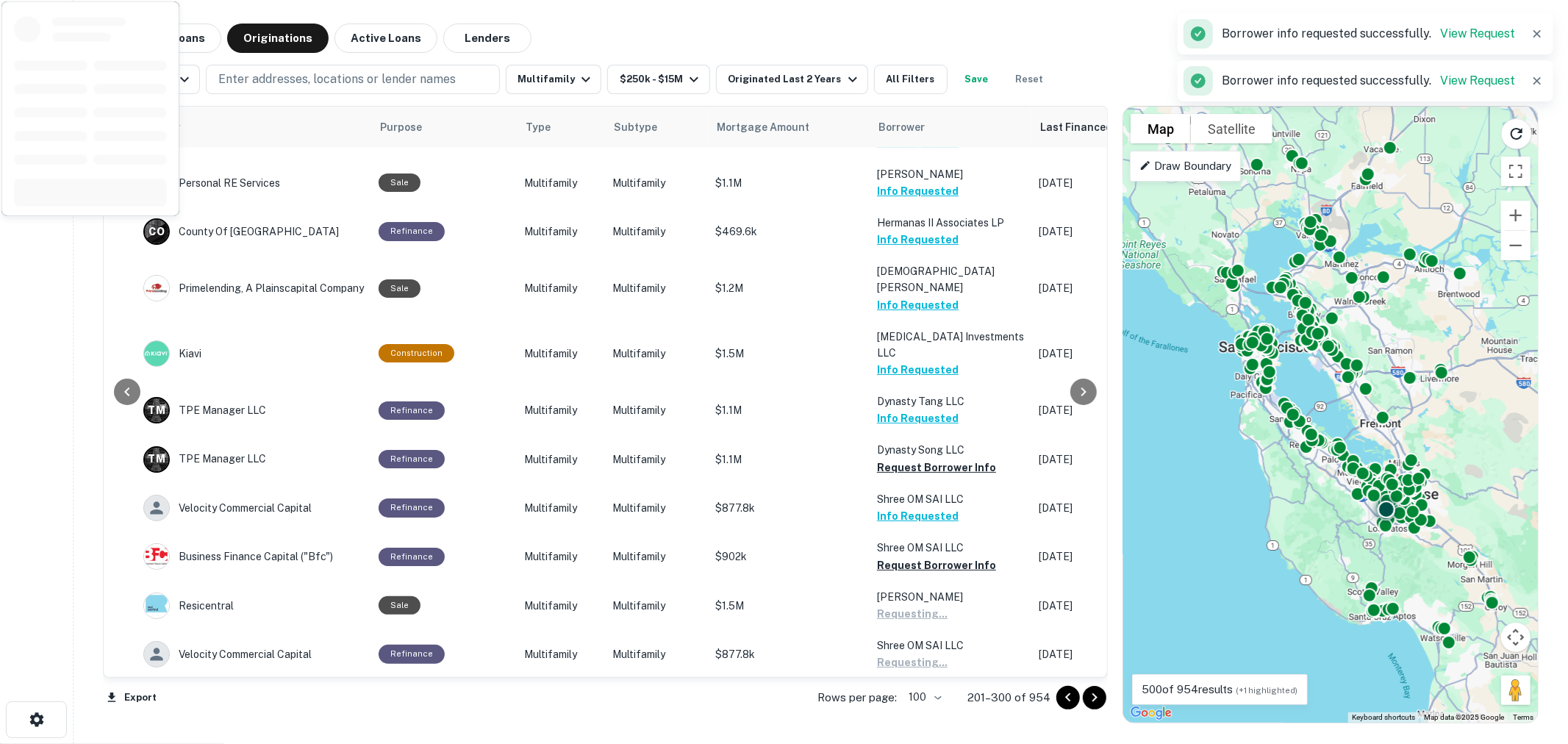
click at [919, 702] on button "Request Borrower Info" at bounding box center [936, 711] width 119 height 18
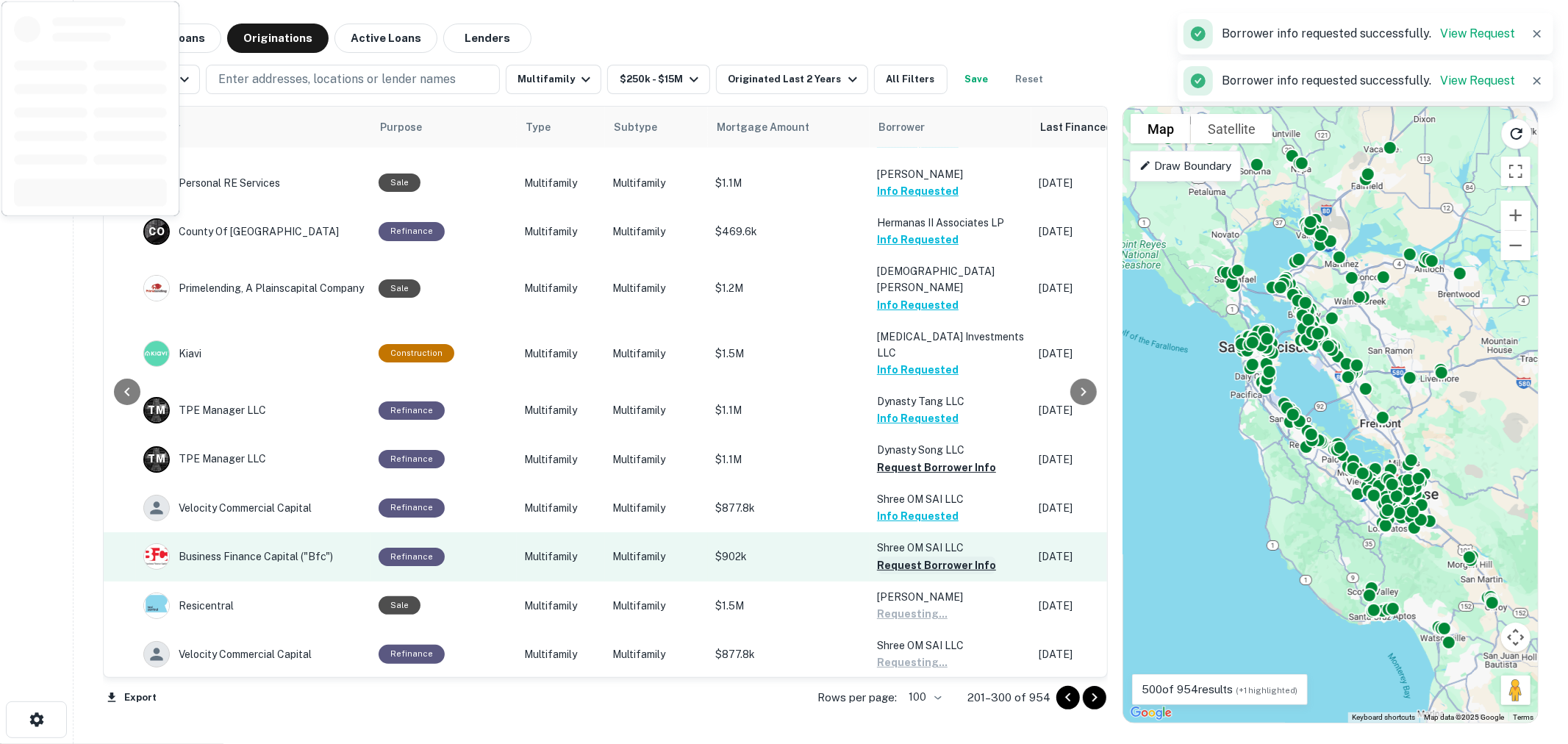
scroll to position [1870, 216]
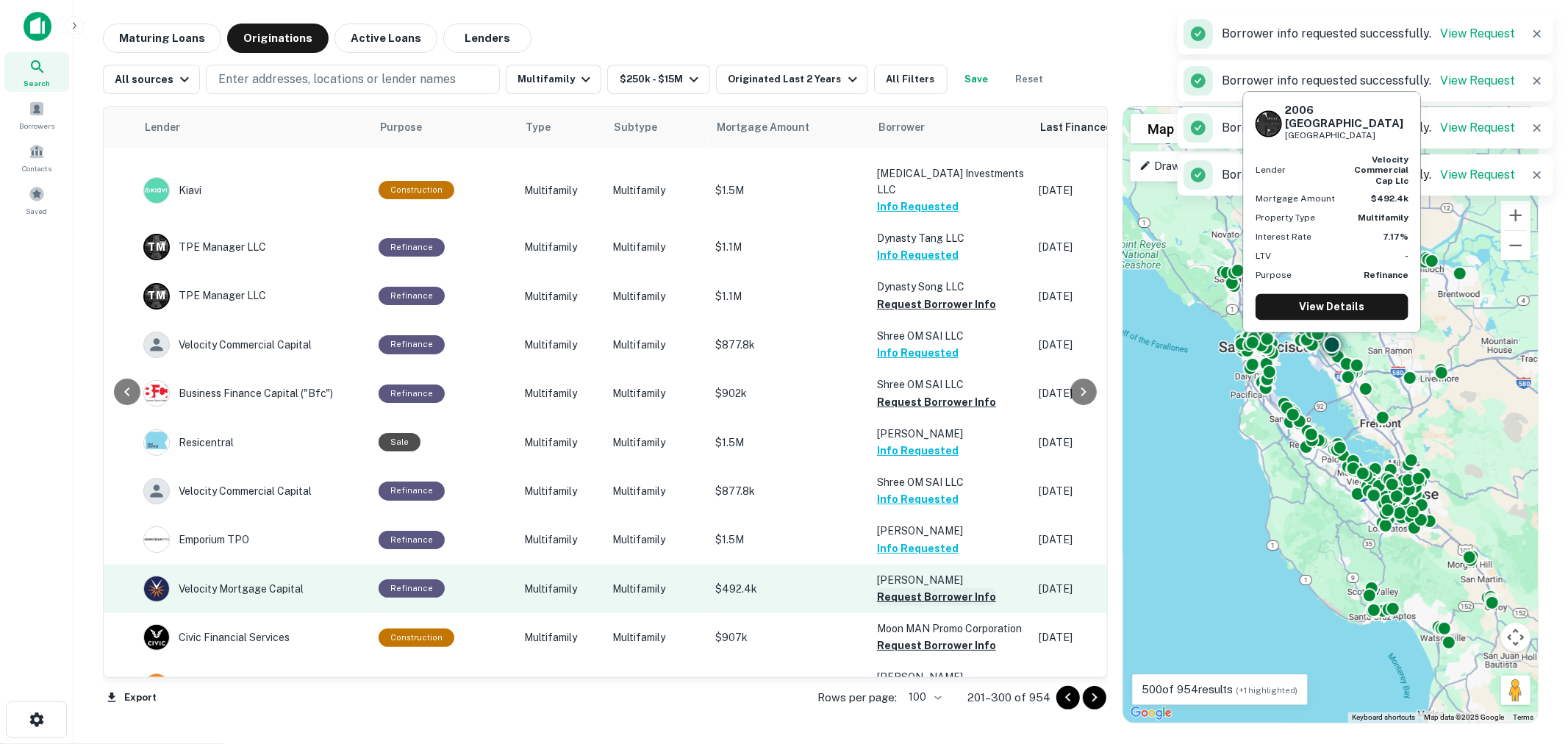
click at [912, 588] on button "Request Borrower Info" at bounding box center [936, 597] width 119 height 18
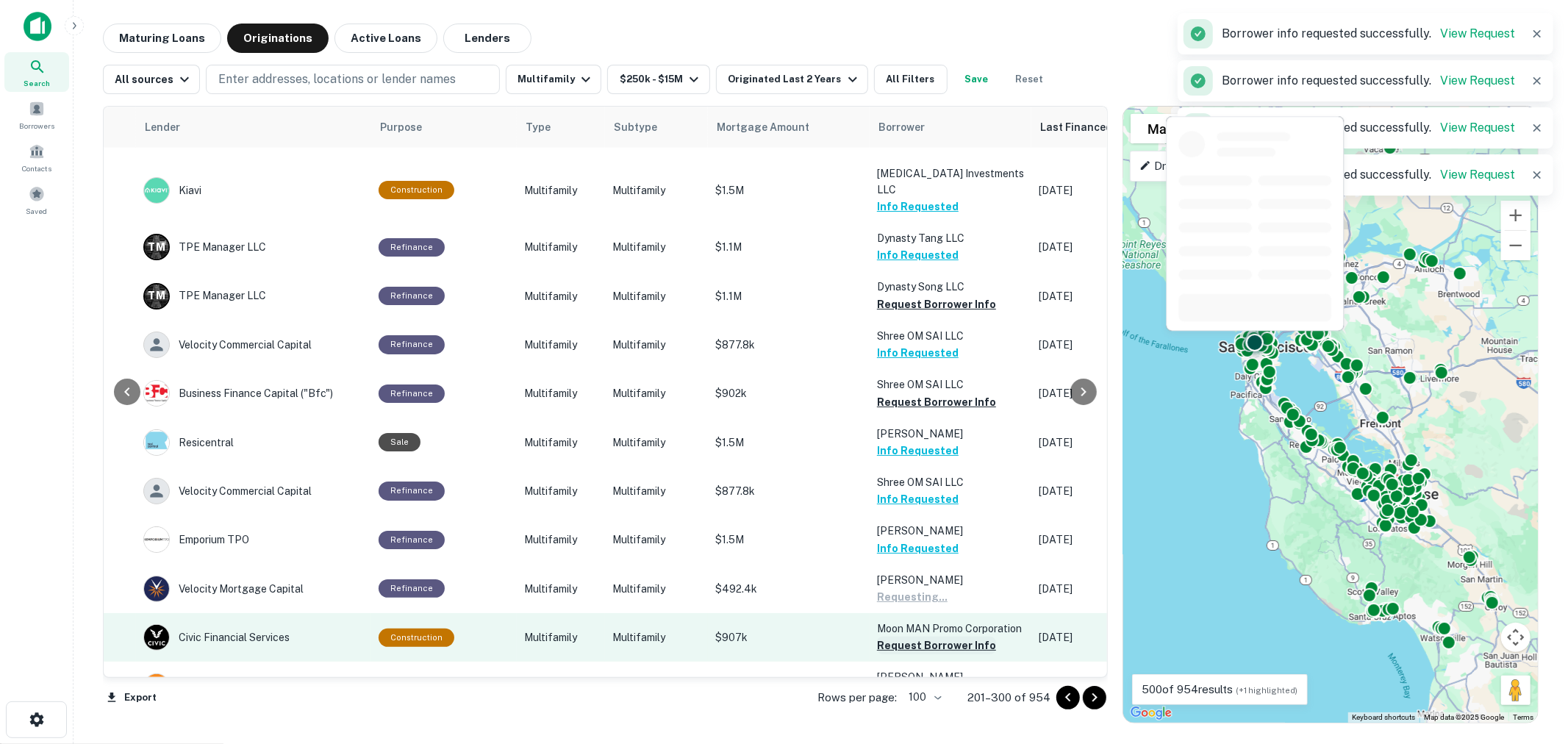
click at [909, 636] on button "Request Borrower Info" at bounding box center [936, 645] width 119 height 18
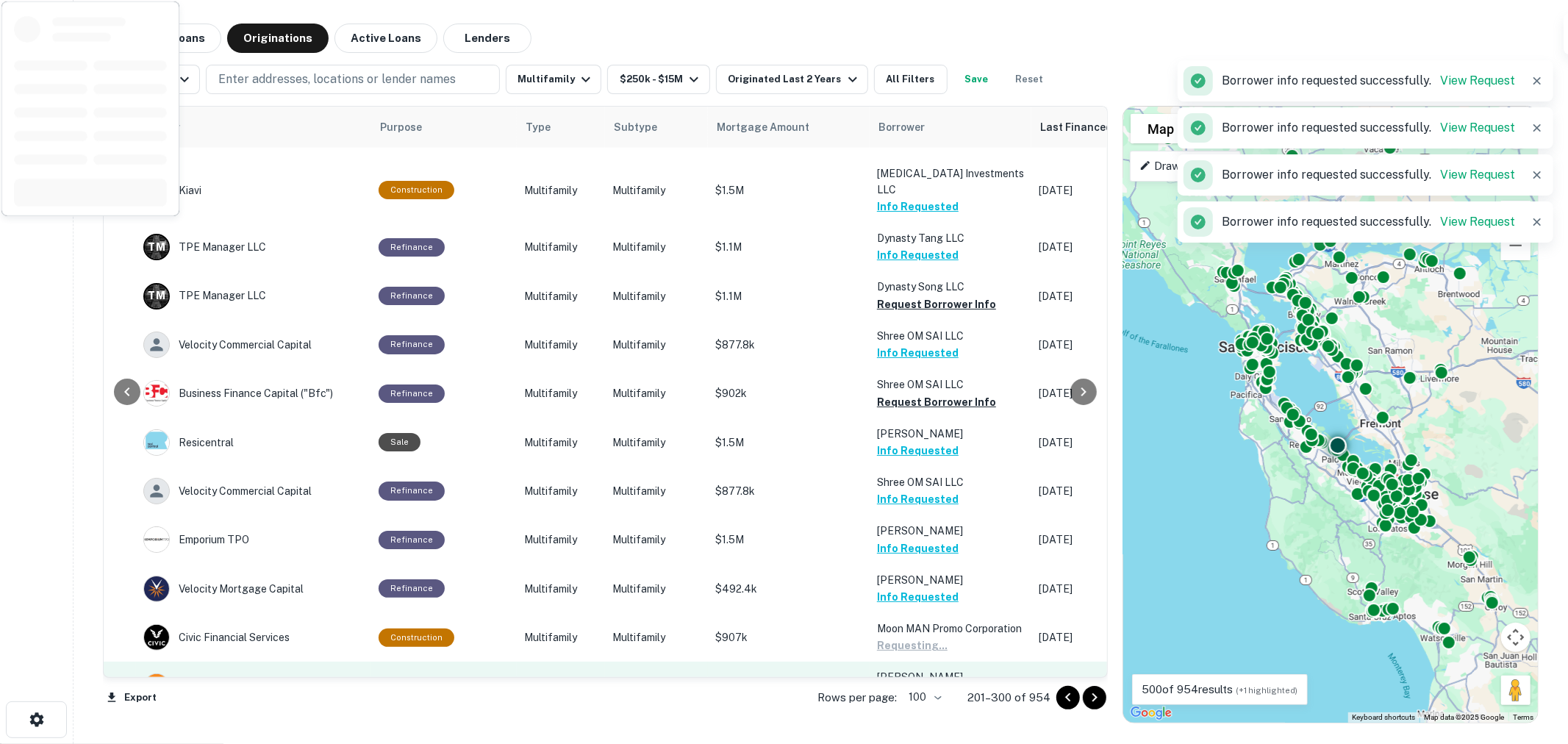
click at [905, 686] on button "Request Borrower Info" at bounding box center [936, 695] width 119 height 18
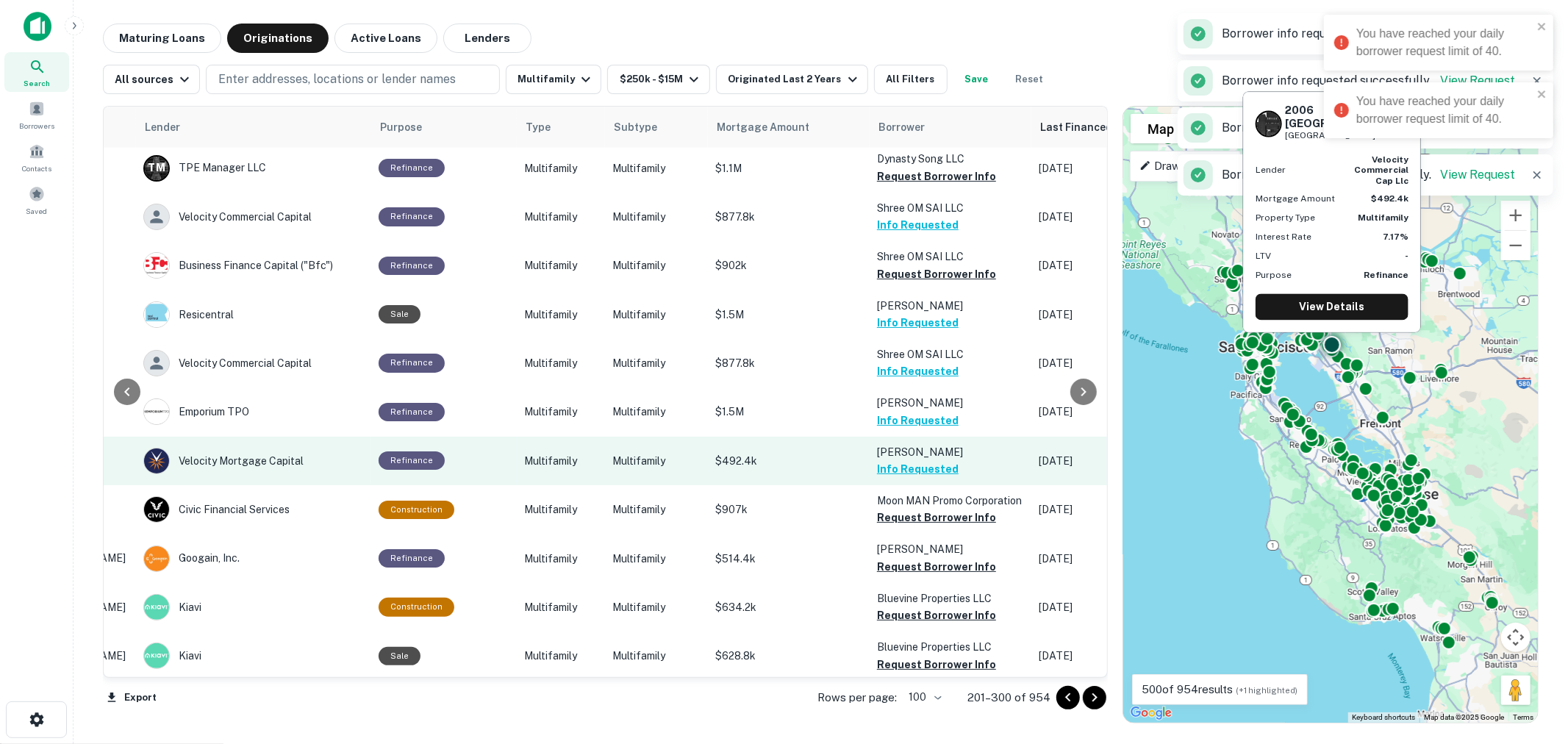
scroll to position [2033, 216]
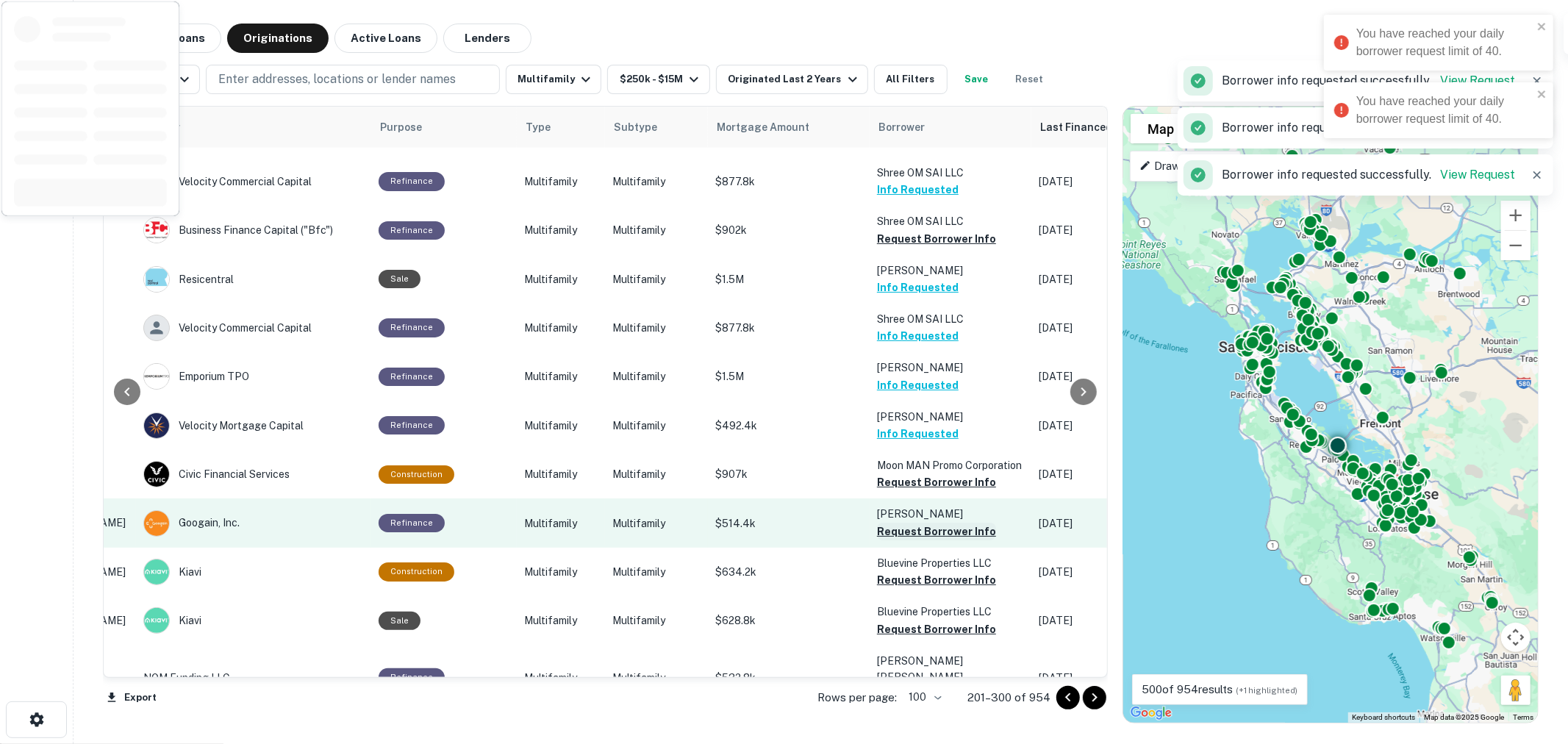
click at [927, 522] on button "Request Borrower Info" at bounding box center [936, 531] width 119 height 18
